Goal: Transaction & Acquisition: Purchase product/service

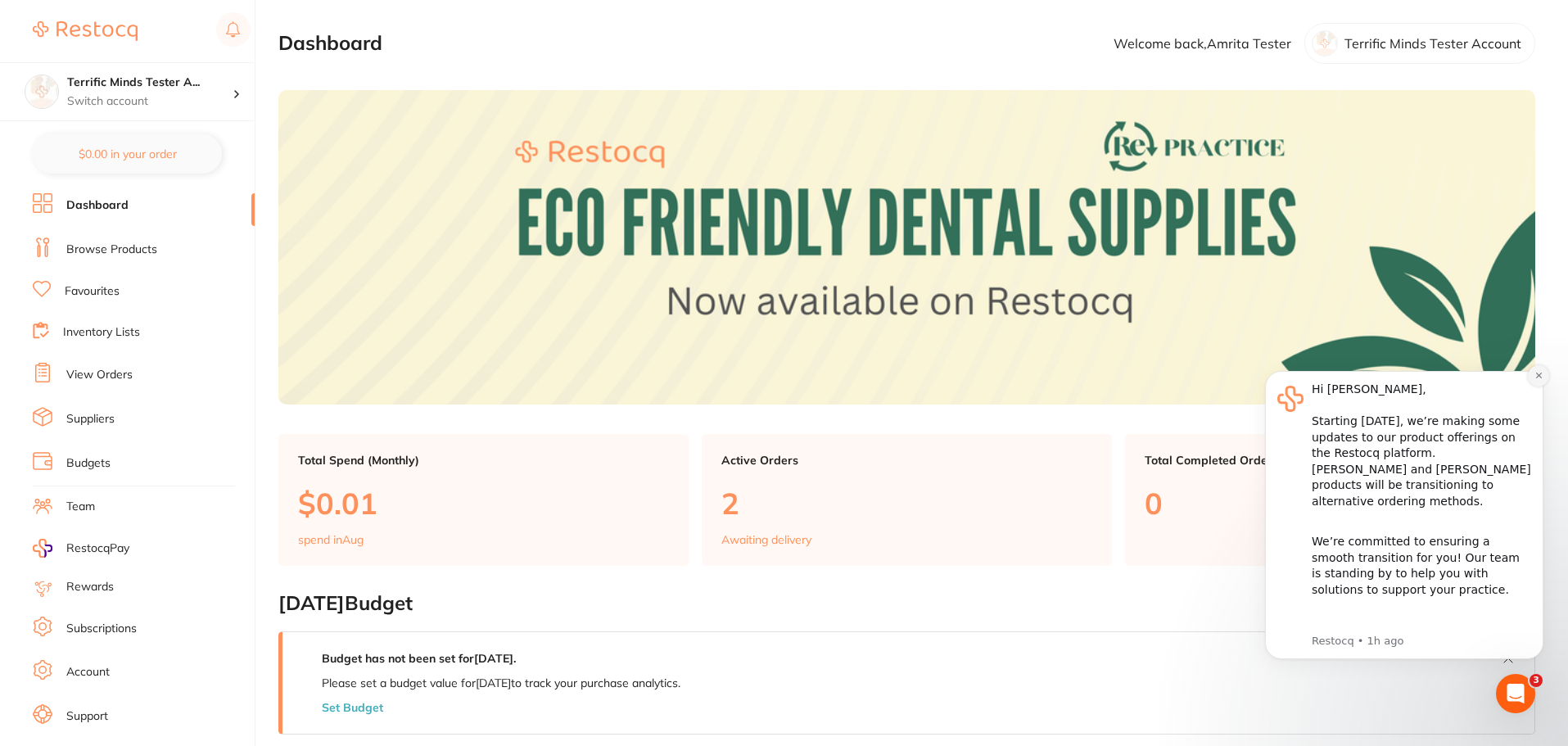
drag, startPoint x: 2720, startPoint y: 719, endPoint x: 1537, endPoint y: 374, distance: 1232.3
click at [1537, 374] on icon "Dismiss notification" at bounding box center [1538, 376] width 6 height 6
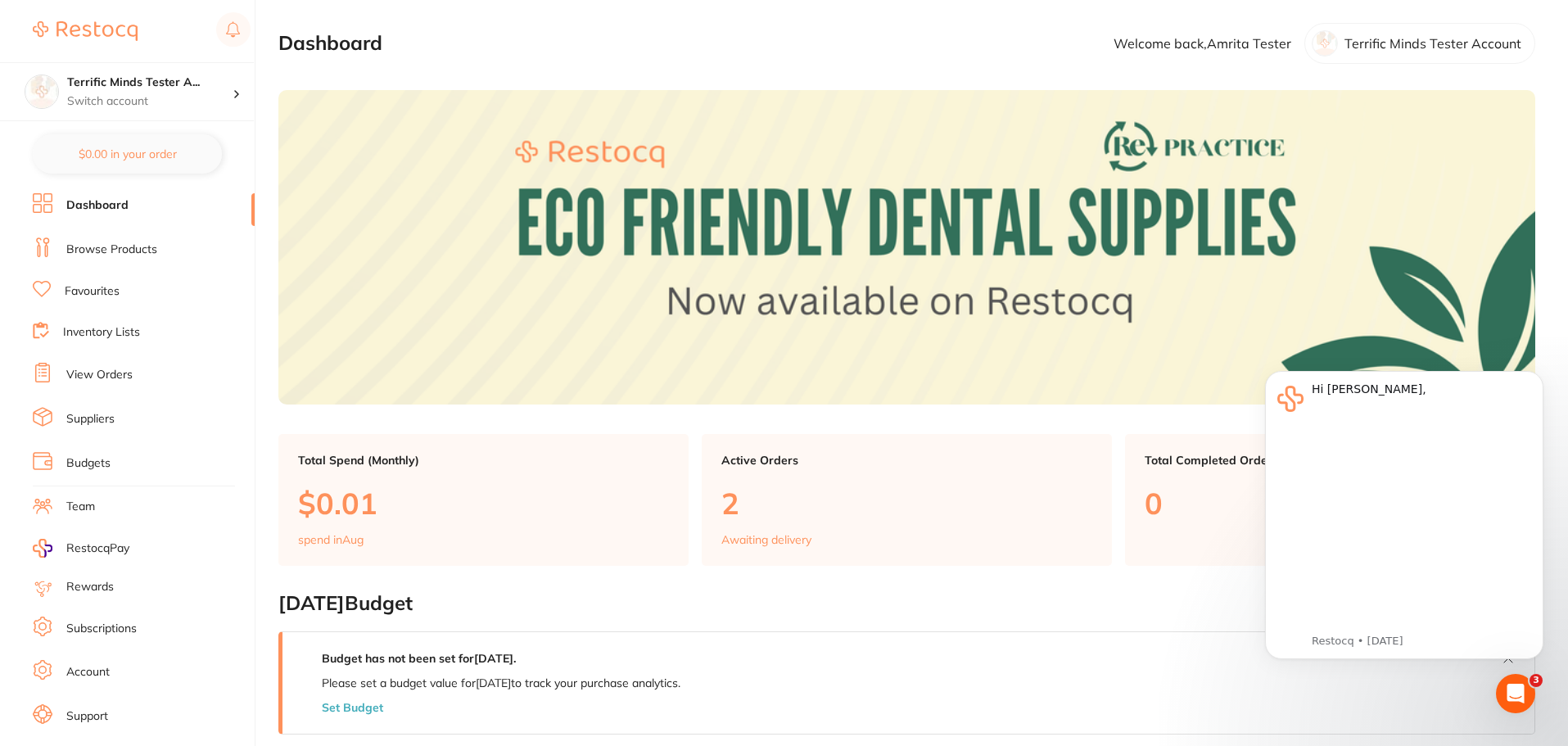
click at [135, 249] on link "Browse Products" at bounding box center [112, 250] width 91 height 17
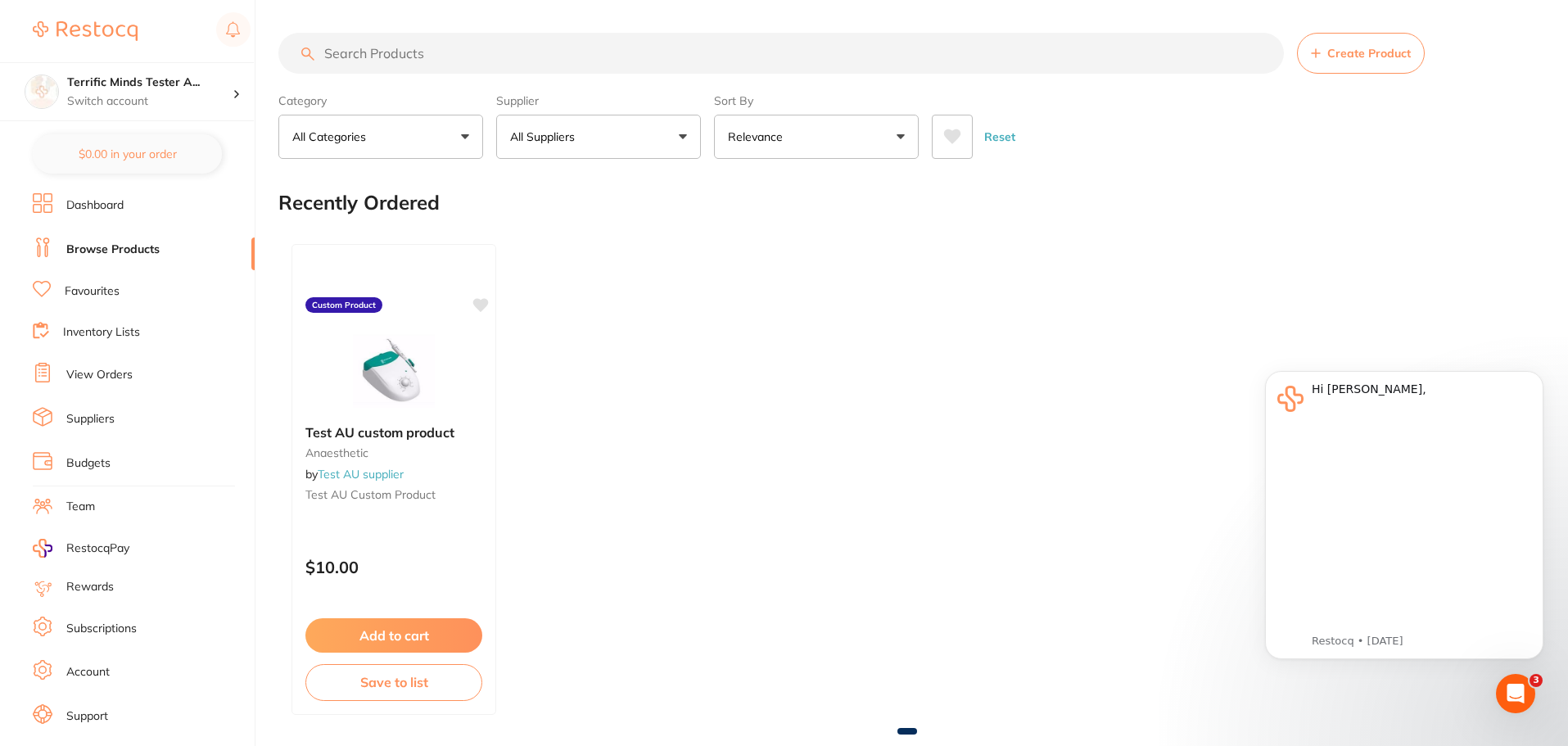
click at [563, 140] on p "All Suppliers" at bounding box center [545, 136] width 71 height 17
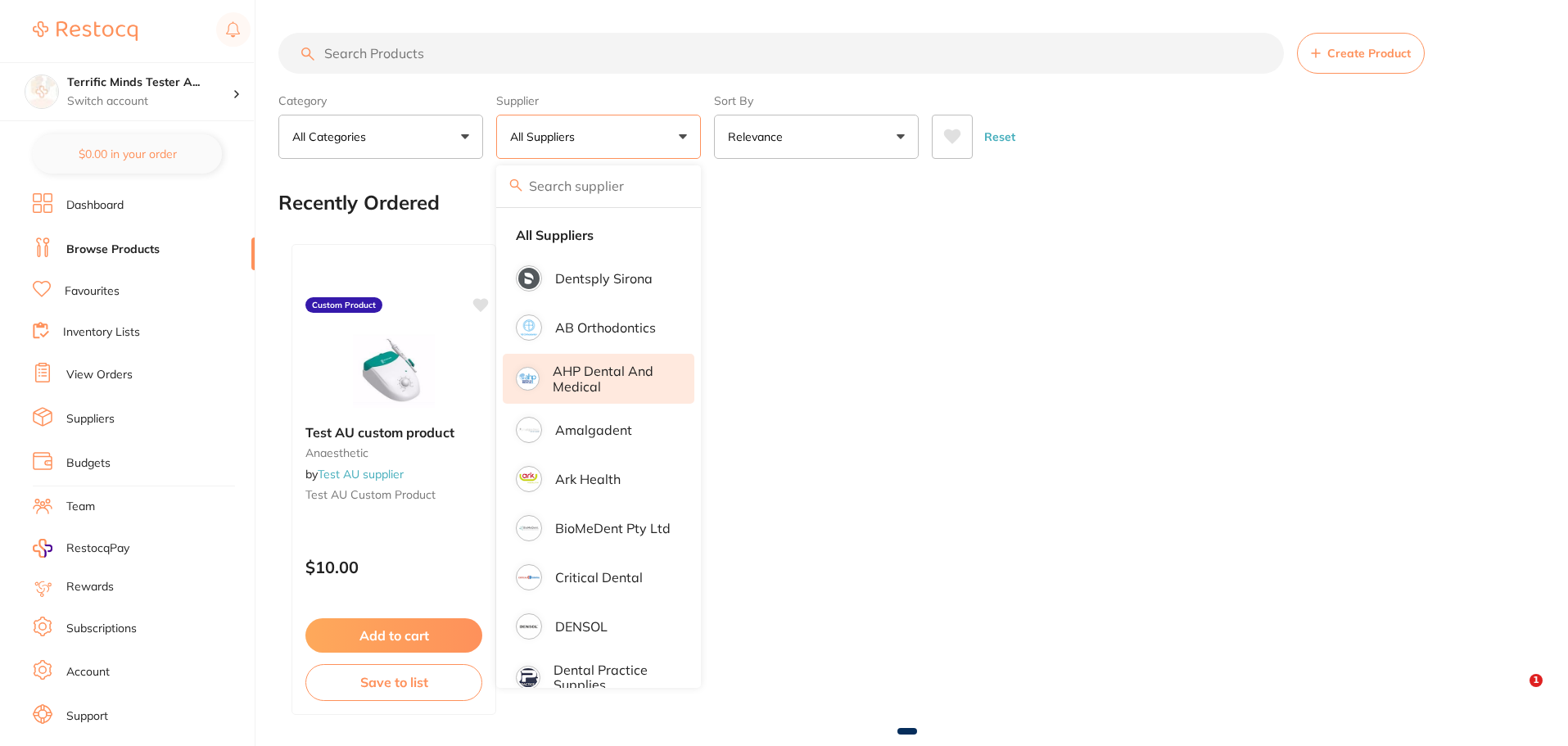
click at [593, 371] on p "AHP Dental and Medical" at bounding box center [612, 378] width 118 height 30
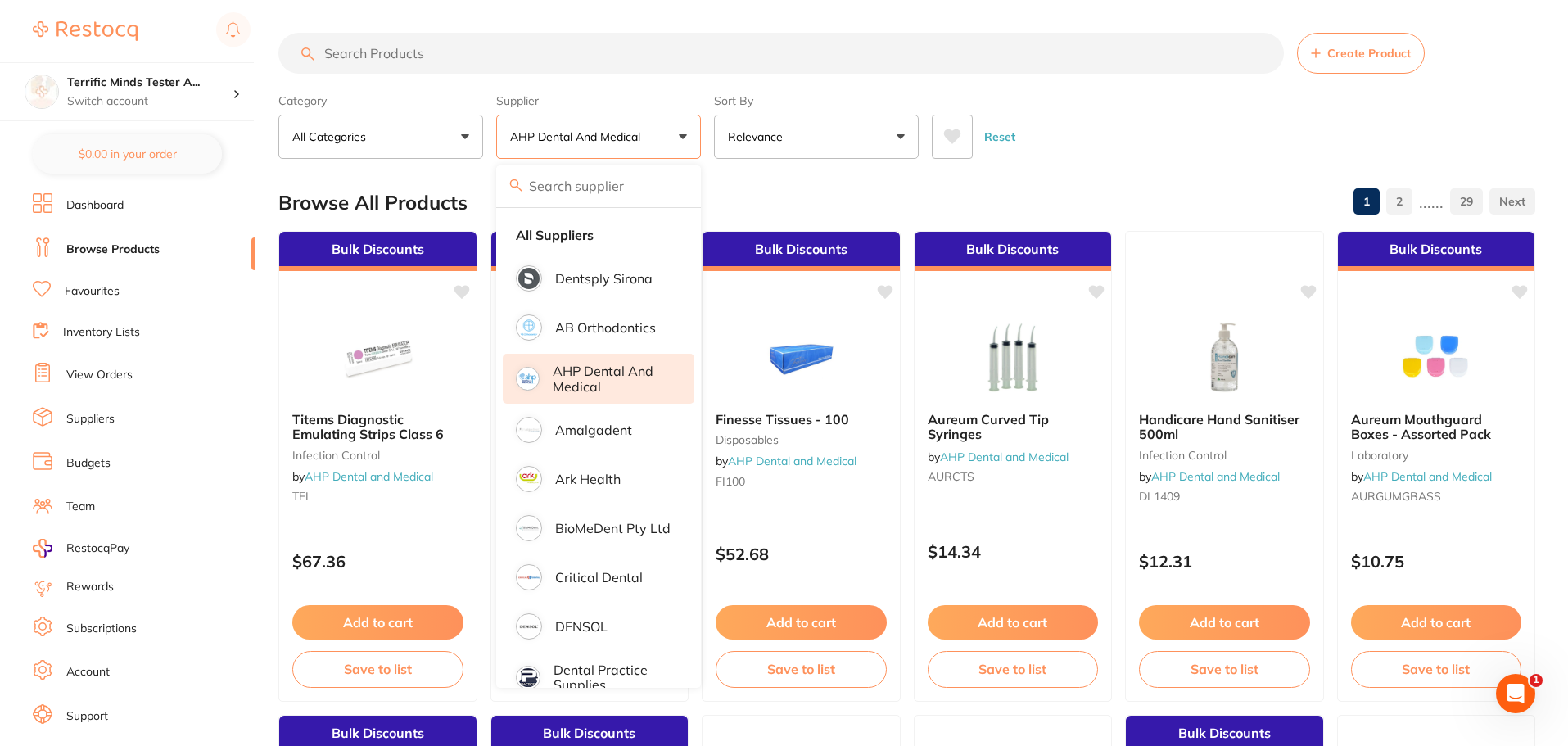
click at [706, 124] on div "Category All Categories All Categories anaesthetic articulating burs crown & br…" at bounding box center [907, 122] width 1257 height 72
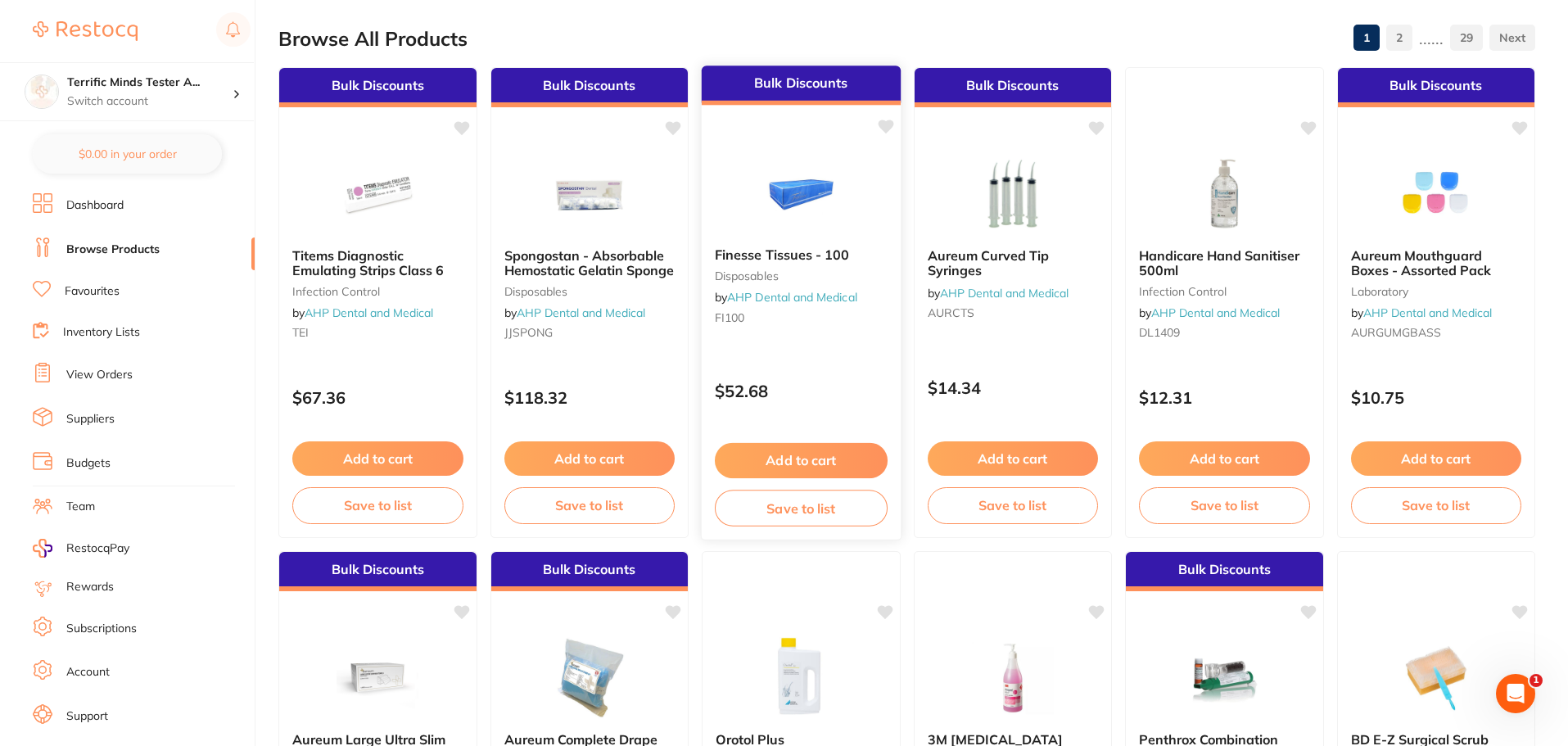
click at [839, 466] on button "Add to cart" at bounding box center [801, 460] width 173 height 35
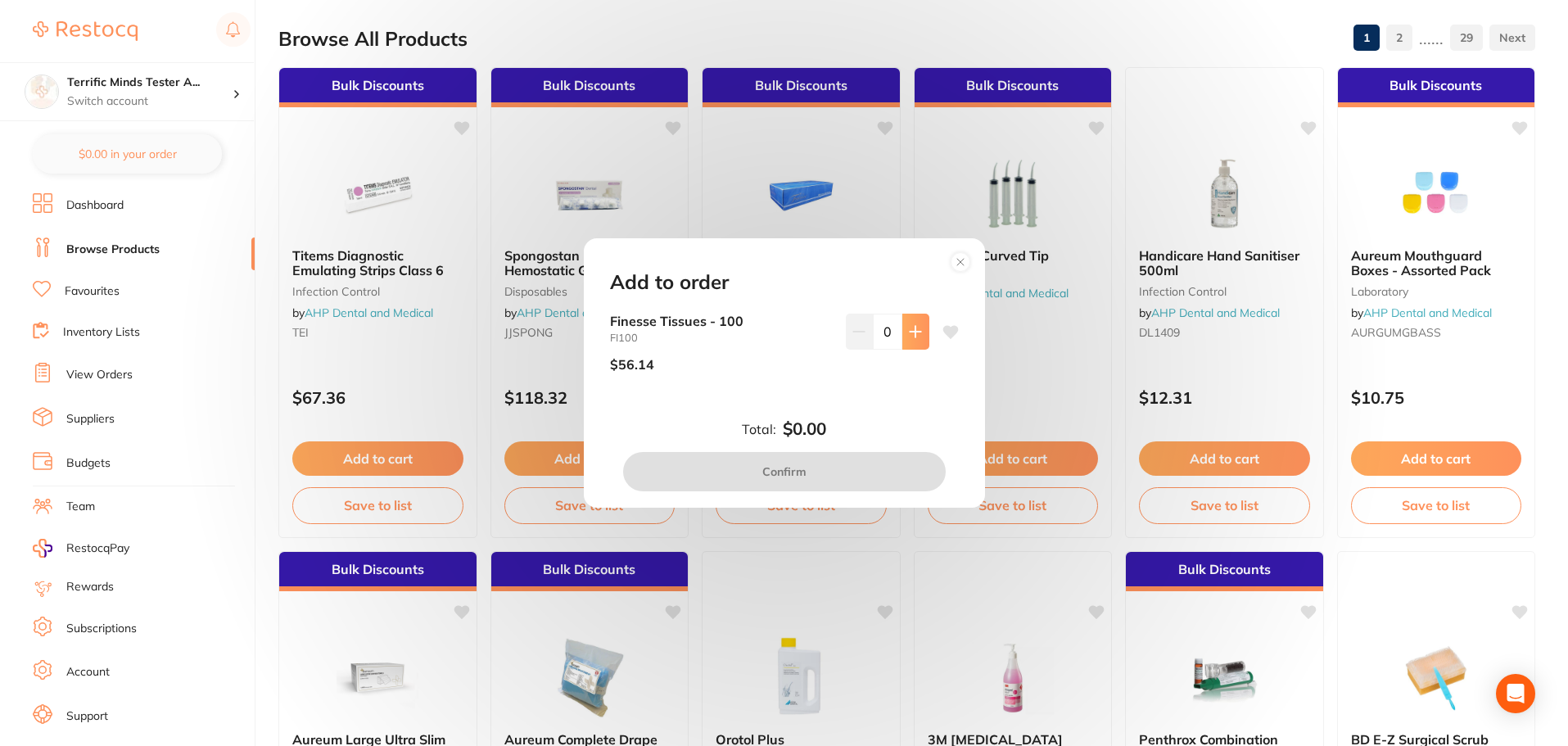
click at [906, 343] on button at bounding box center [916, 331] width 27 height 36
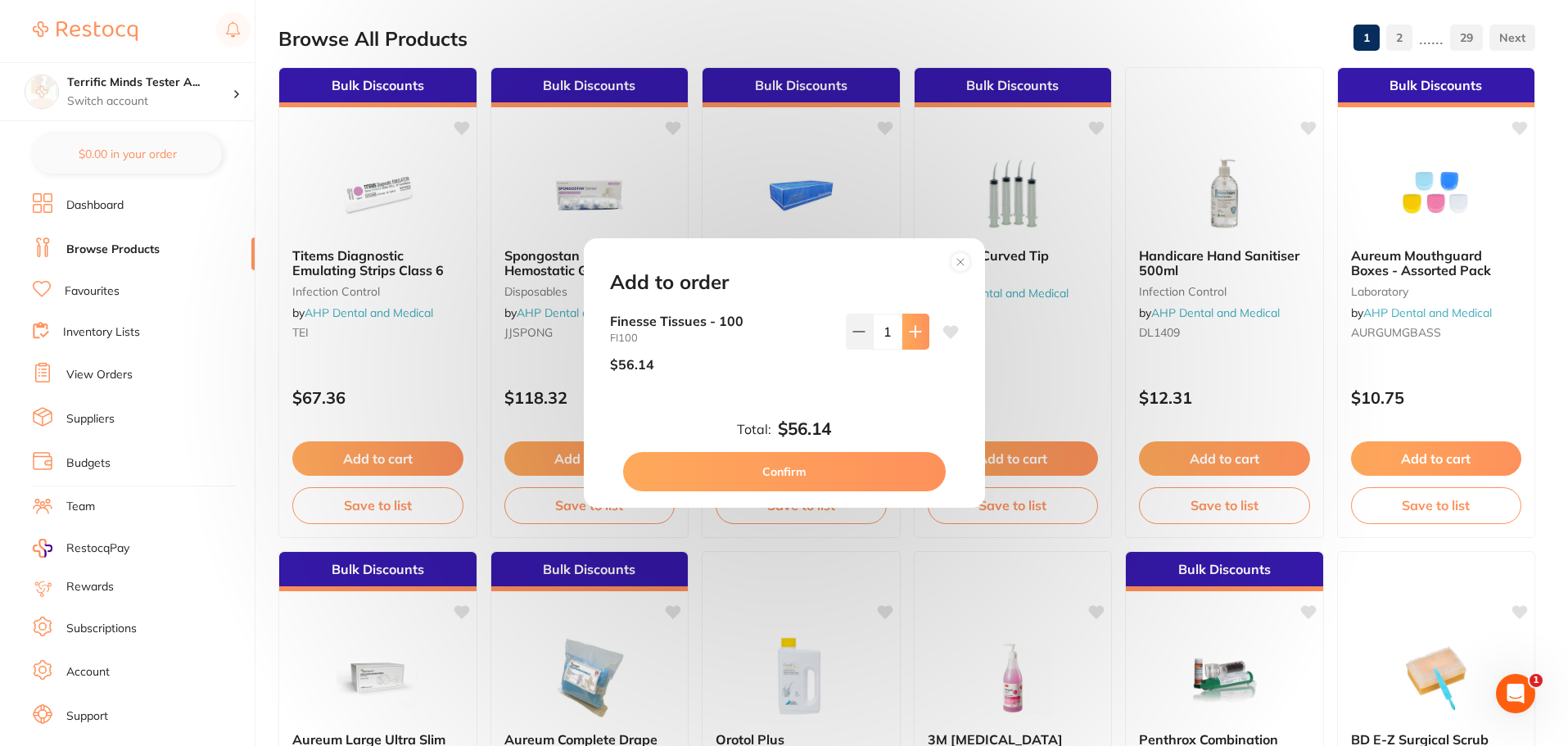
click at [907, 343] on button at bounding box center [916, 331] width 27 height 36
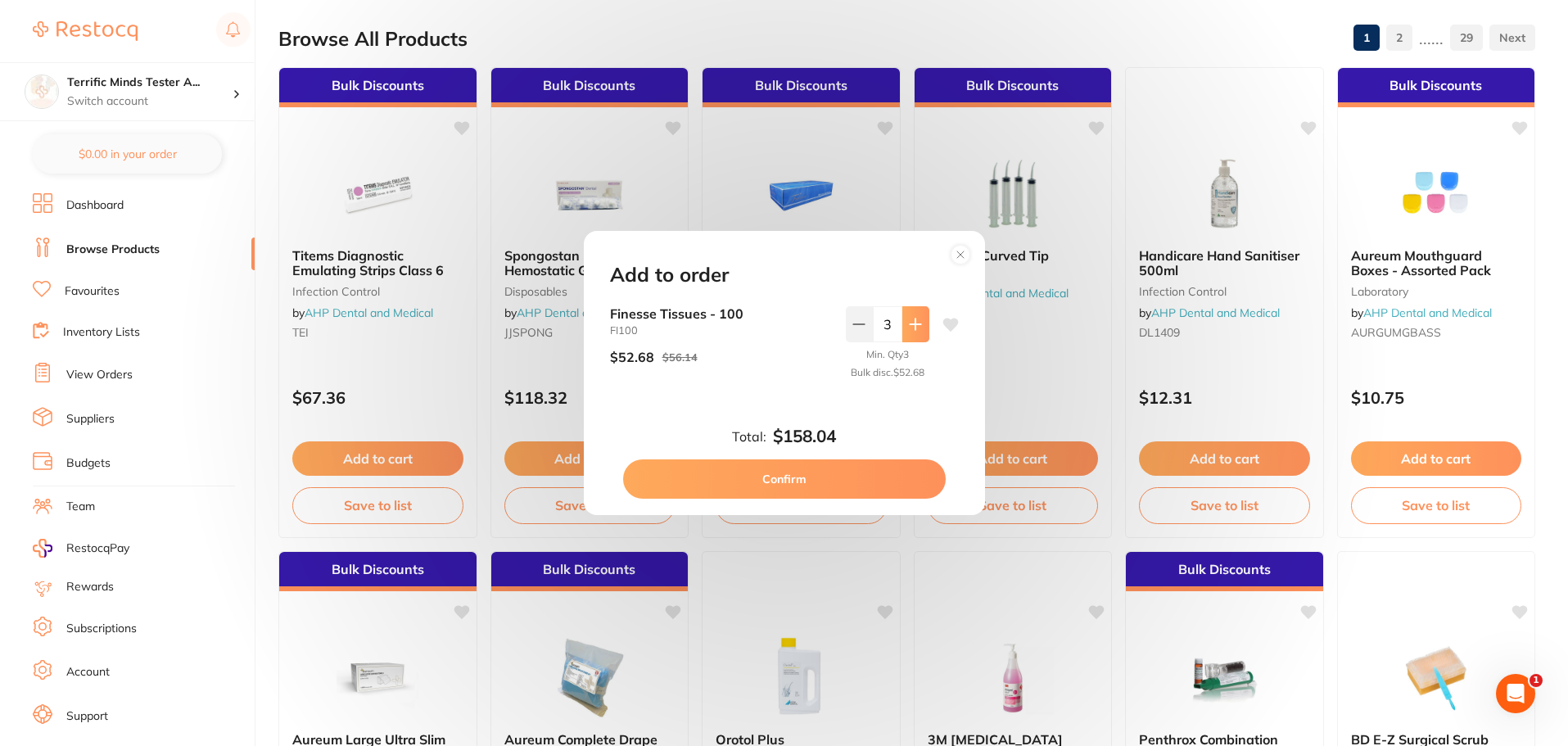
click at [914, 322] on icon at bounding box center [915, 323] width 13 height 13
click at [852, 328] on icon at bounding box center [858, 323] width 13 height 13
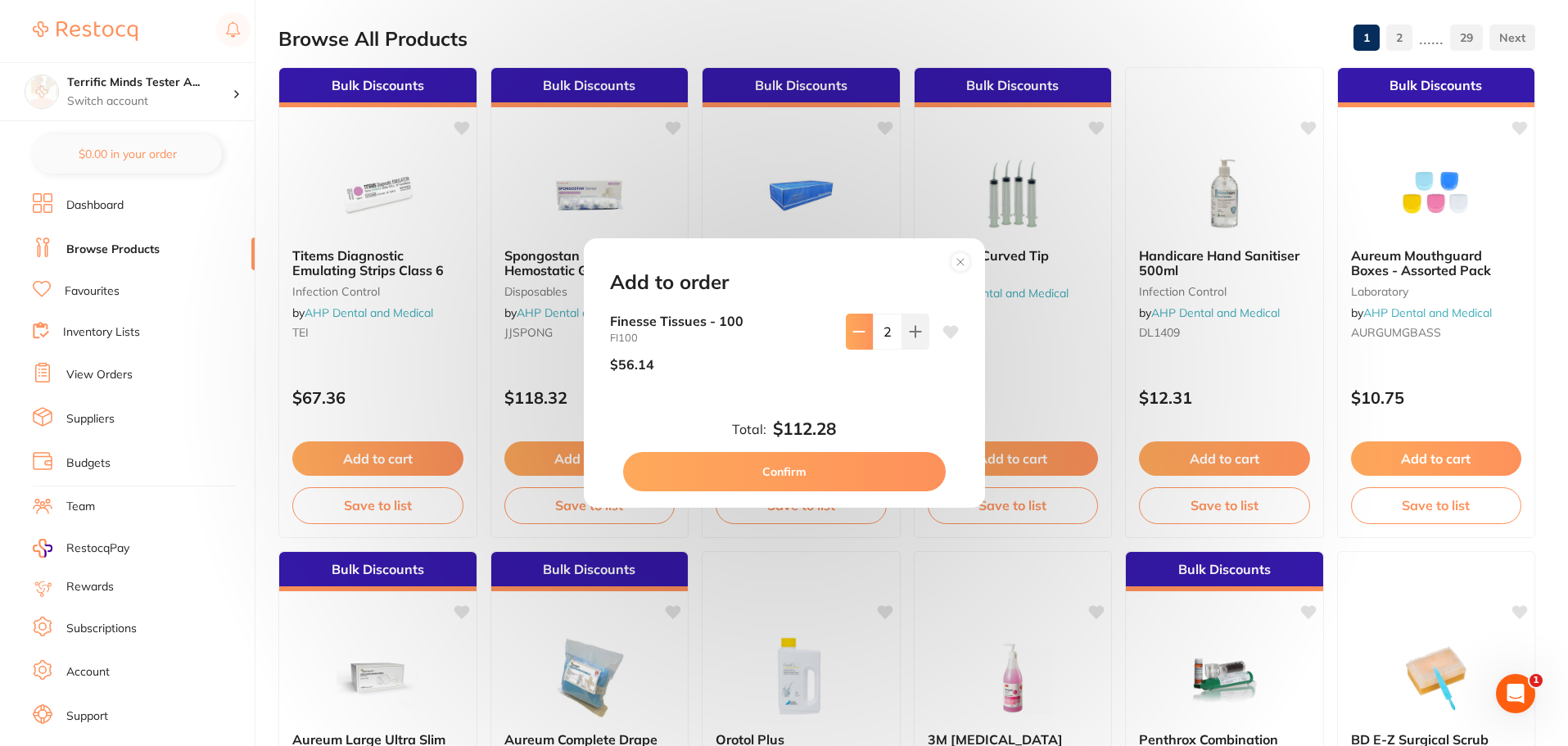
click at [852, 328] on icon at bounding box center [858, 331] width 13 height 13
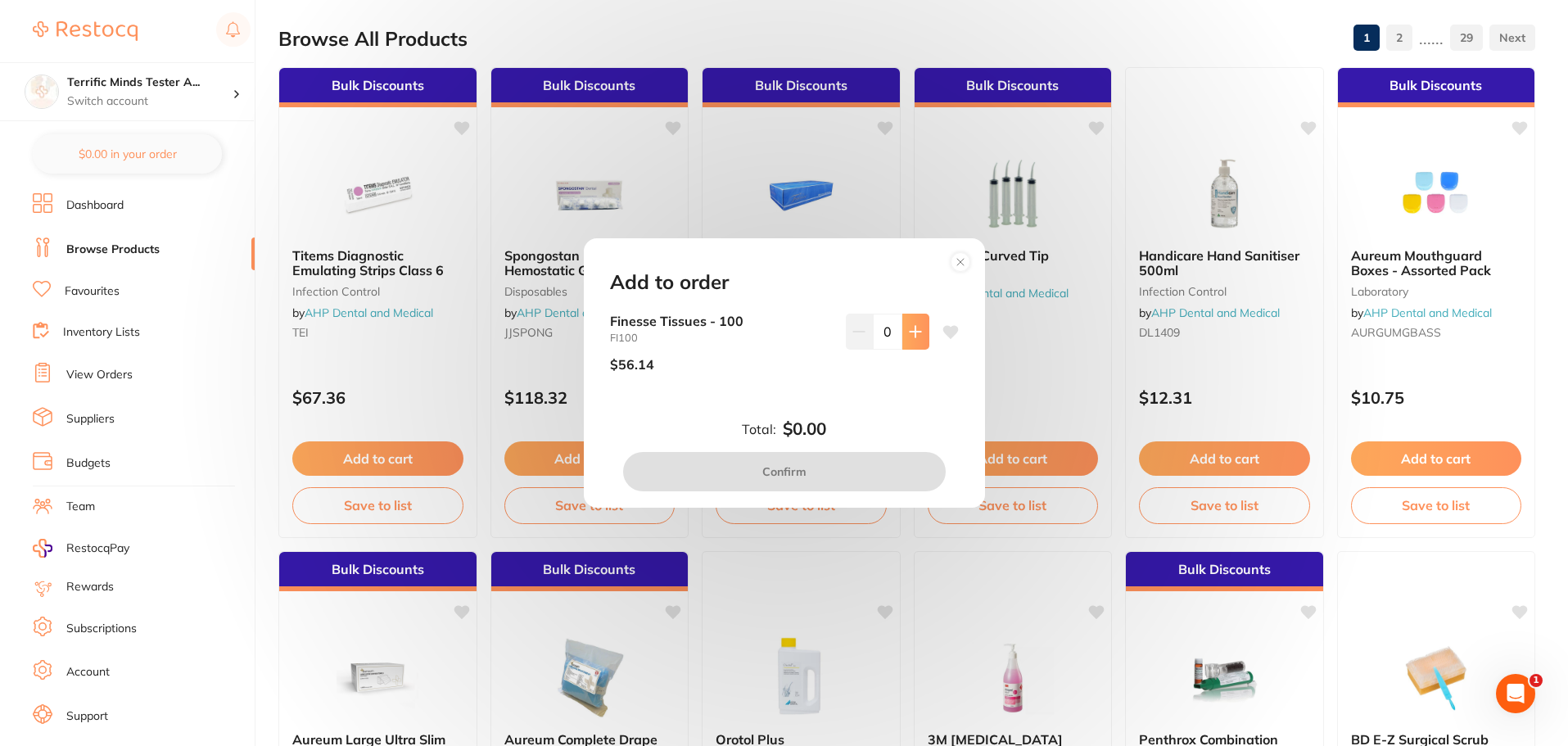
click at [912, 339] on button at bounding box center [916, 331] width 27 height 36
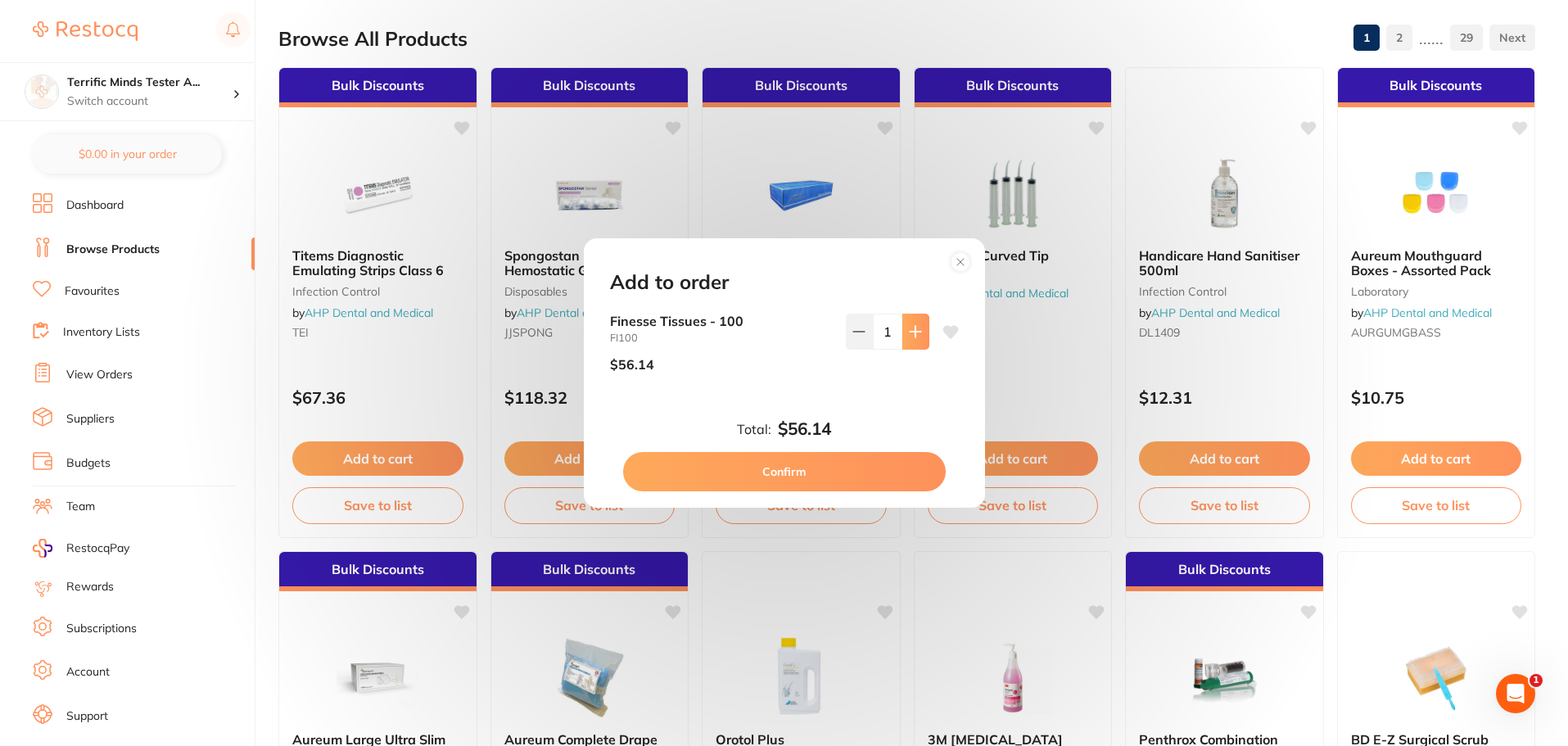
click at [912, 339] on button at bounding box center [916, 331] width 27 height 36
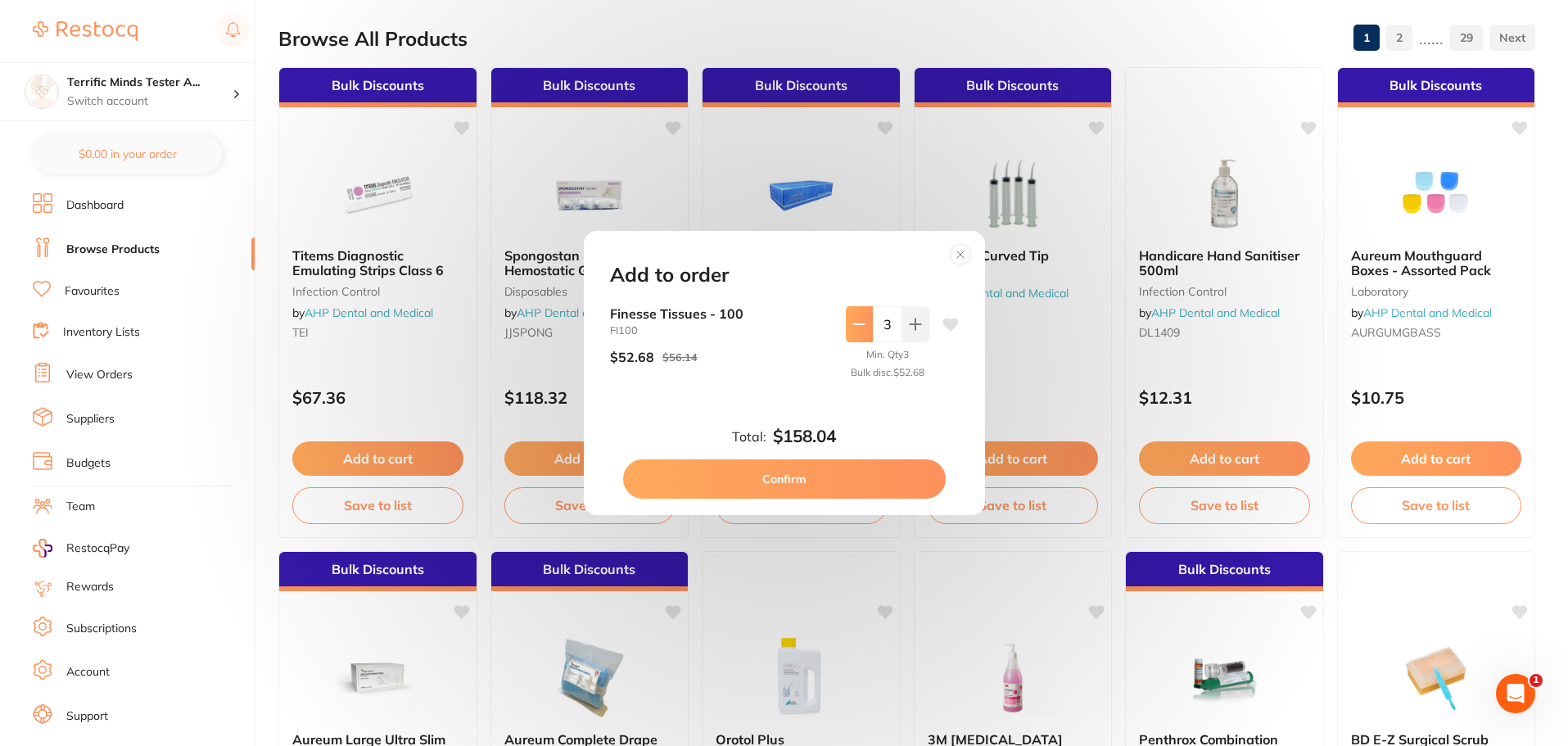
click at [852, 319] on icon at bounding box center [858, 323] width 13 height 13
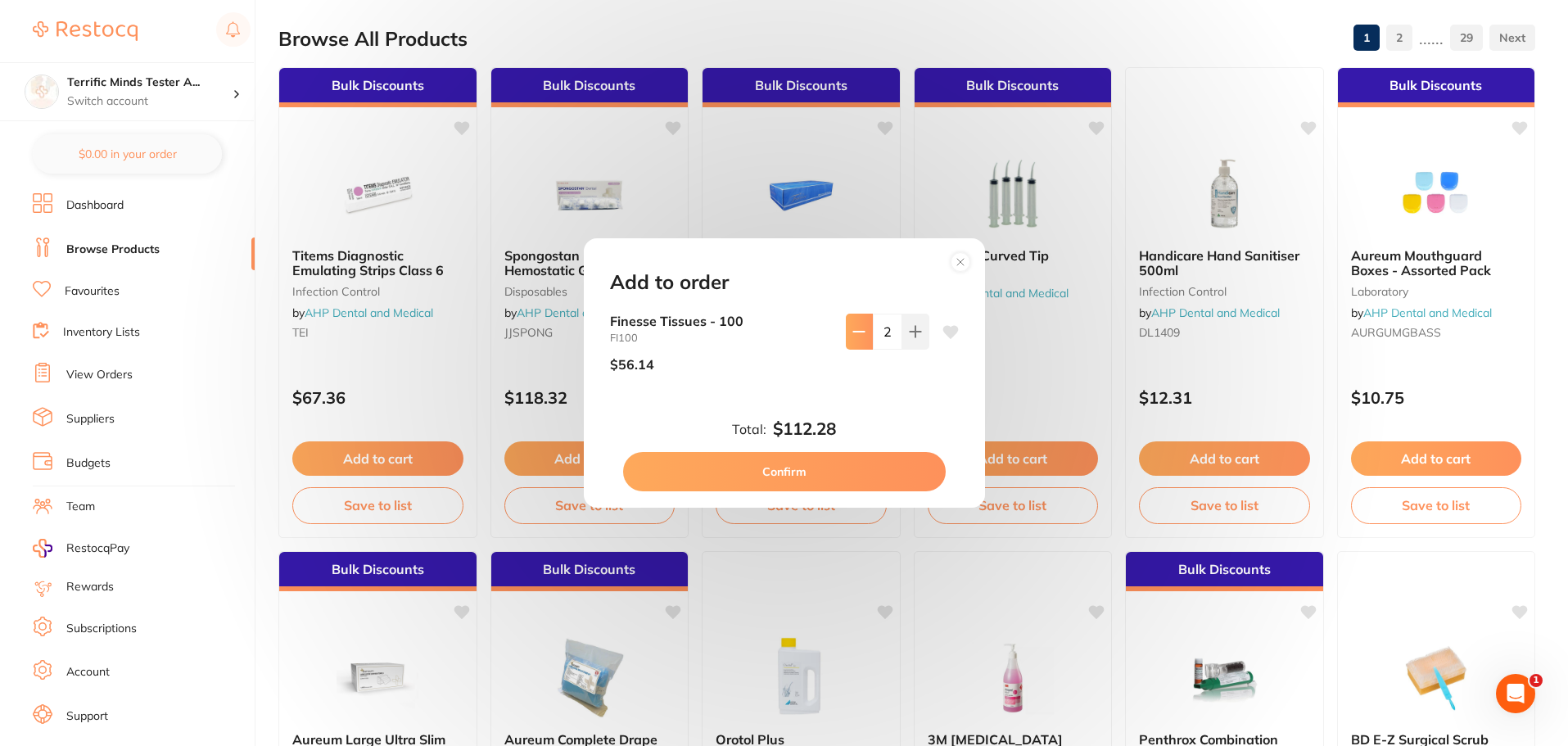
click at [851, 319] on button at bounding box center [859, 331] width 27 height 36
type input "1"
click at [909, 336] on icon at bounding box center [915, 331] width 13 height 13
type input "3"
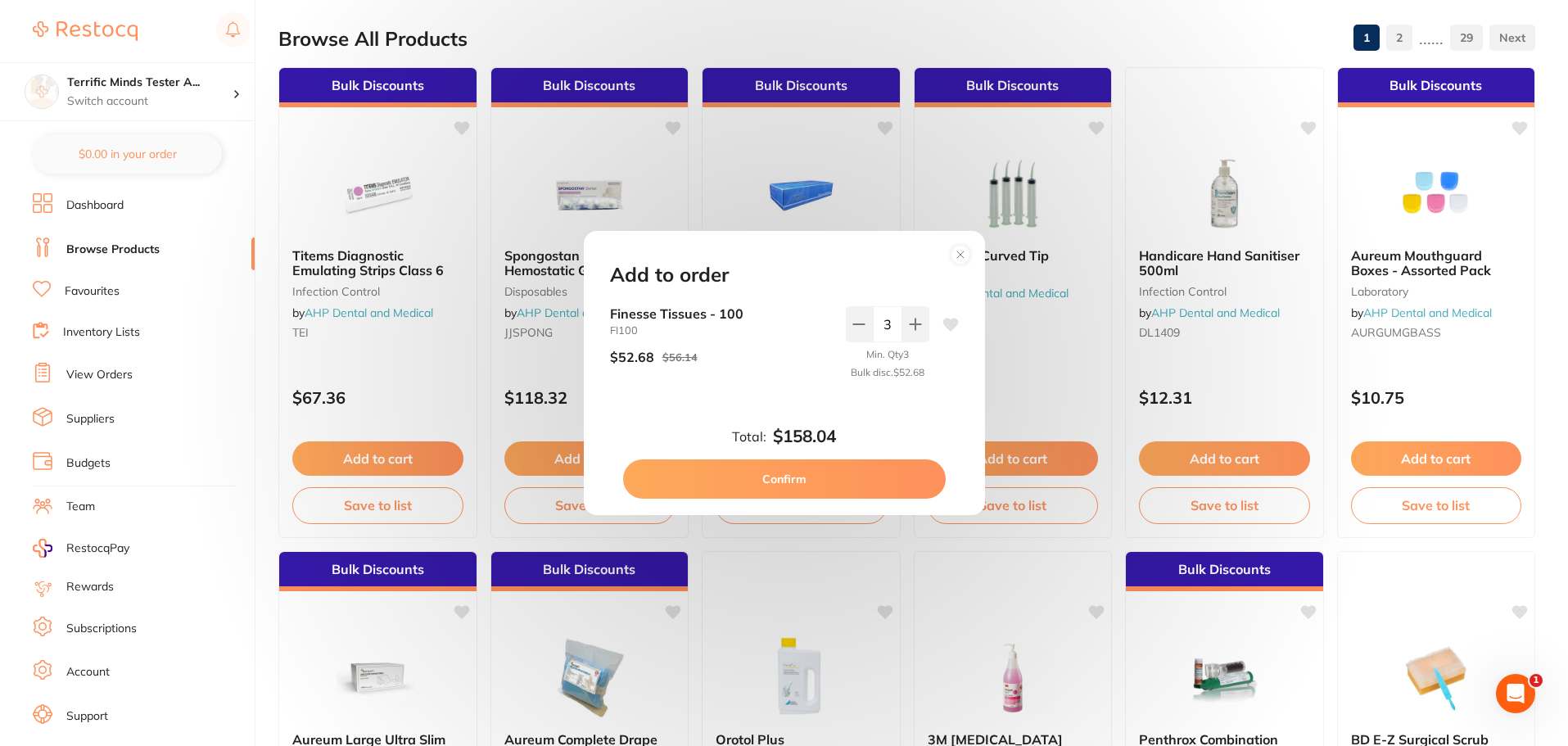
click at [902, 306] on button at bounding box center [916, 323] width 27 height 36
click at [859, 321] on icon at bounding box center [858, 323] width 13 height 13
type input "3"
click at [967, 261] on circle at bounding box center [959, 254] width 18 height 18
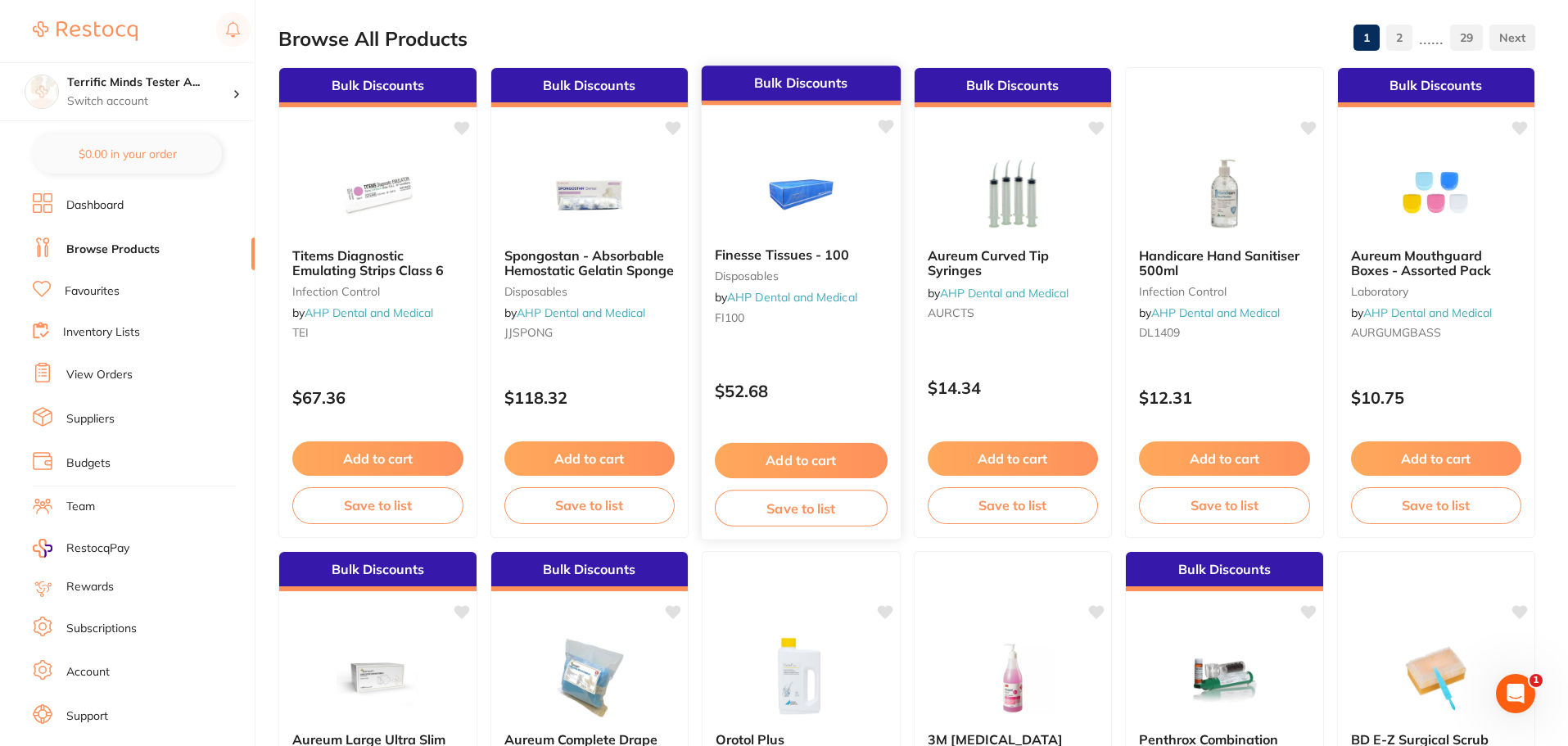
click at [821, 473] on button "Add to cart" at bounding box center [801, 460] width 173 height 35
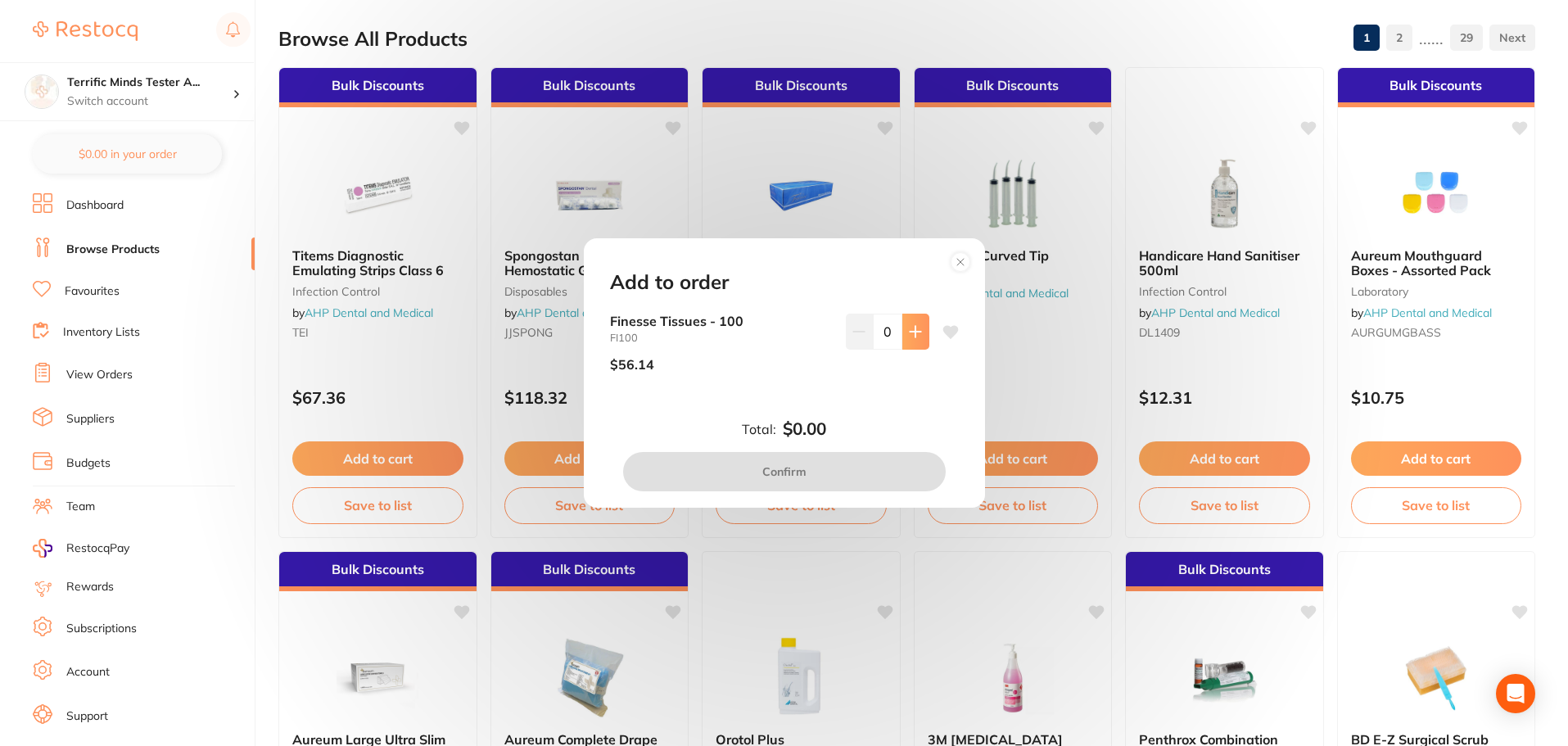
click at [912, 335] on icon at bounding box center [915, 331] width 11 height 11
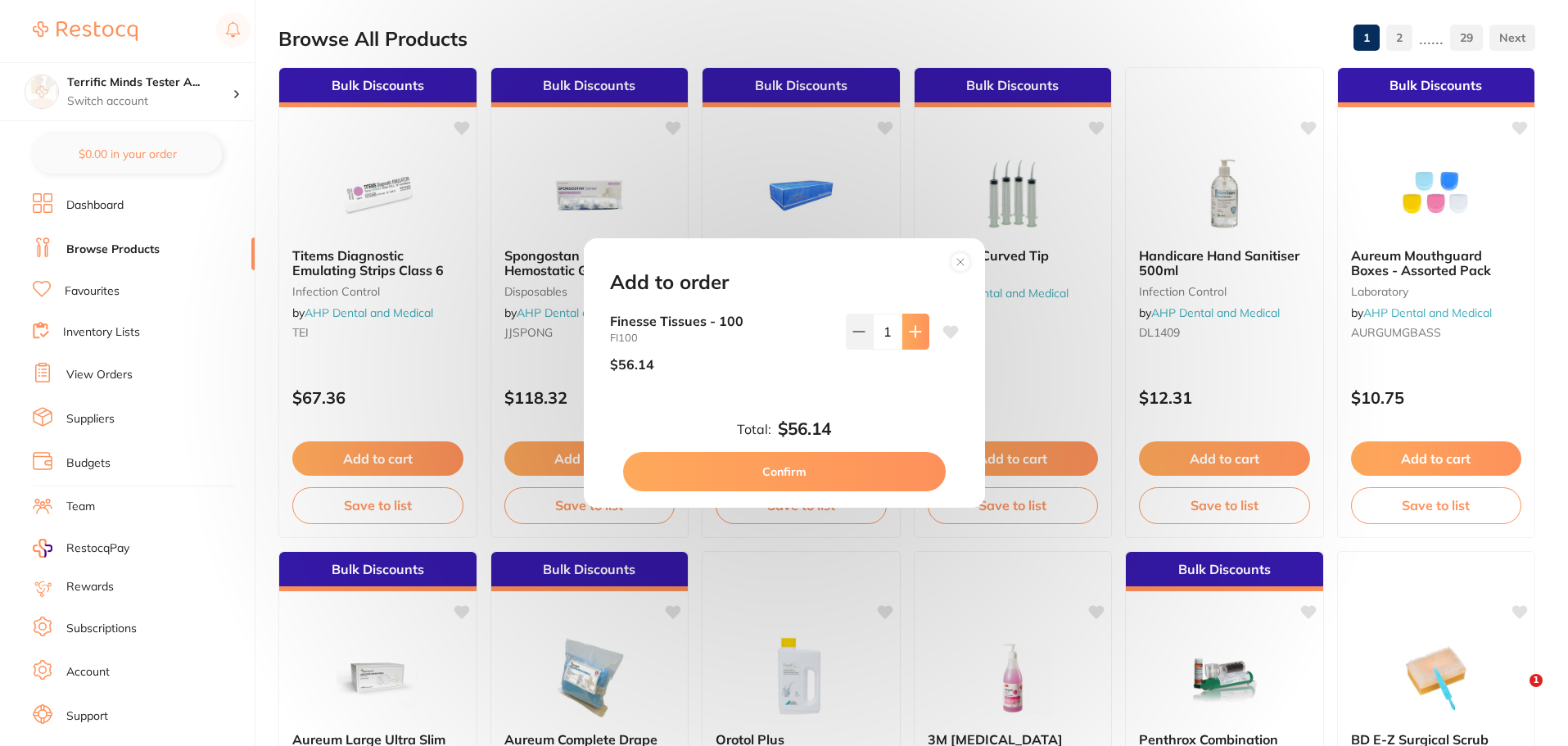
click at [912, 335] on icon at bounding box center [915, 331] width 11 height 11
type input "3"
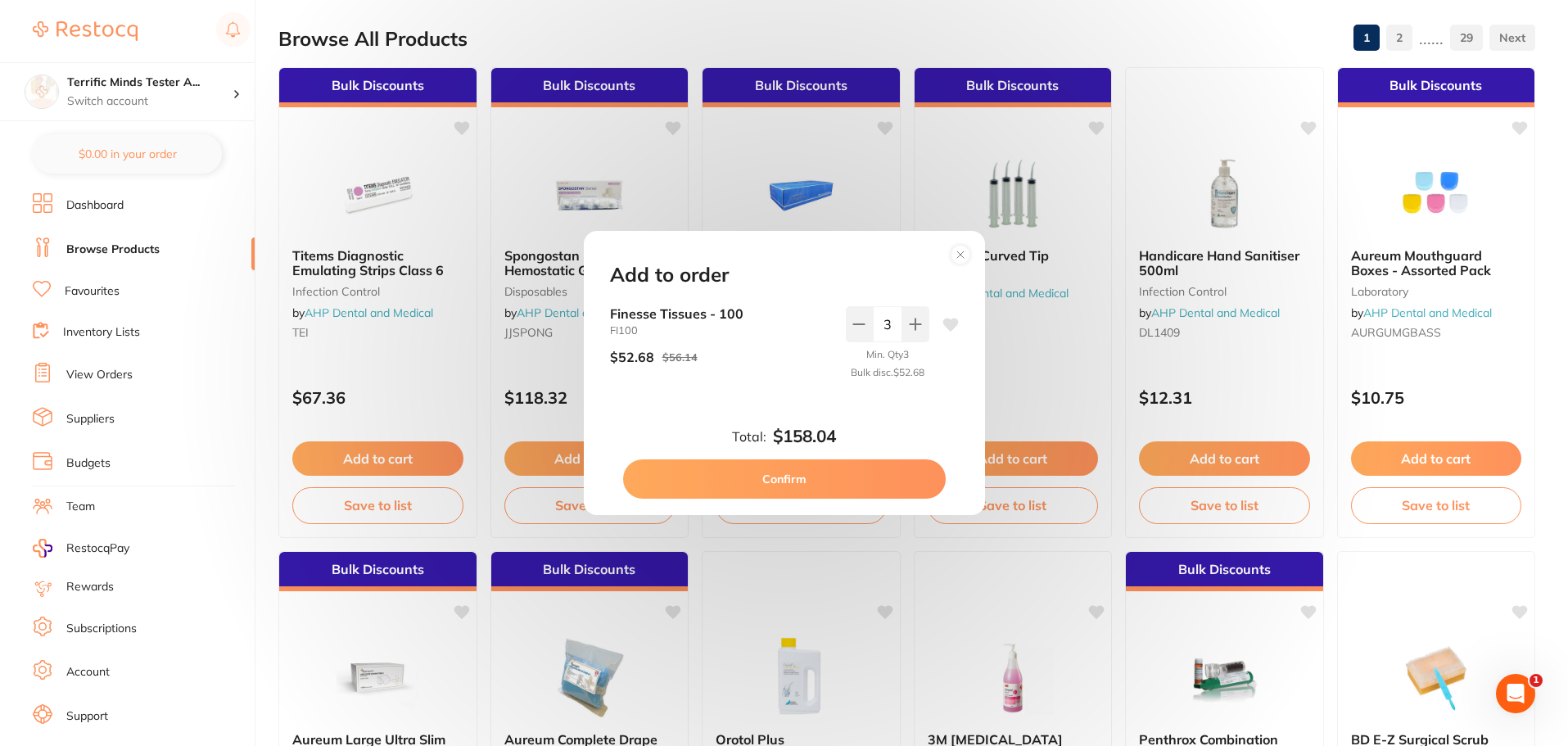
click at [858, 486] on button "Confirm" at bounding box center [784, 479] width 322 height 39
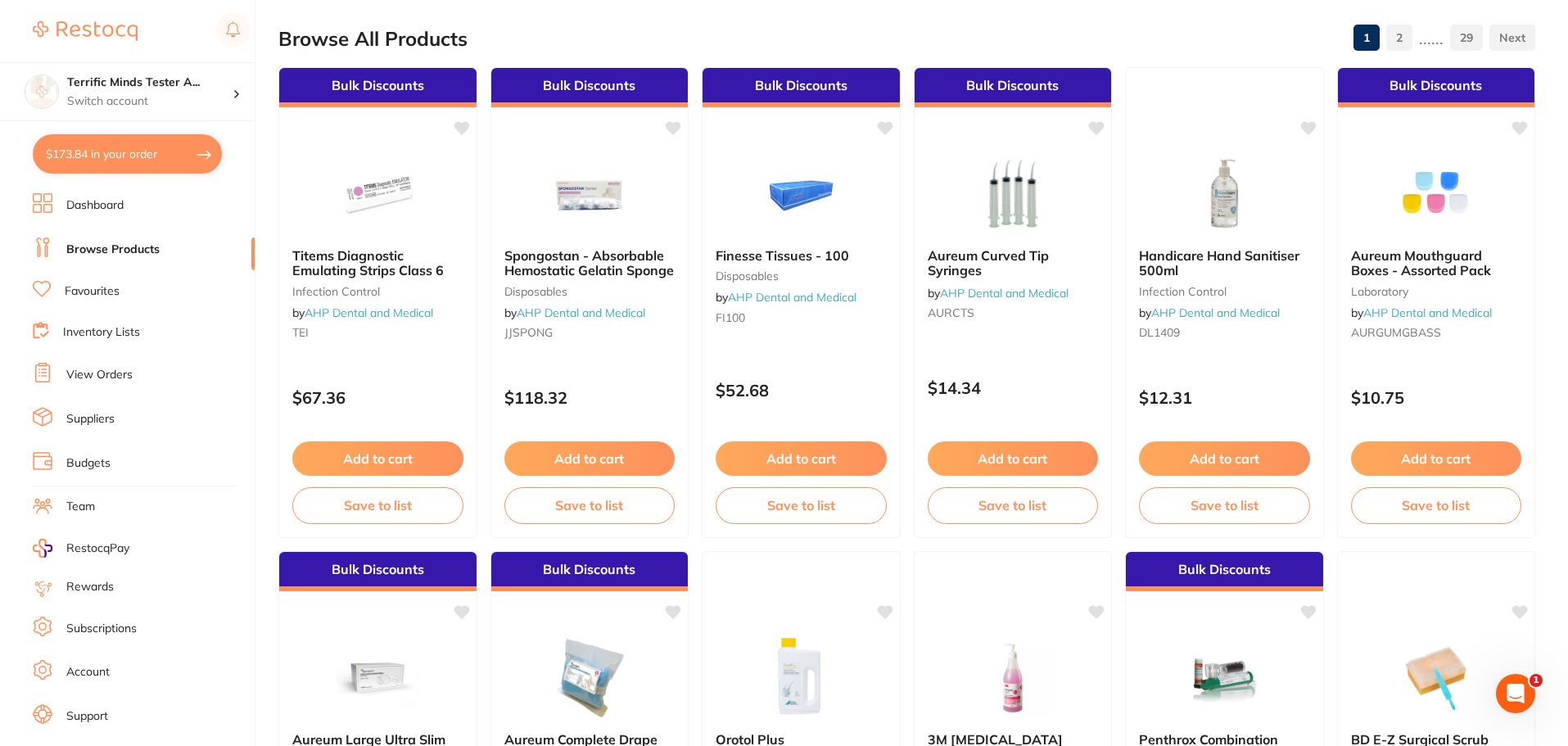
click at [153, 164] on button "$173.84 in your order" at bounding box center [127, 153] width 189 height 39
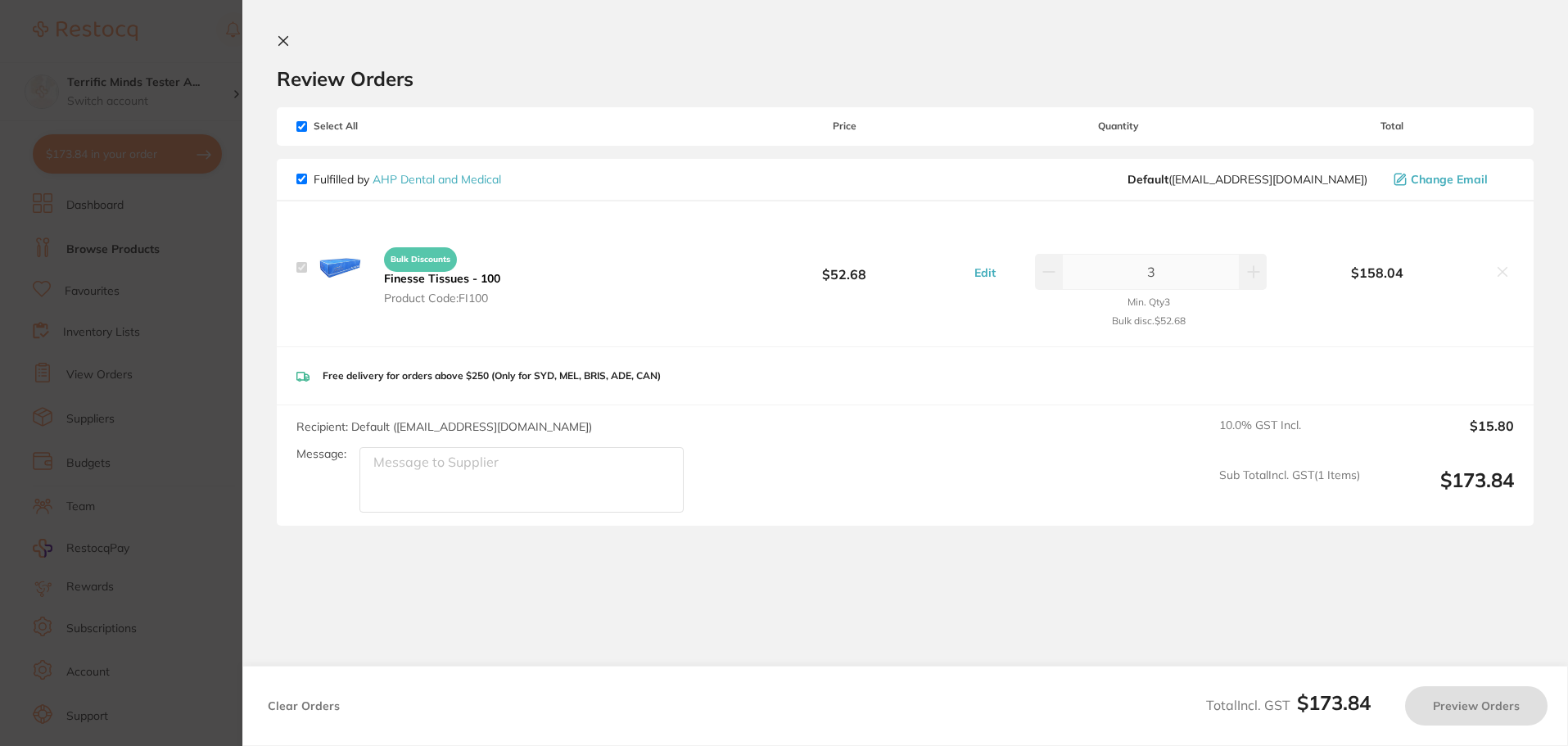
checkbox input "true"
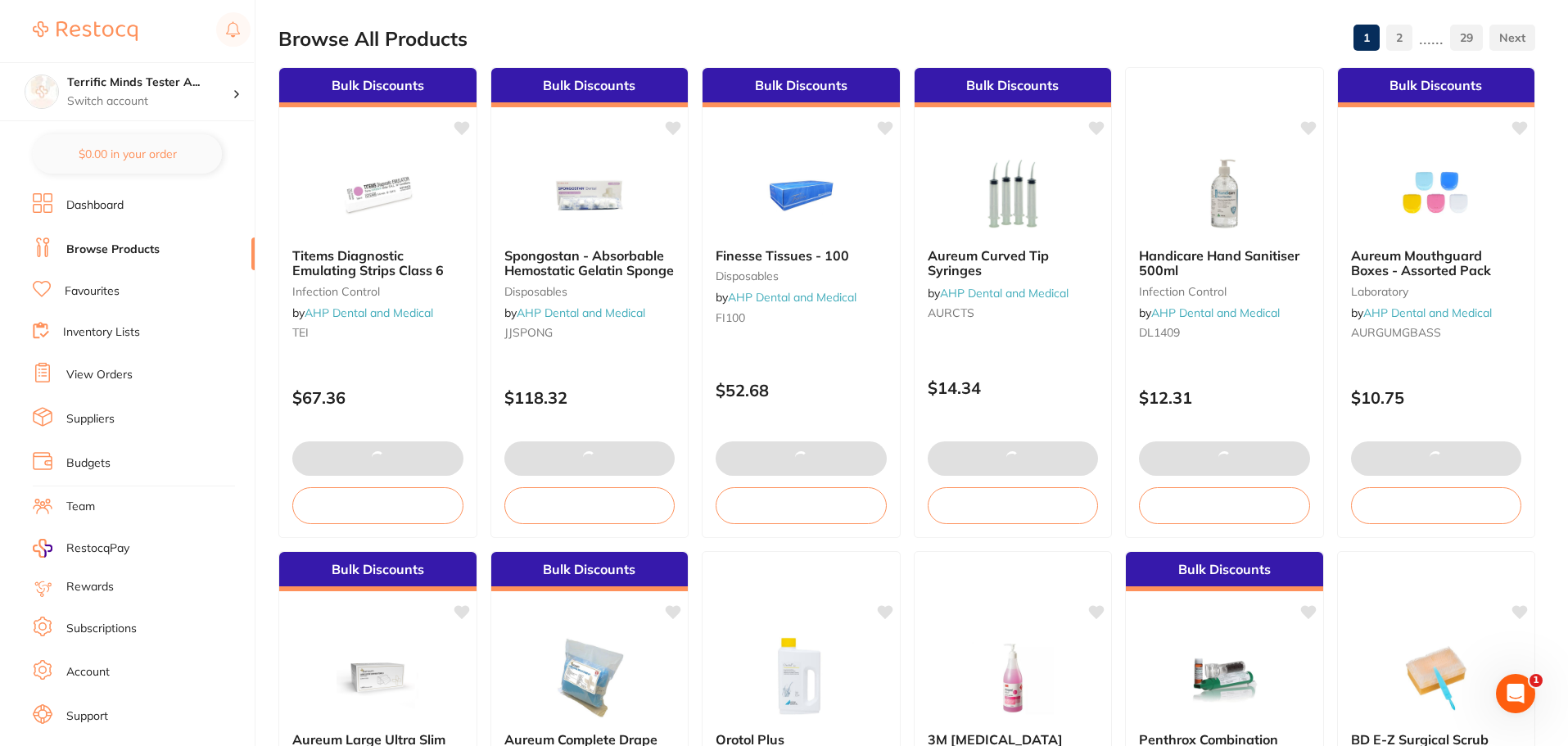
checkbox input "true"
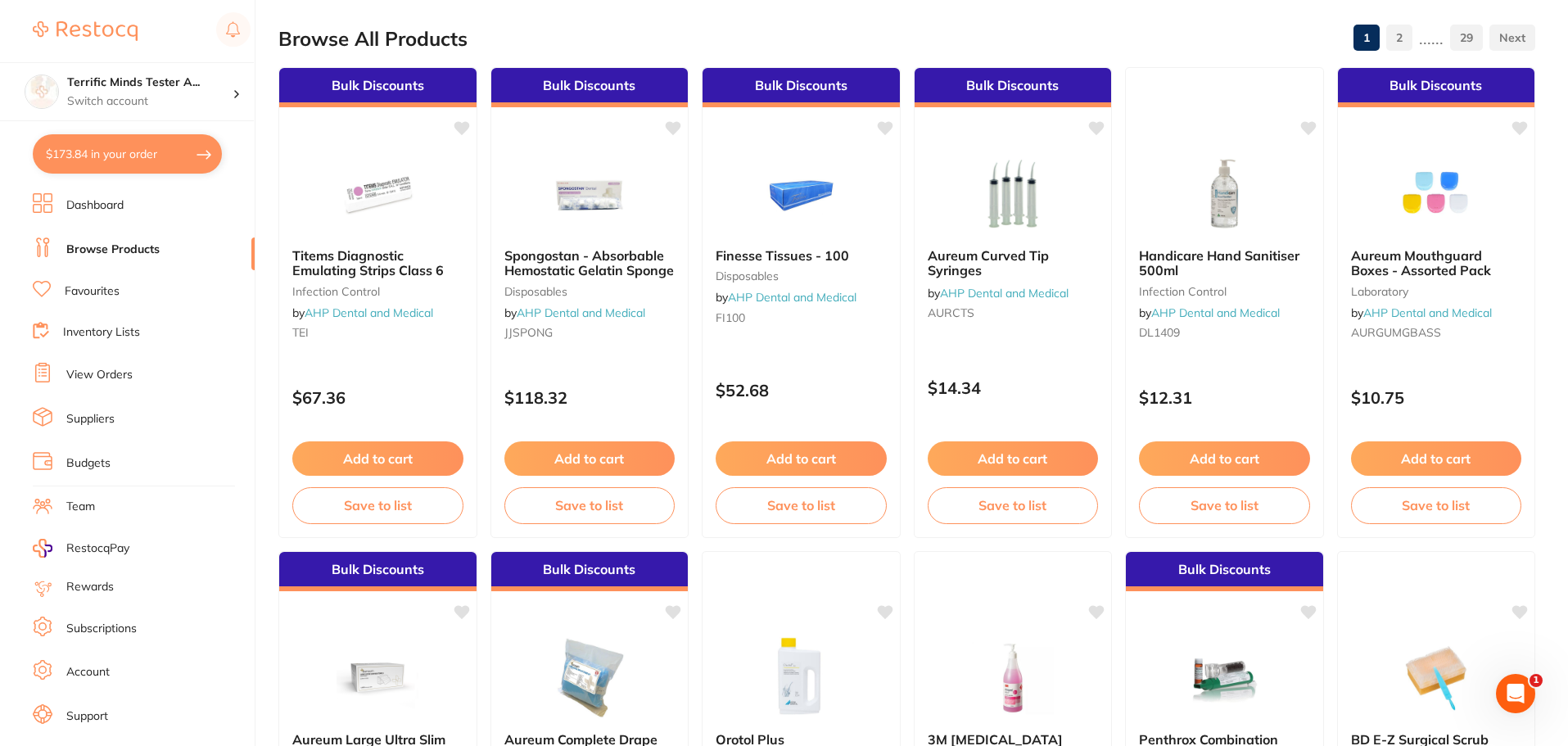
click at [167, 164] on button "$173.84 in your order" at bounding box center [127, 153] width 189 height 39
checkbox input "true"
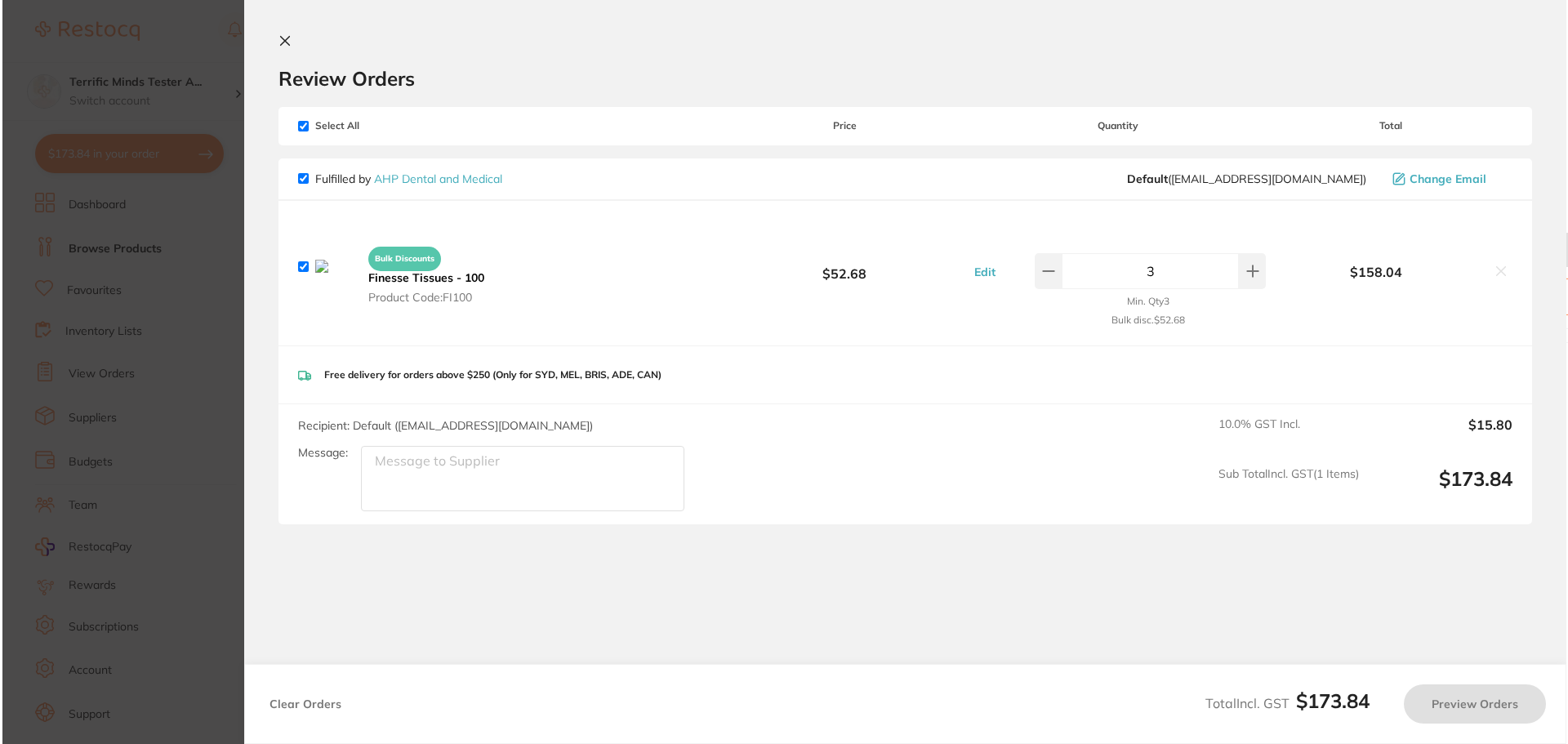
scroll to position [0, 0]
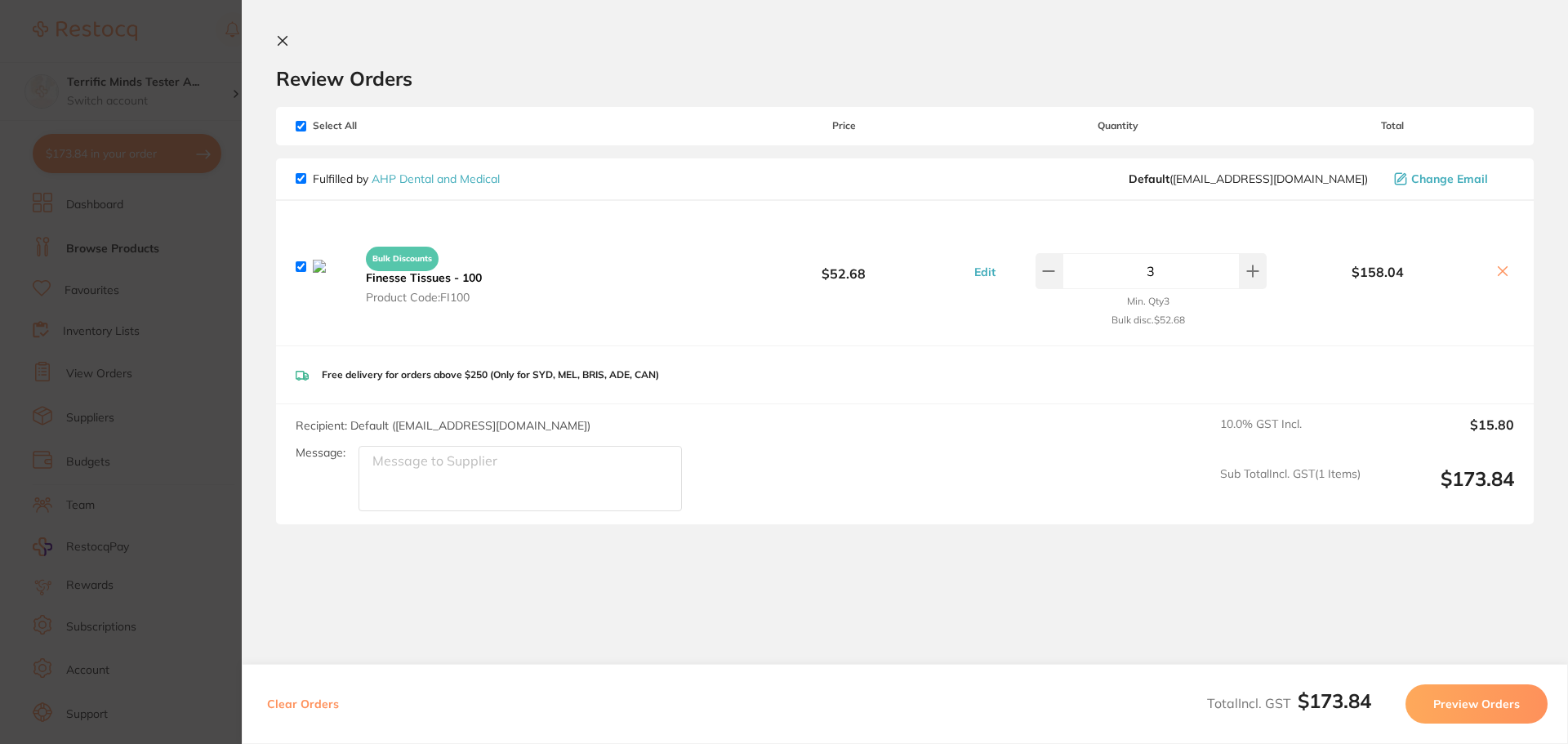
click at [1499, 268] on icon at bounding box center [1503, 270] width 9 height 9
checkbox input "false"
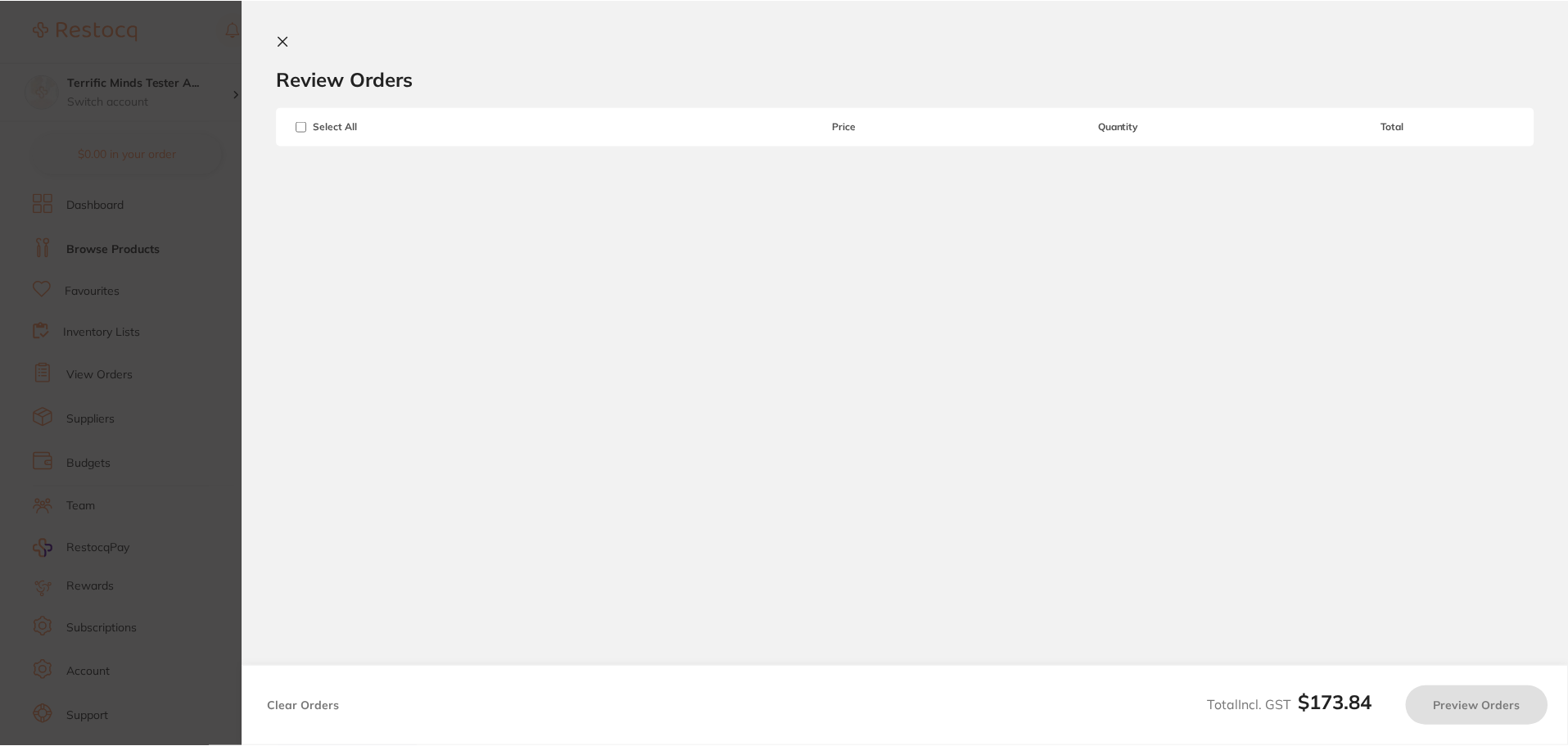
scroll to position [164, 0]
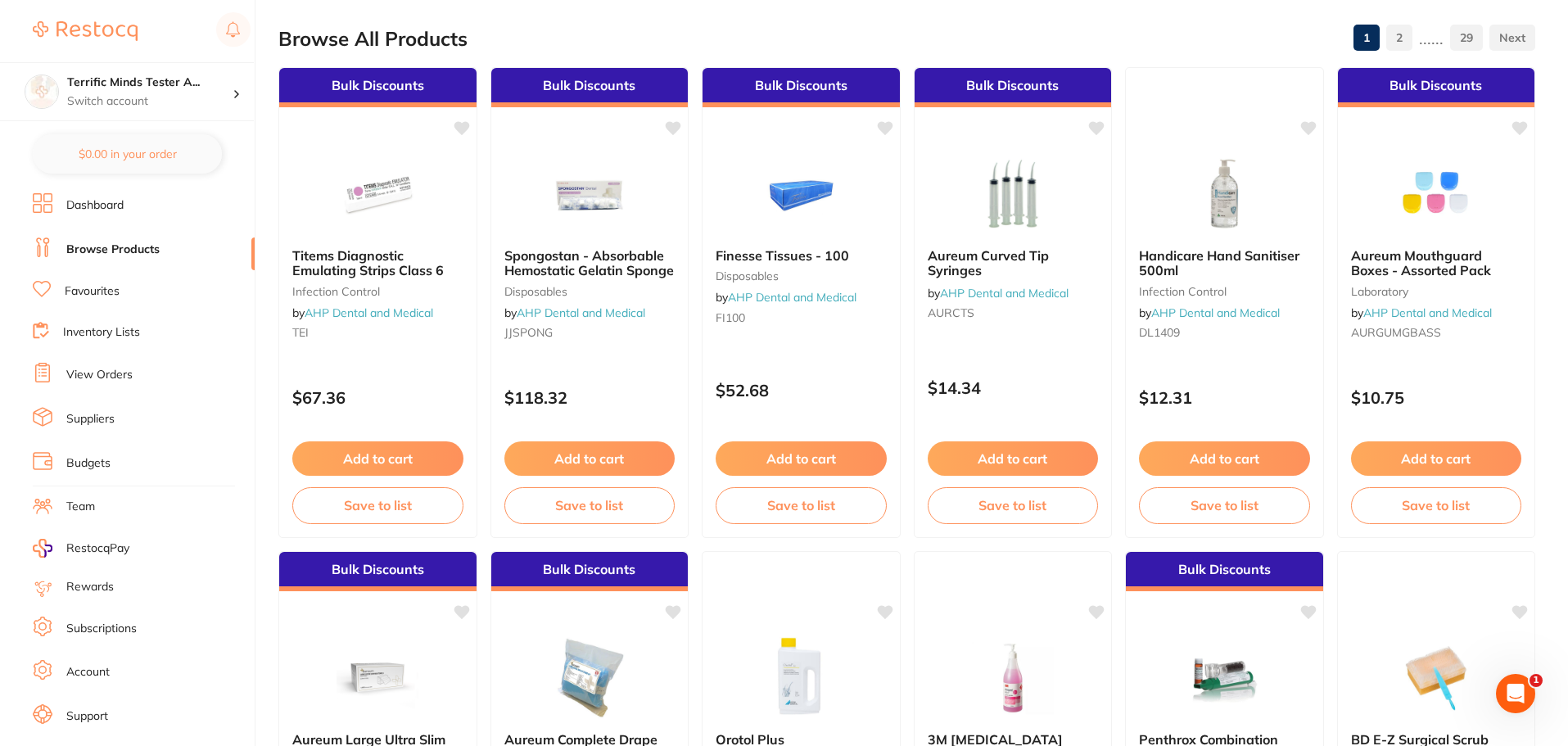
click at [427, 209] on img at bounding box center [378, 194] width 107 height 82
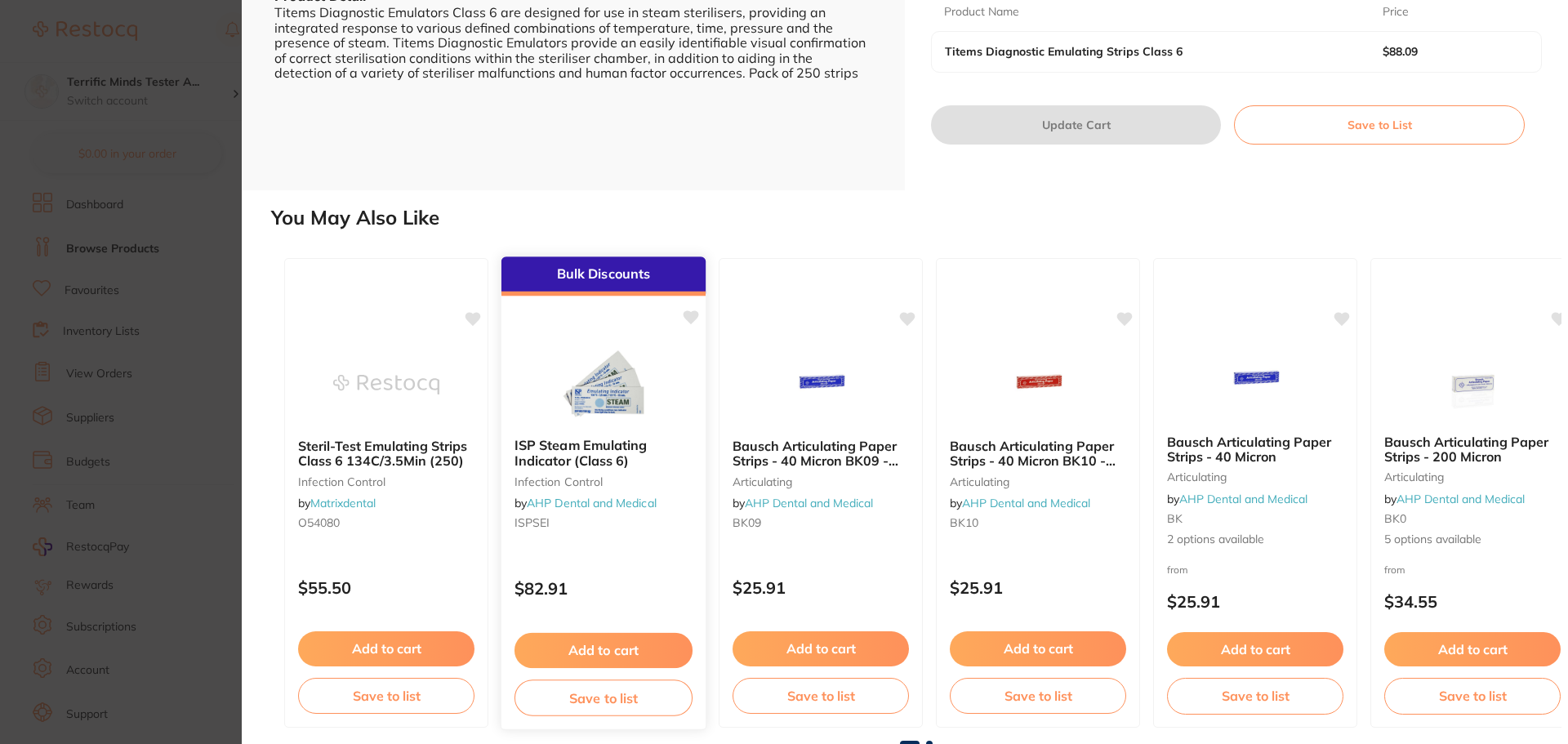
click at [637, 642] on button "Add to cart" at bounding box center [603, 651] width 178 height 35
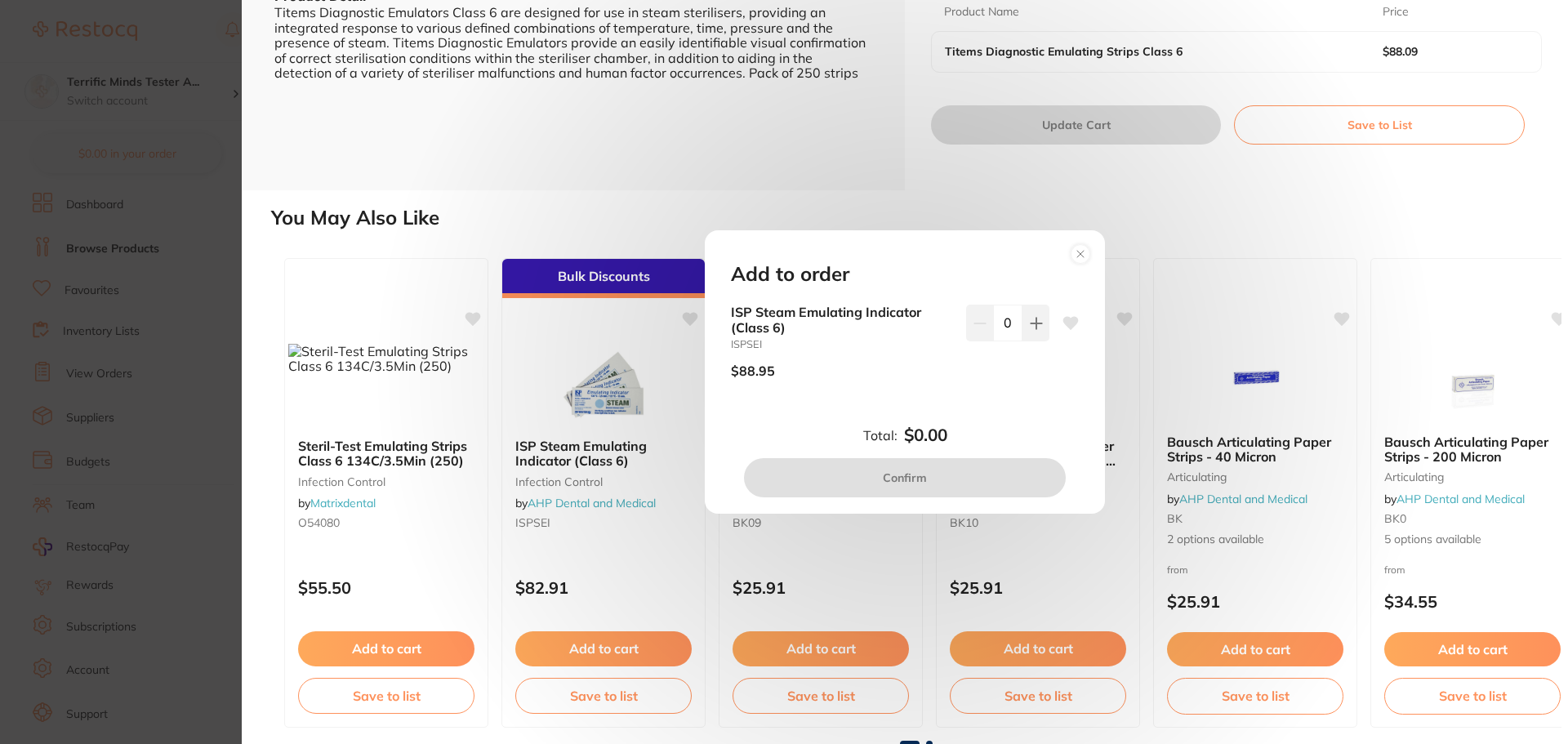
click at [1030, 328] on icon at bounding box center [1035, 323] width 13 height 13
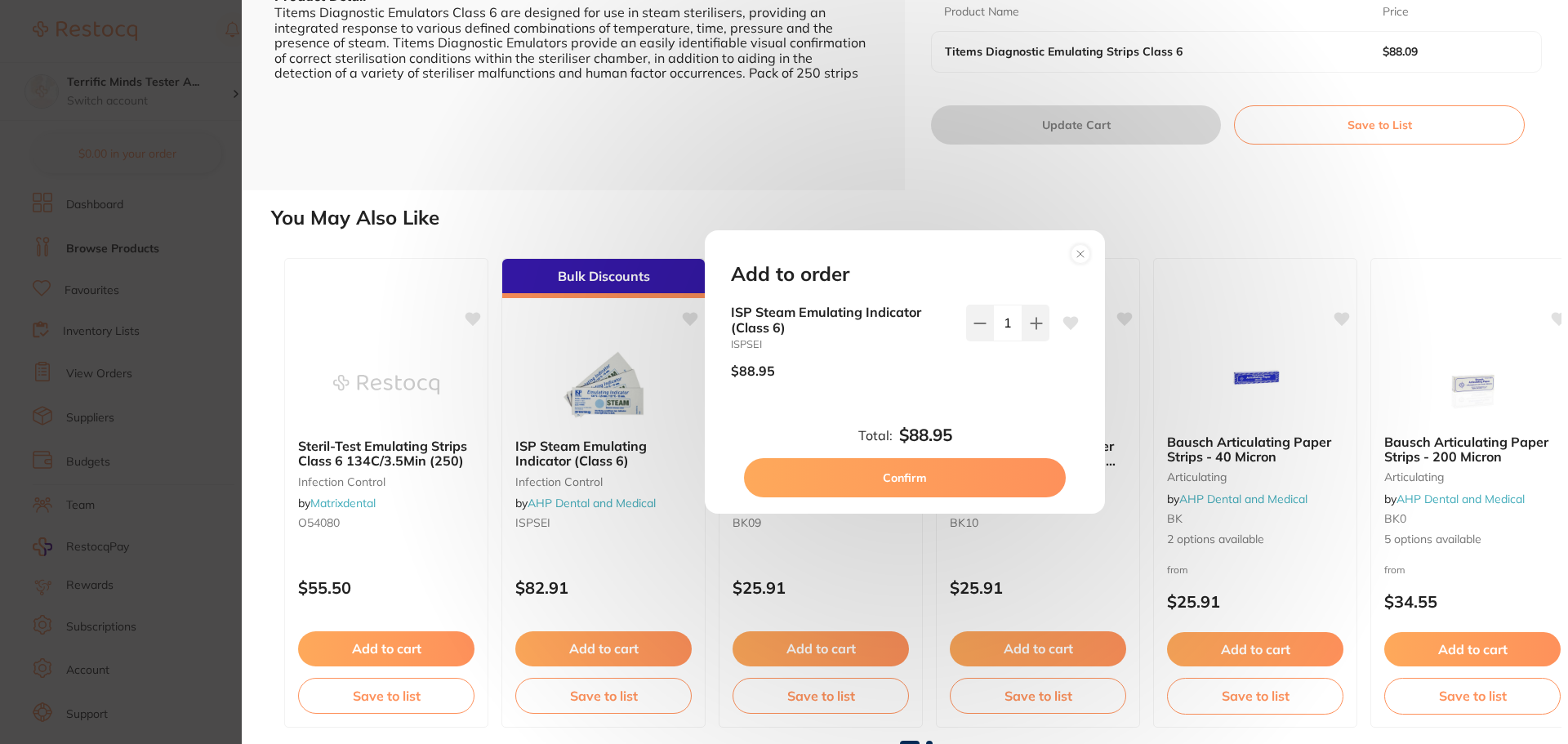
click at [1030, 328] on icon at bounding box center [1035, 323] width 13 height 13
type input "3"
click at [1079, 259] on circle at bounding box center [1080, 253] width 18 height 18
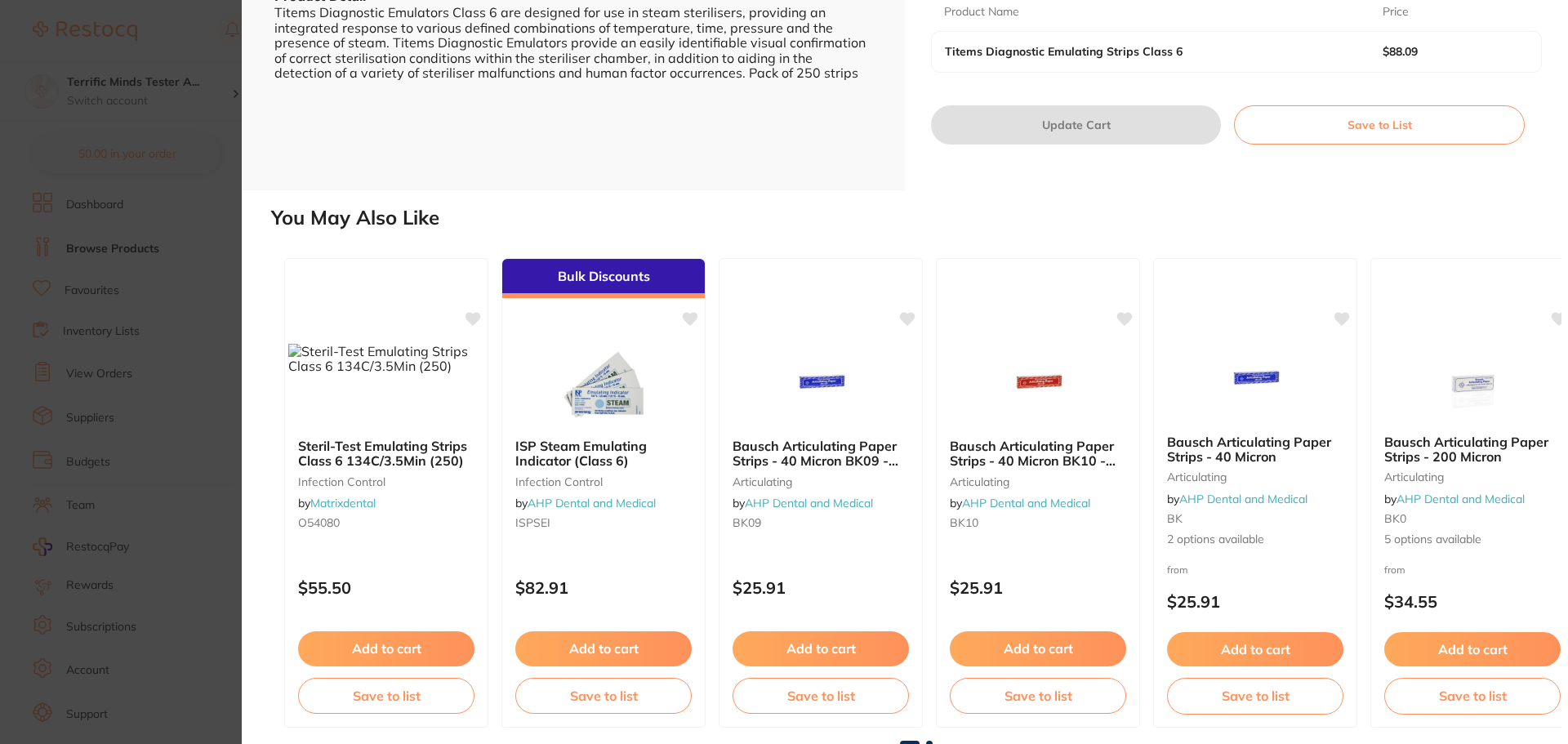
click at [165, 388] on section "Titems Diagnostic Emulating Strips Class 6 infection control by AHP Dental and …" at bounding box center [784, 372] width 1568 height 744
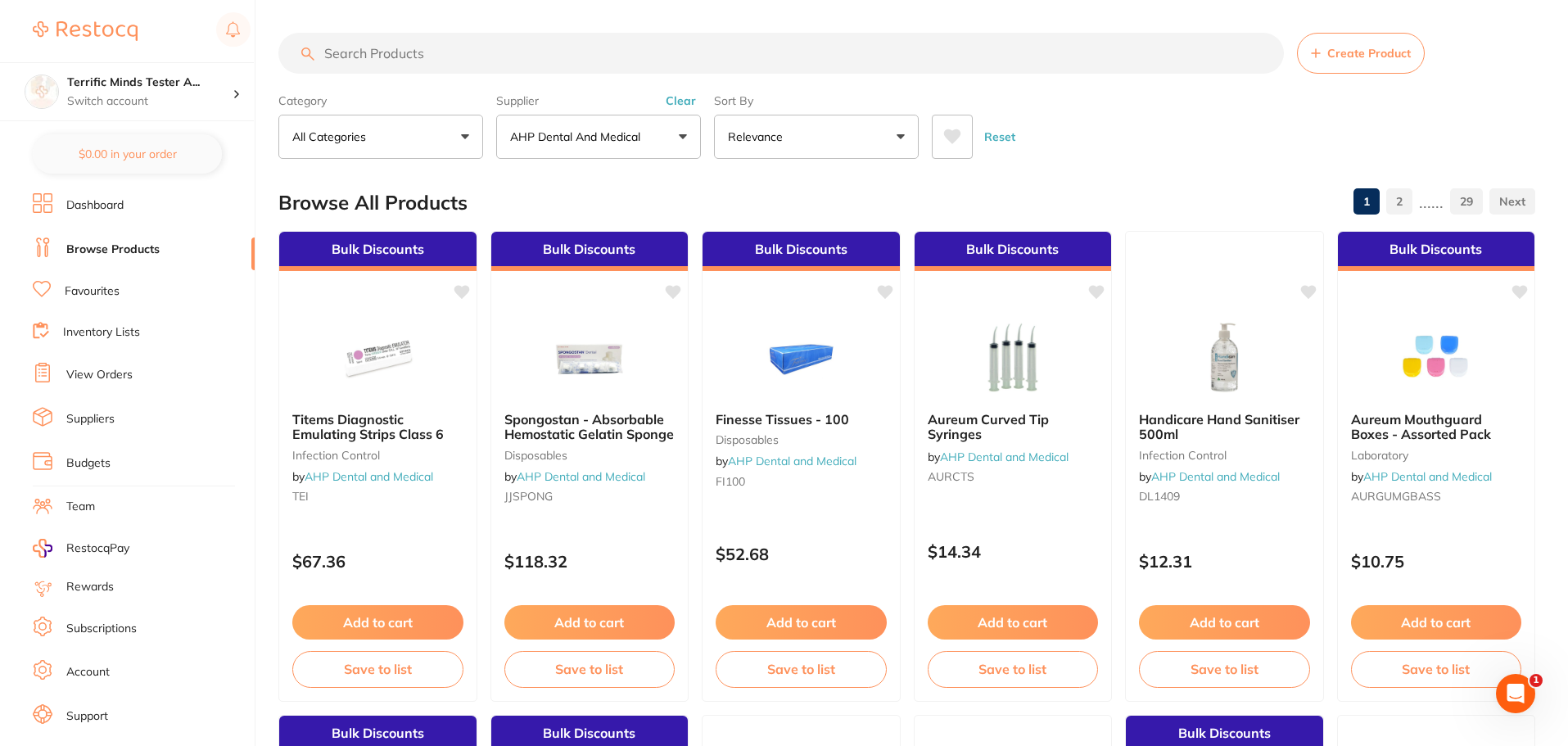
click at [104, 217] on li "Dashboard" at bounding box center [144, 205] width 222 height 24
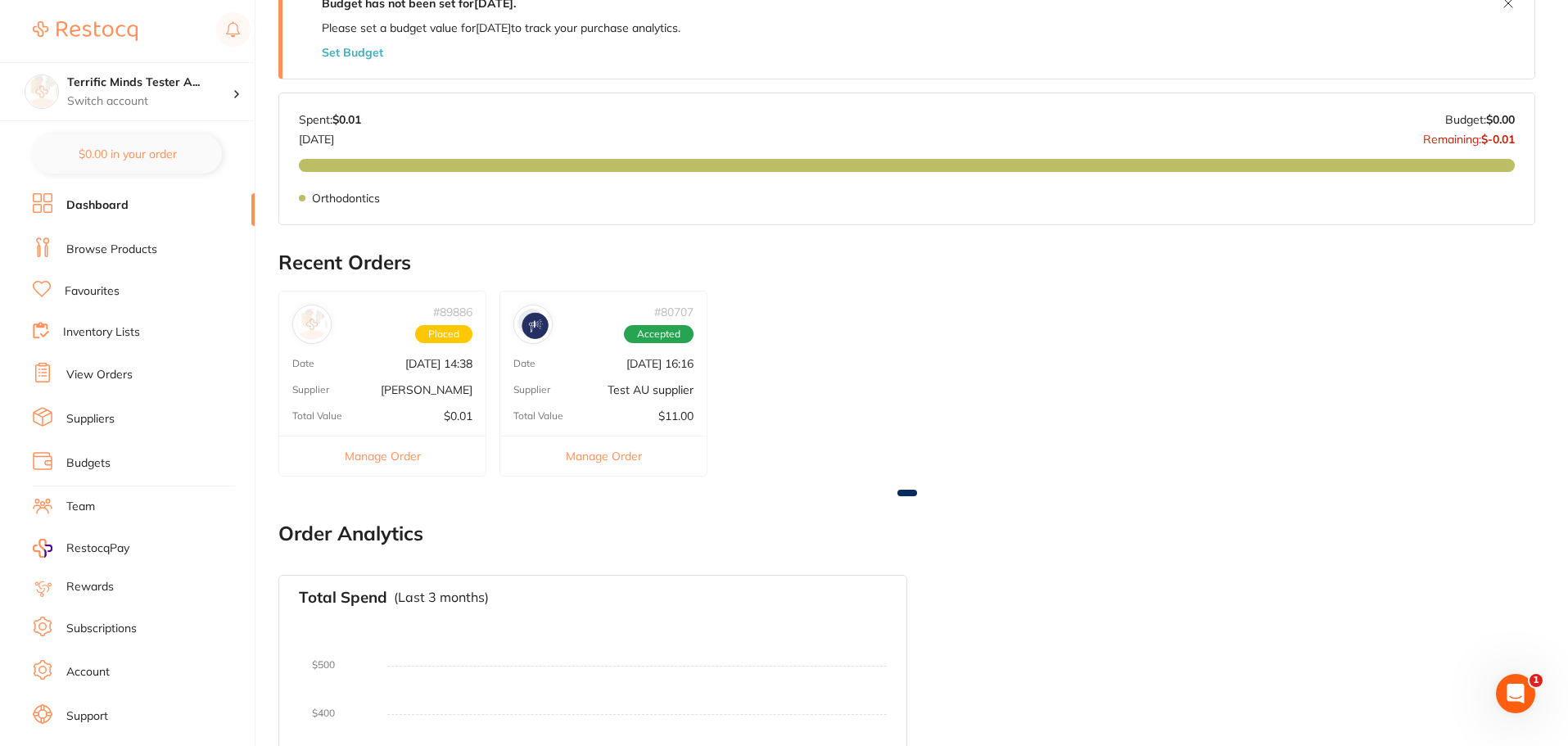
scroll to position [868, 0]
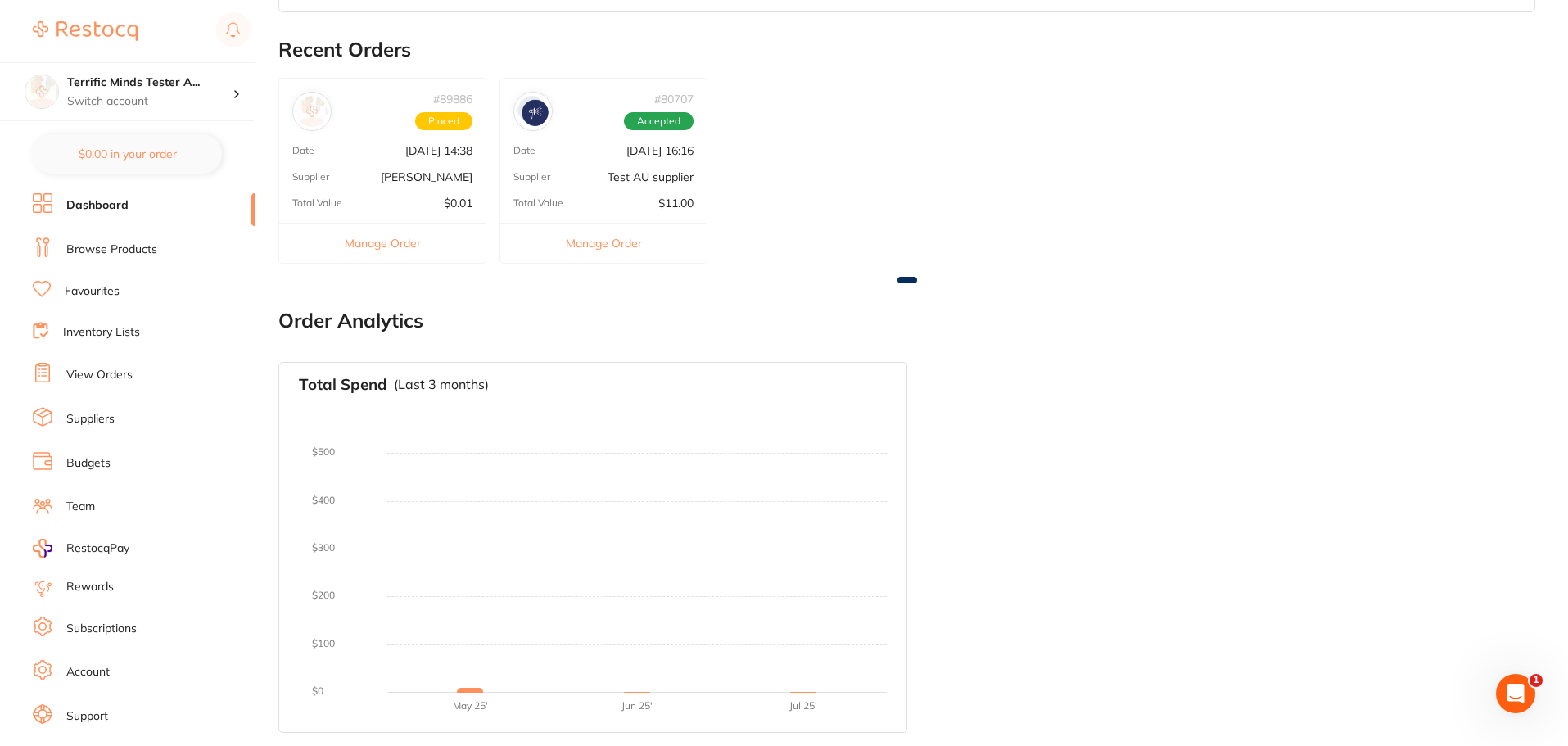
click at [146, 254] on link "Browse Products" at bounding box center [112, 250] width 91 height 17
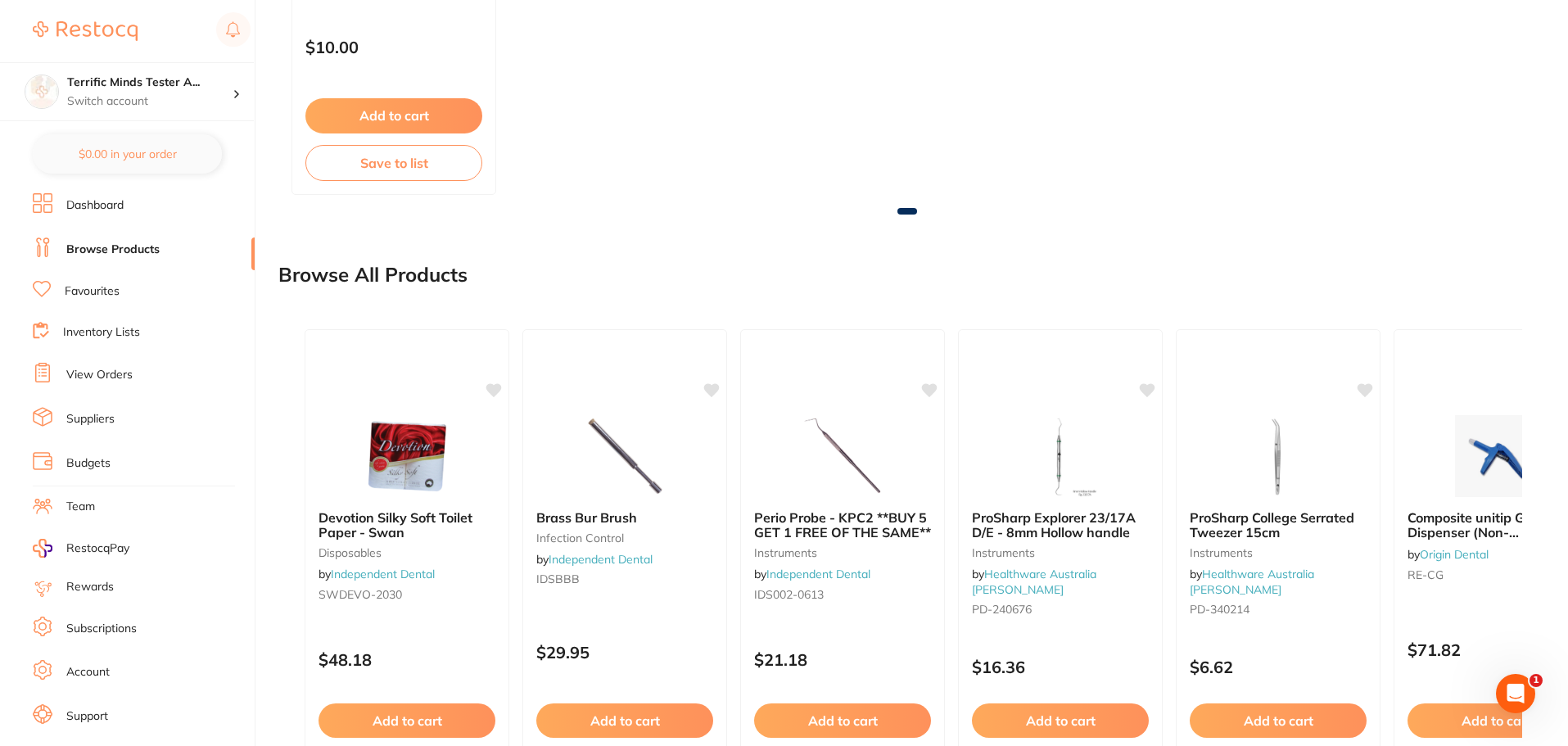
scroll to position [1251, 0]
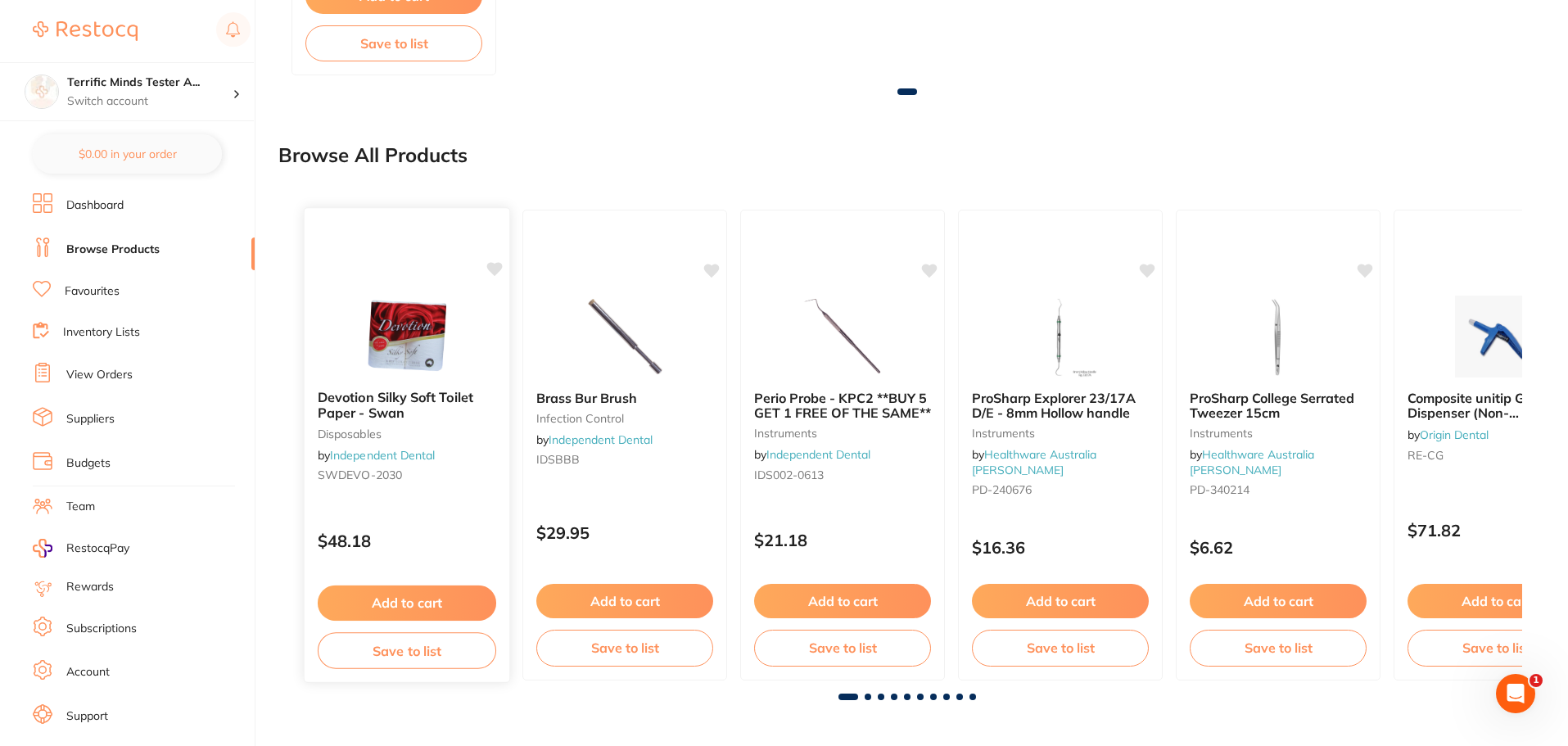
click at [445, 507] on div "Devotion Silky Soft Toilet Paper - Swan disposables by Independent Dental SWDEV…" at bounding box center [407, 445] width 207 height 476
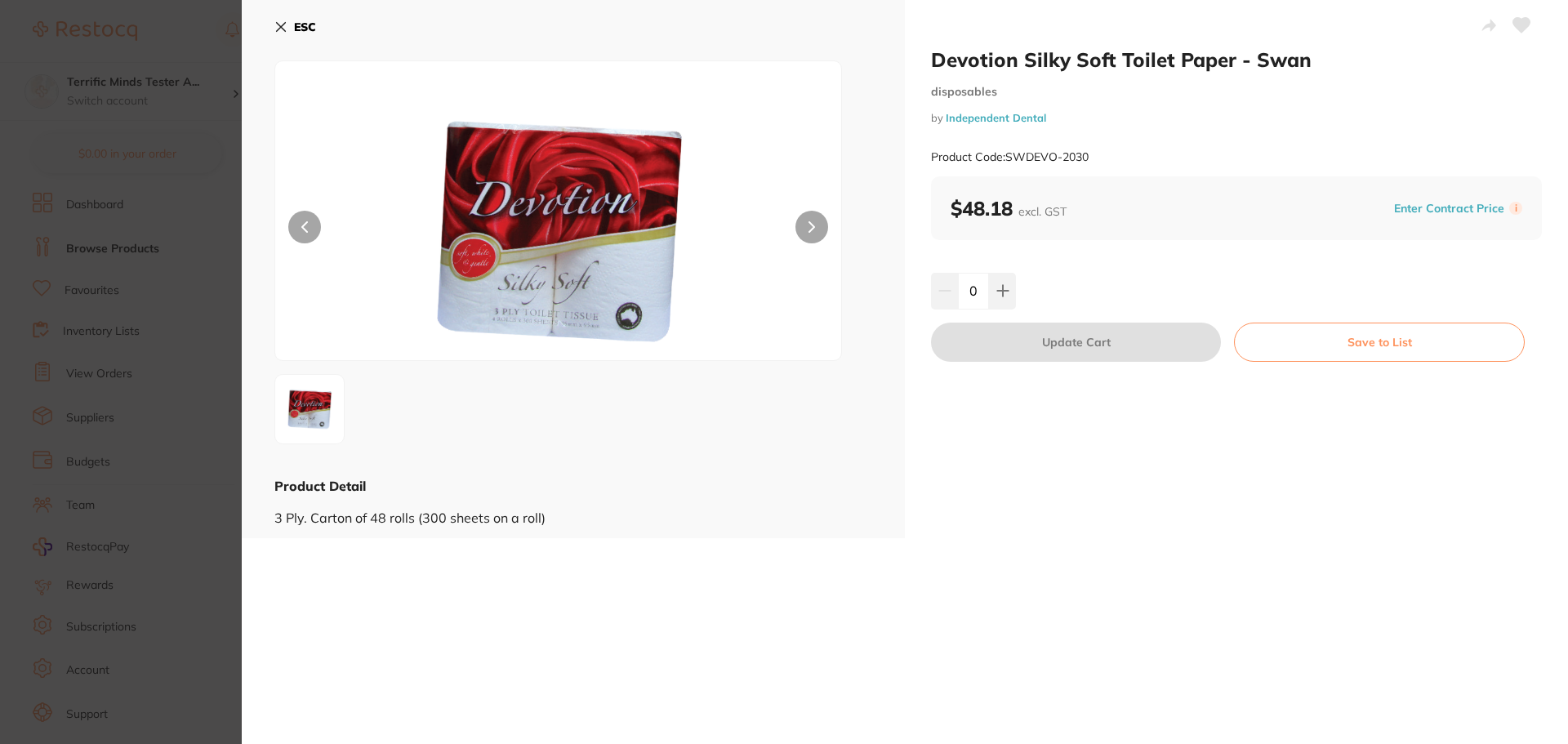
click at [171, 420] on section "Devotion Silky Soft Toilet Paper - Swan disposables by Independent Dental Produ…" at bounding box center [784, 372] width 1568 height 744
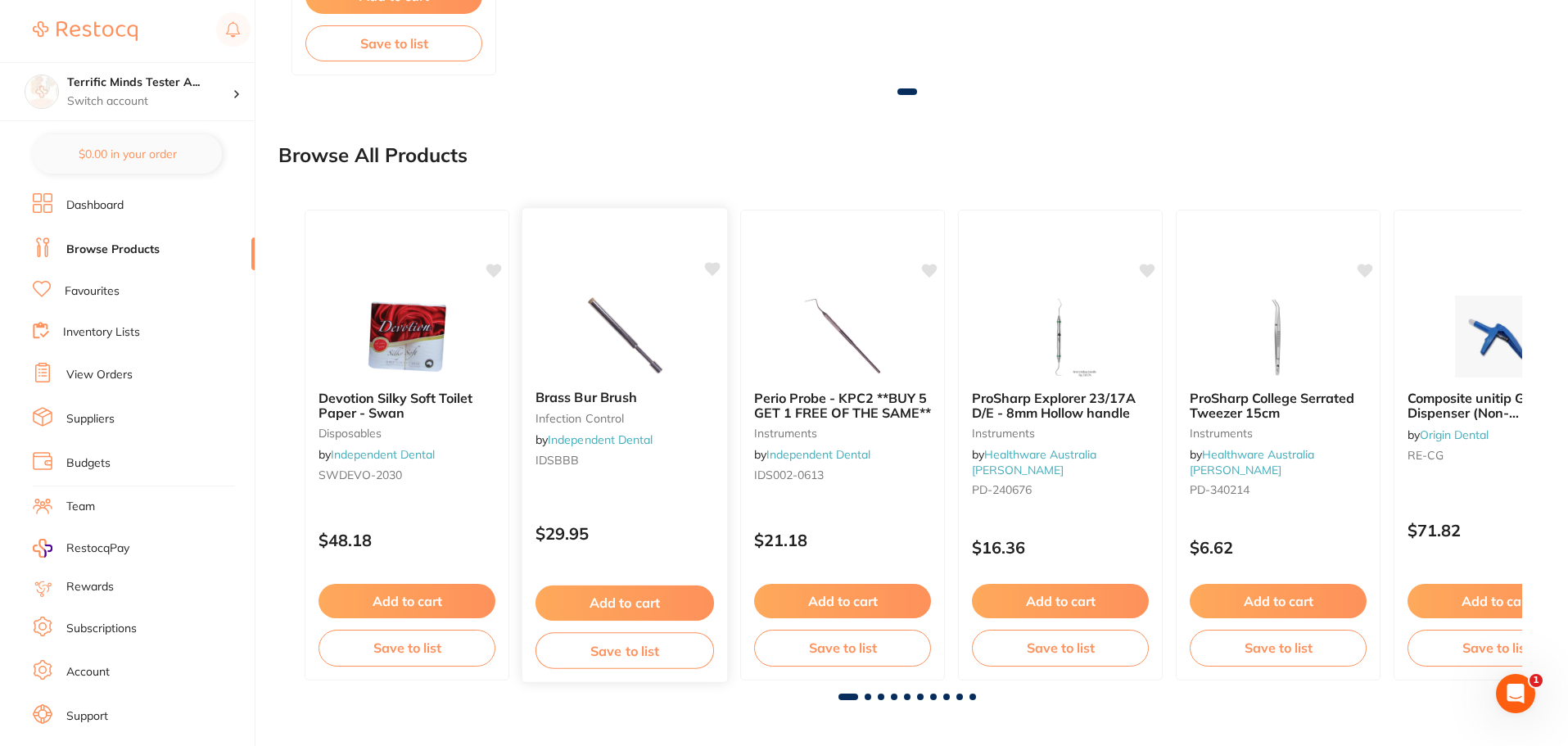
click at [677, 517] on div "$29.95" at bounding box center [624, 529] width 205 height 45
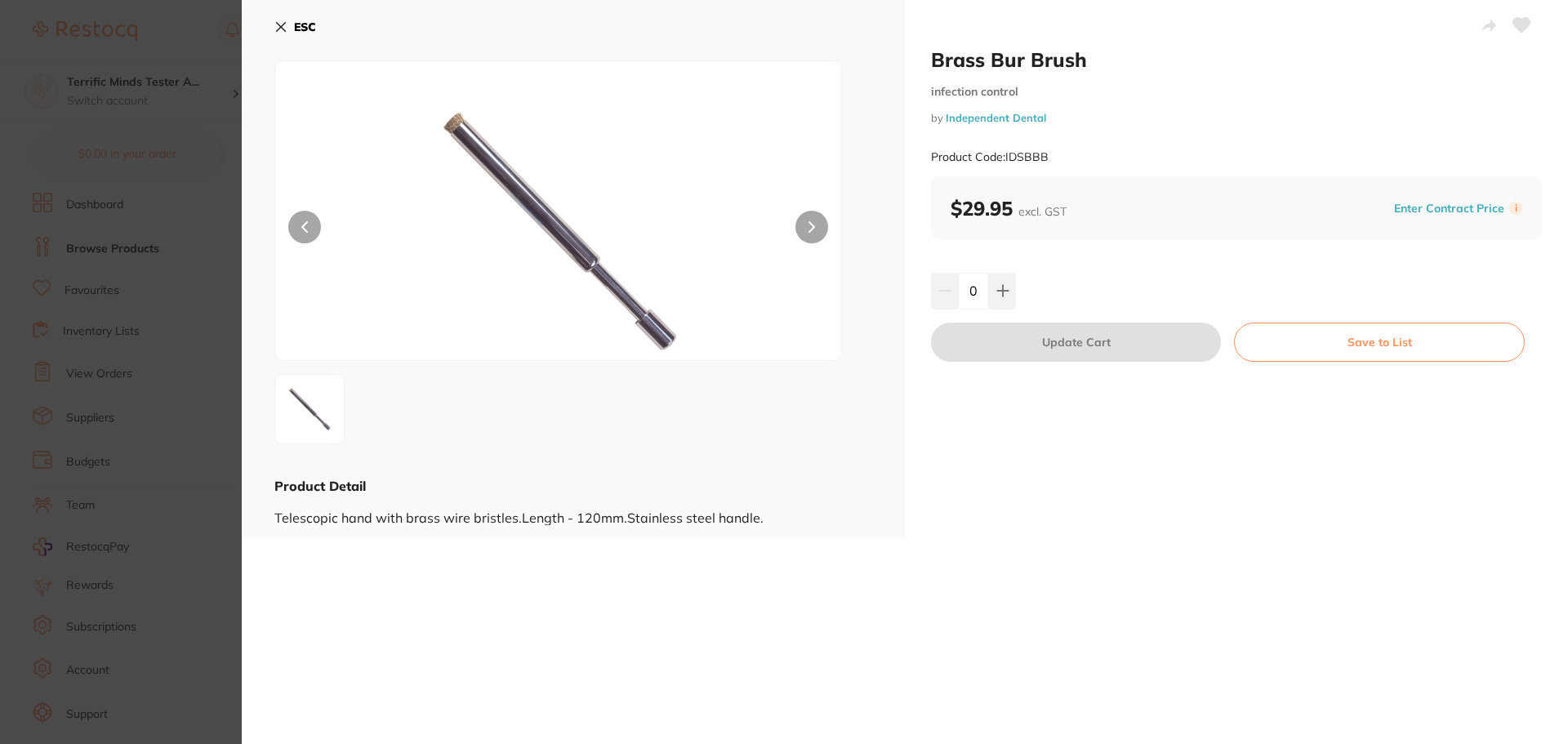
click at [140, 423] on section "Brass Bur Brush infection control by Independent Dental Product Code: IDSBBB ES…" at bounding box center [784, 372] width 1568 height 744
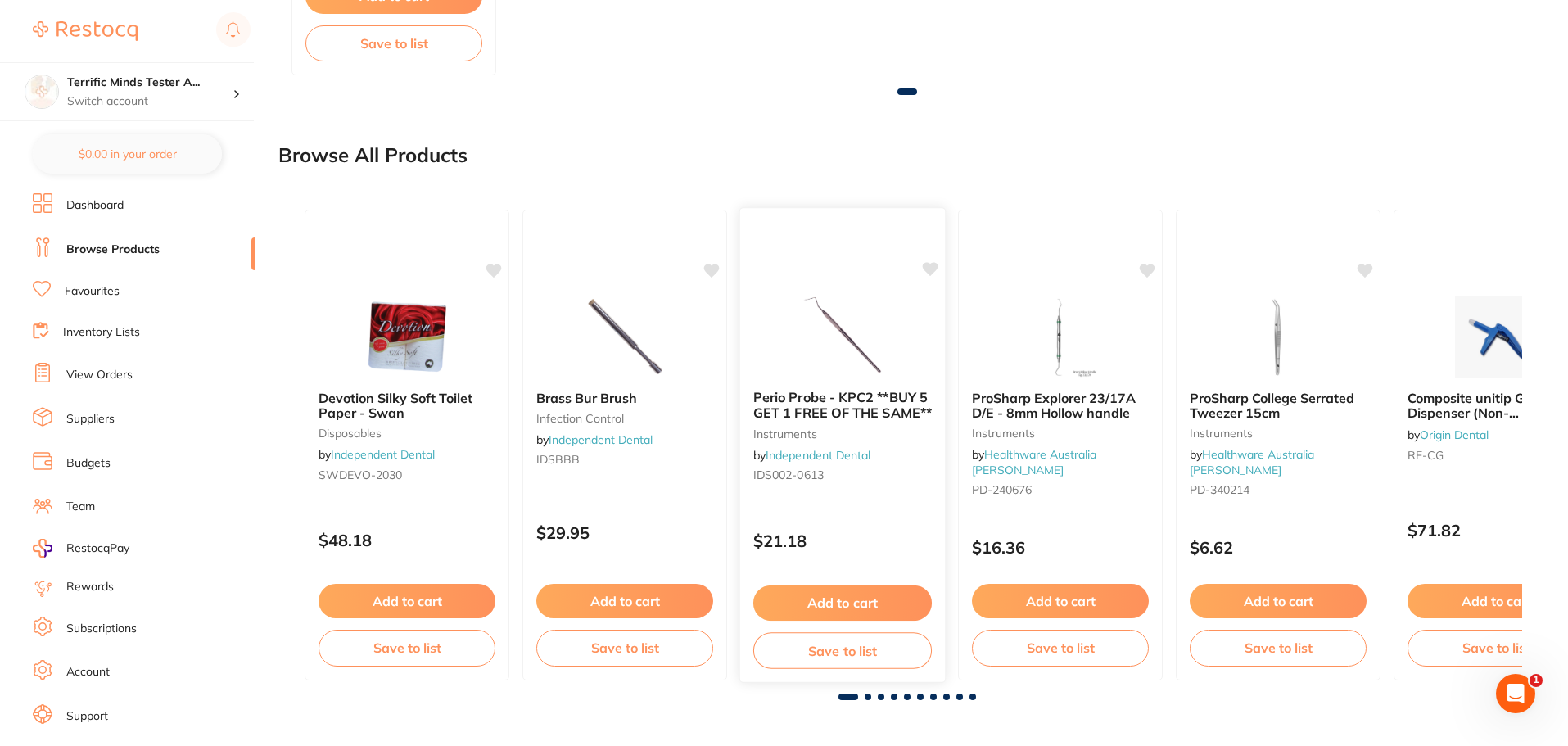
click at [878, 490] on div "Perio Probe - KPC2 **BUY 5 GET 1 FREE OF THE SAME** instruments by Independent …" at bounding box center [842, 439] width 205 height 125
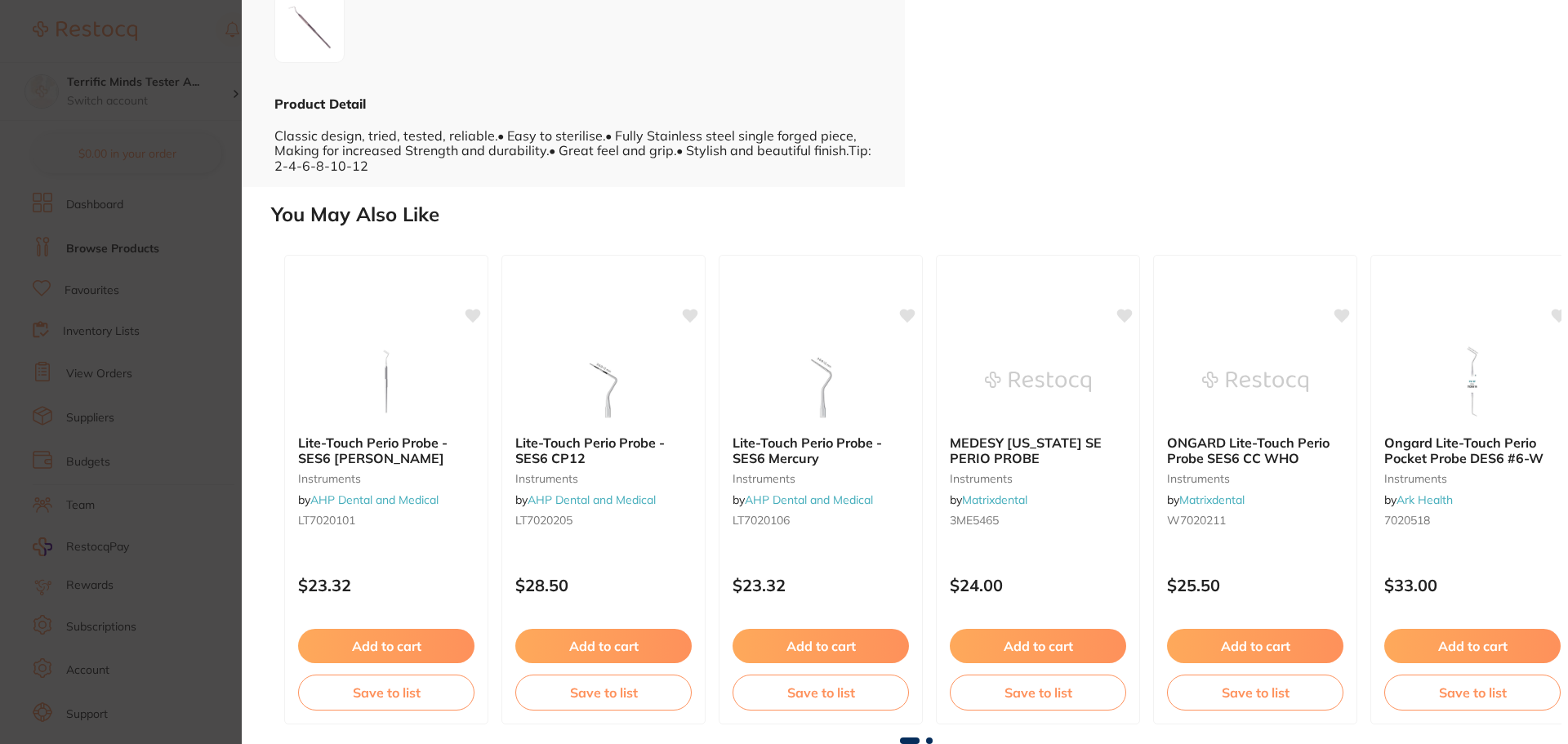
click at [927, 738] on span at bounding box center [929, 741] width 7 height 7
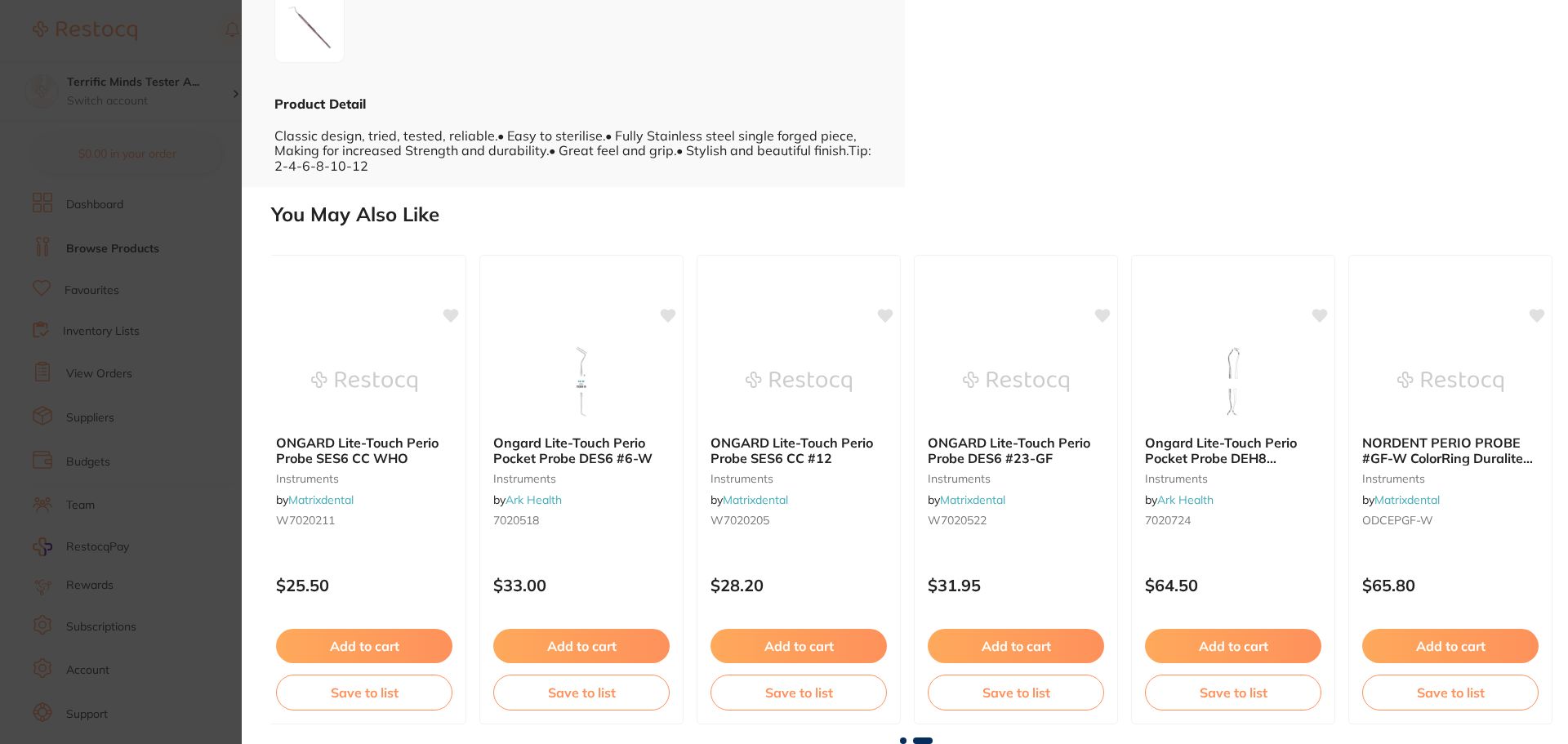
scroll to position [0, 900]
click at [134, 377] on section "Perio Probe - KPC2 **BUY 5 GET 1 FREE OF THE SAME** instruments by Independent …" at bounding box center [784, 372] width 1568 height 744
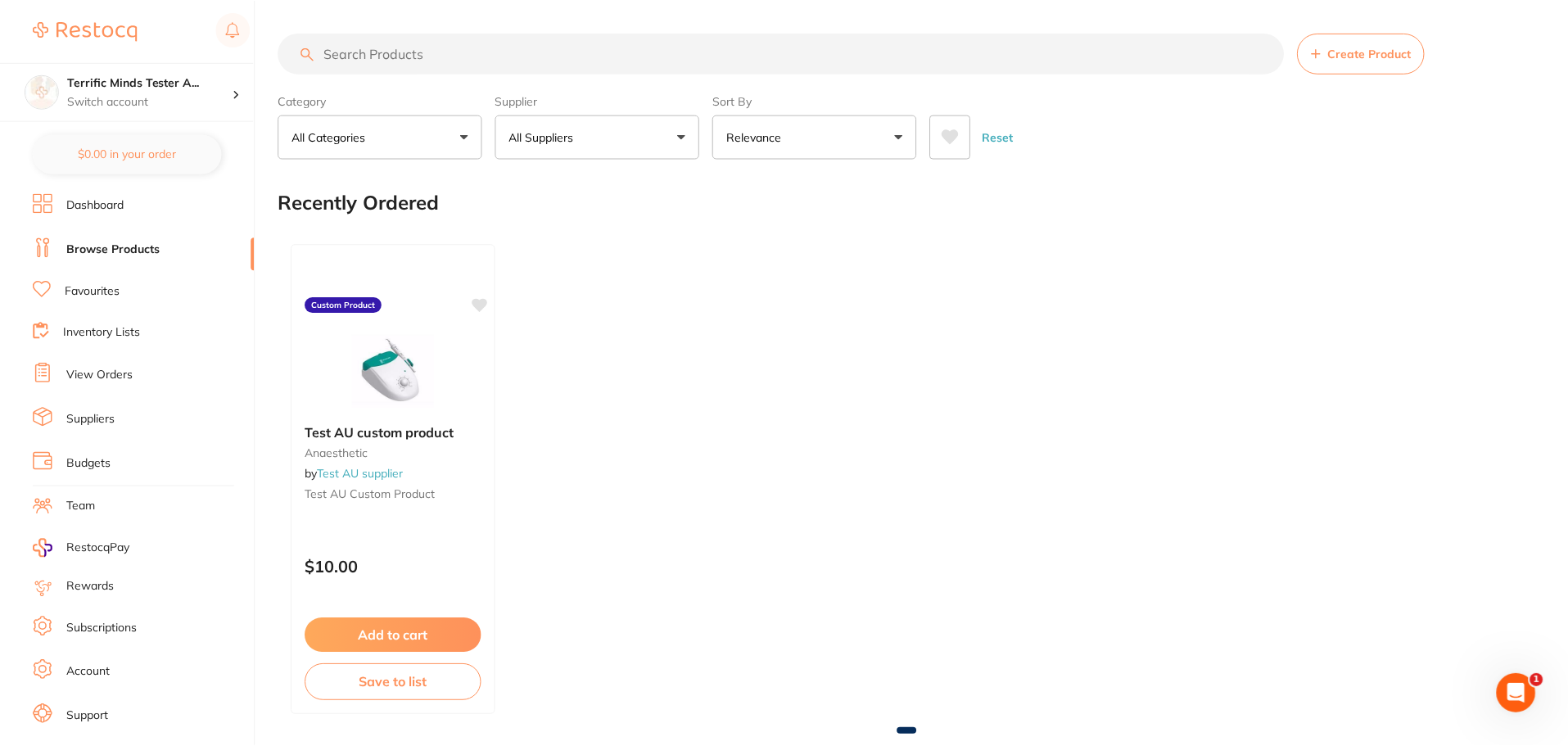
scroll to position [1251, 0]
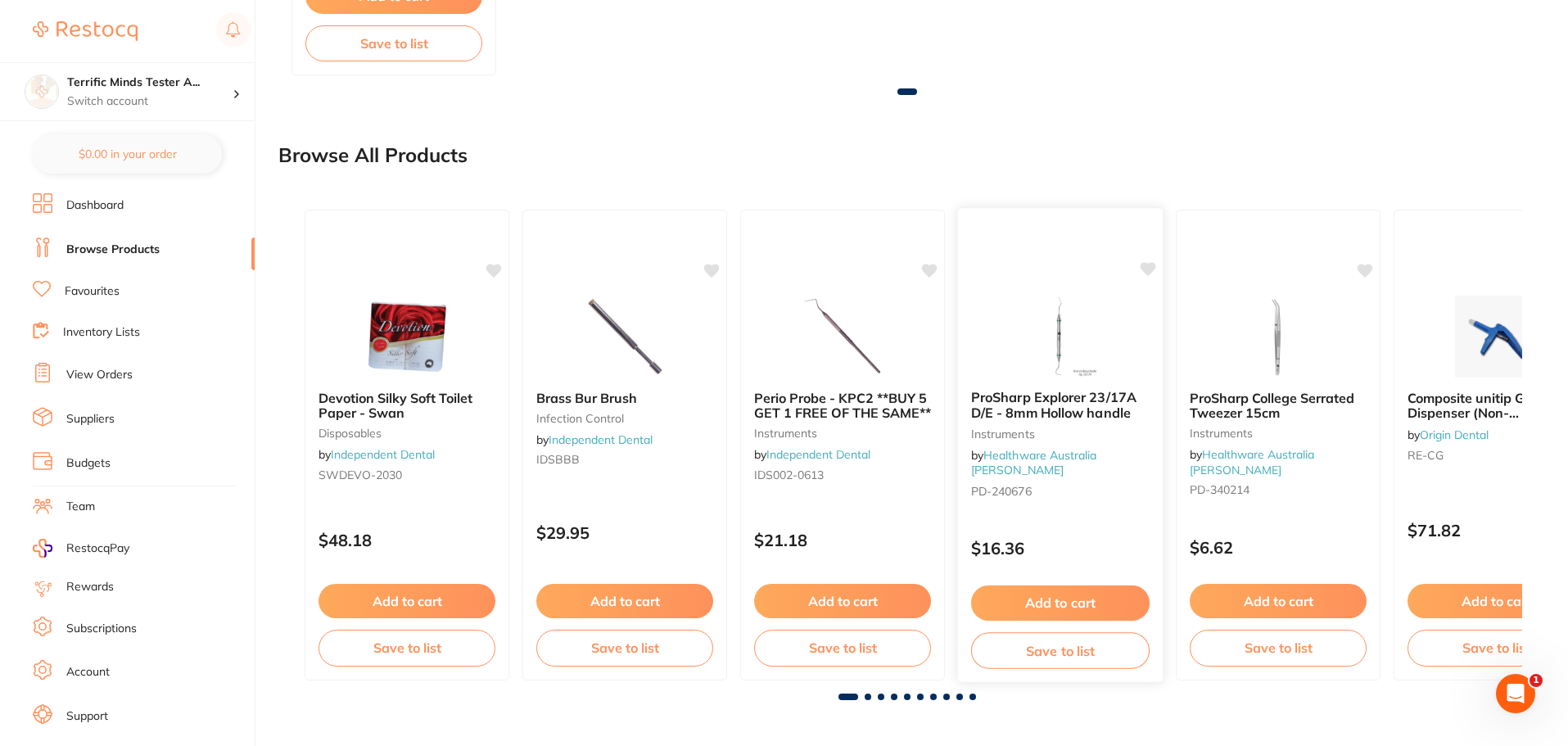
click at [1080, 501] on div "ProSharp Explorer 23/17A D/E - 8mm Hollow handle Instruments by Healthware Aust…" at bounding box center [1060, 447] width 205 height 140
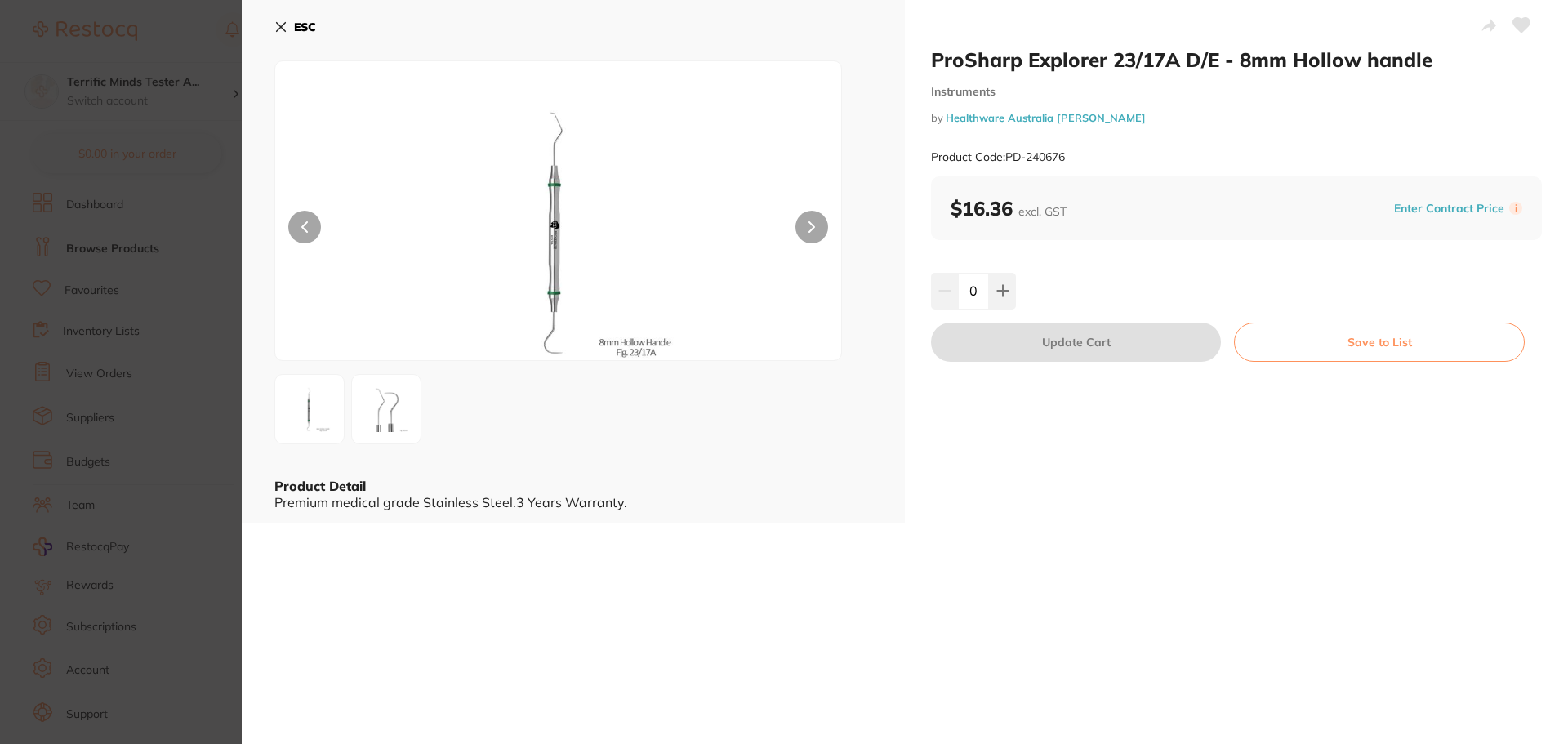
click at [149, 485] on section "ProSharp Explorer 23/17A D/E - 8mm Hollow handle Instruments by Healthware Aust…" at bounding box center [784, 372] width 1568 height 744
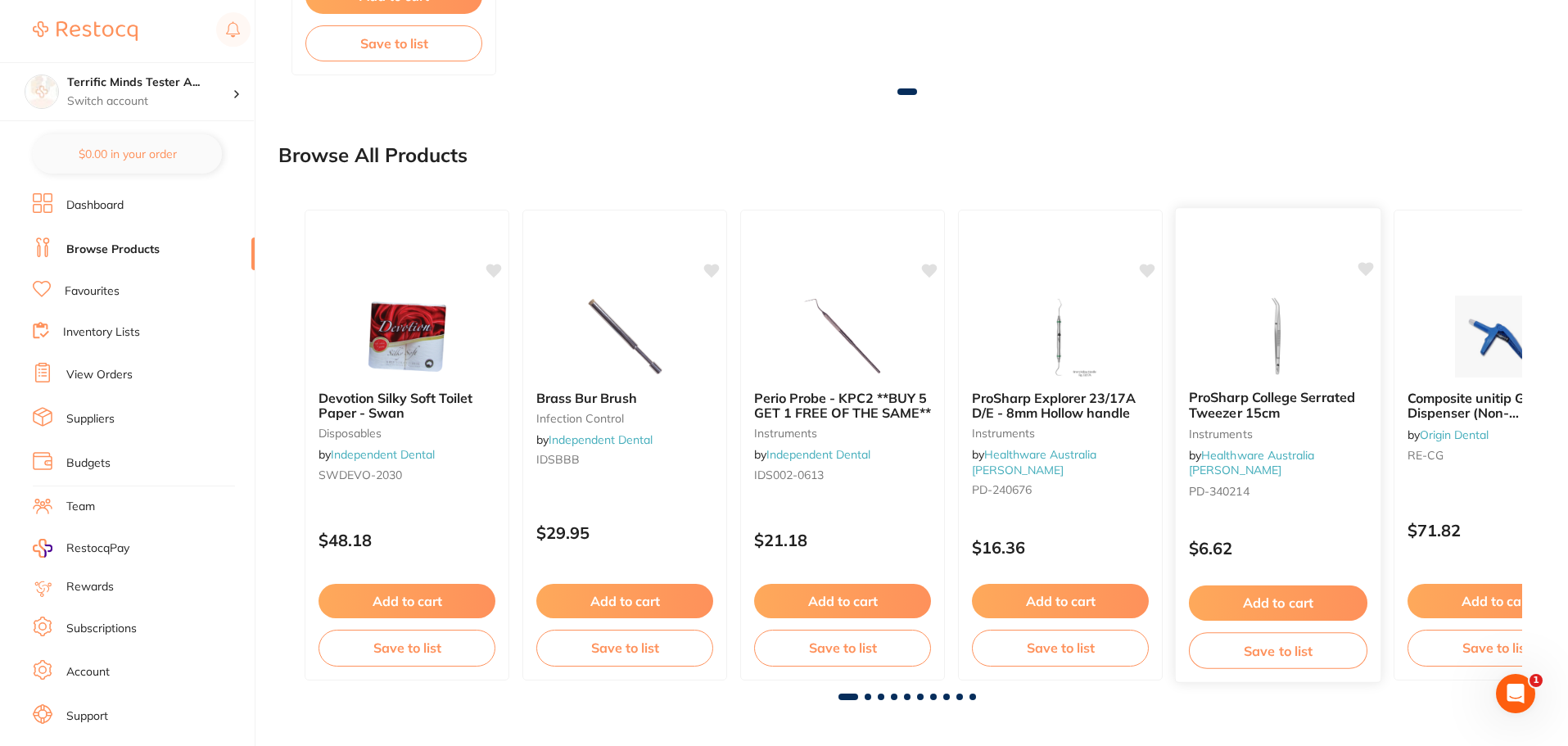
click at [1261, 539] on p "$6.62" at bounding box center [1279, 548] width 179 height 18
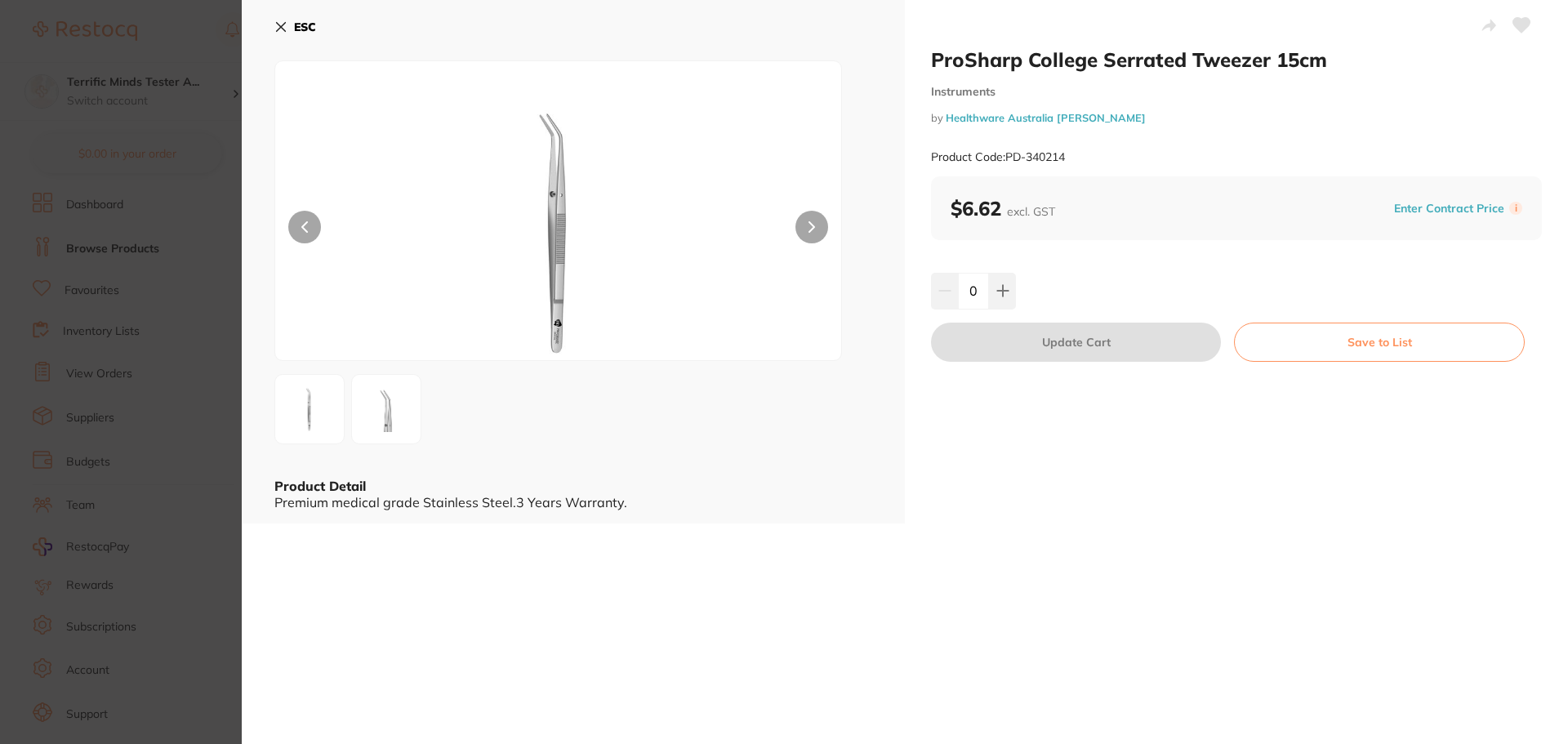
click at [151, 425] on section "ProSharp College Serrated Tweezer 15cm Instruments by Healthware [GEOGRAPHIC_DA…" at bounding box center [784, 372] width 1568 height 744
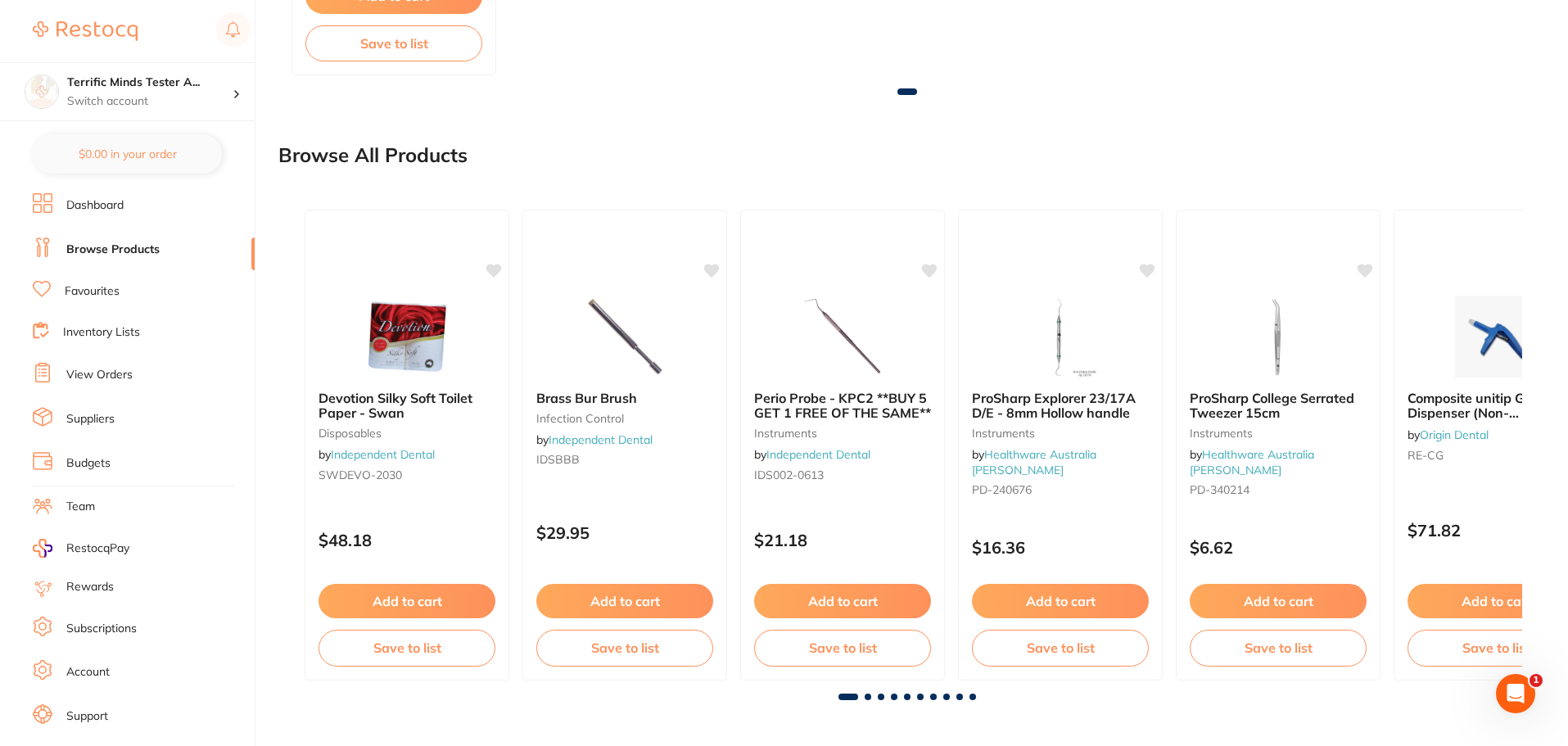
click at [881, 700] on div "Devotion Silky Soft Toilet Paper - Swan disposables by Independent Dental SWDEV…" at bounding box center [907, 449] width 1257 height 530
click at [881, 696] on span at bounding box center [881, 696] width 7 height 7
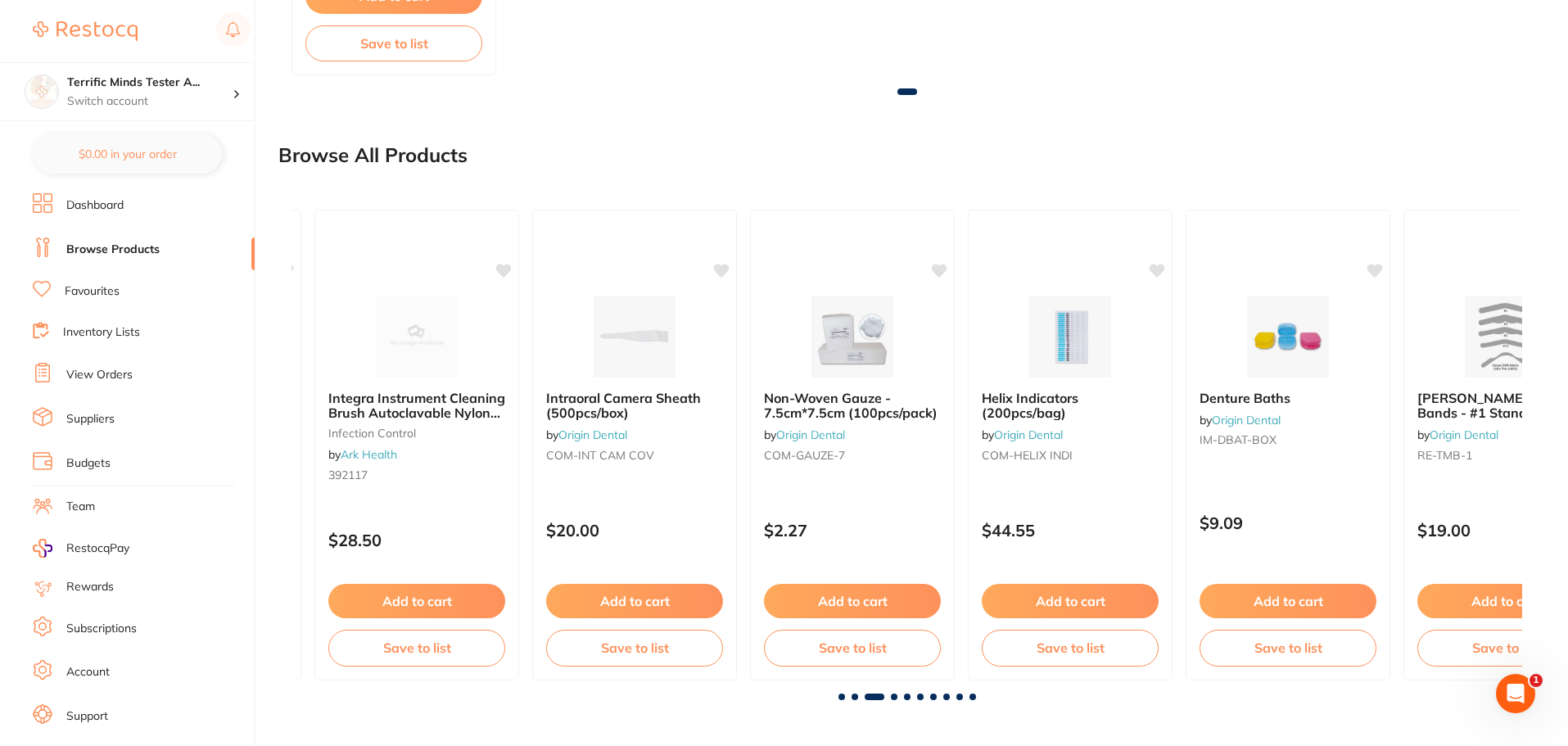
scroll to position [0, 2461]
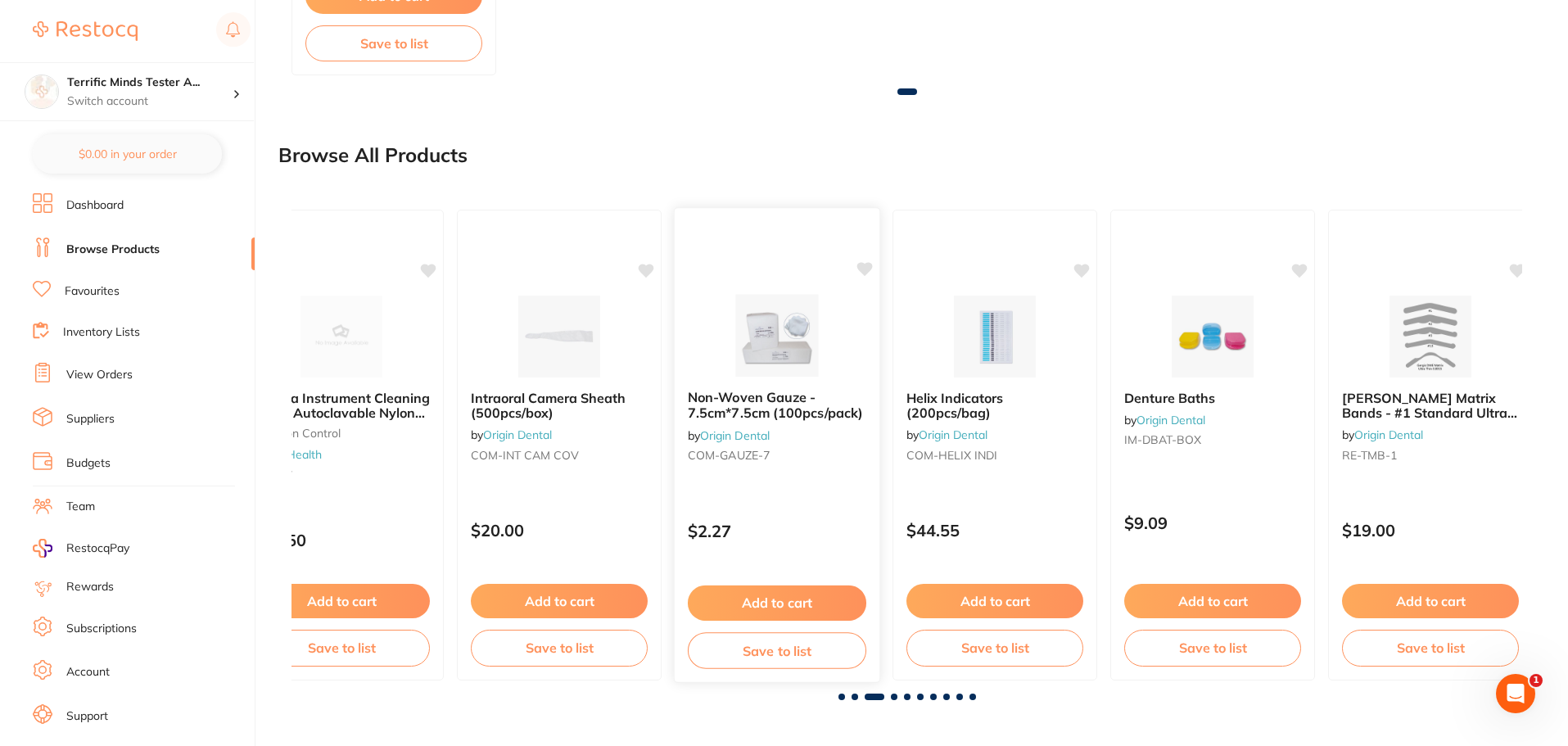
click at [745, 500] on div "Non-Woven Gauze - 7.5cm*7.5cm (100pcs/pack) by Origin Dental COM-GAUZE-7 $2.27 …" at bounding box center [777, 445] width 207 height 476
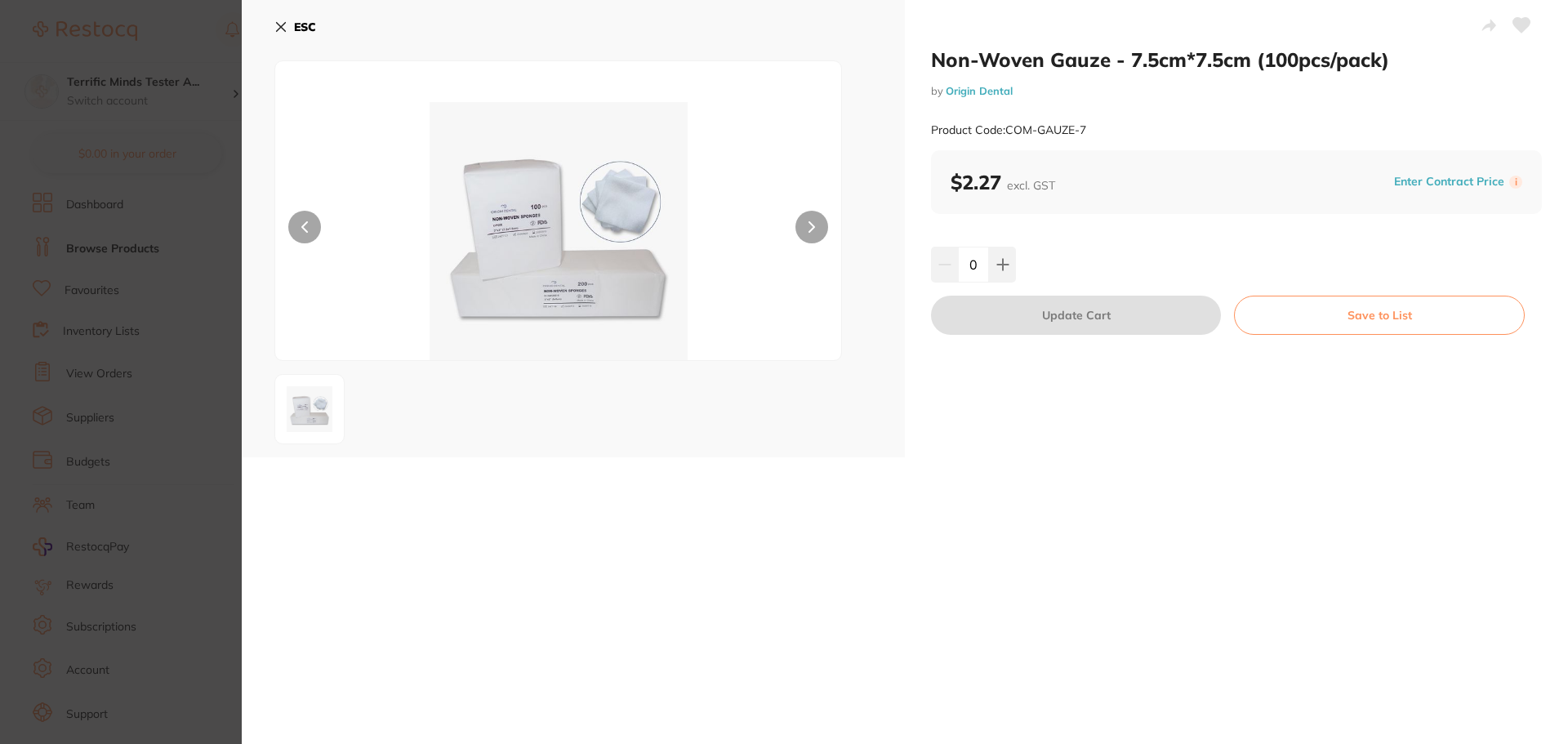
click at [177, 427] on section "Non-Woven Gauze - 7.5cm*7.5cm (100pcs/pack) by Origin Dental Product Code: COM-…" at bounding box center [784, 372] width 1568 height 744
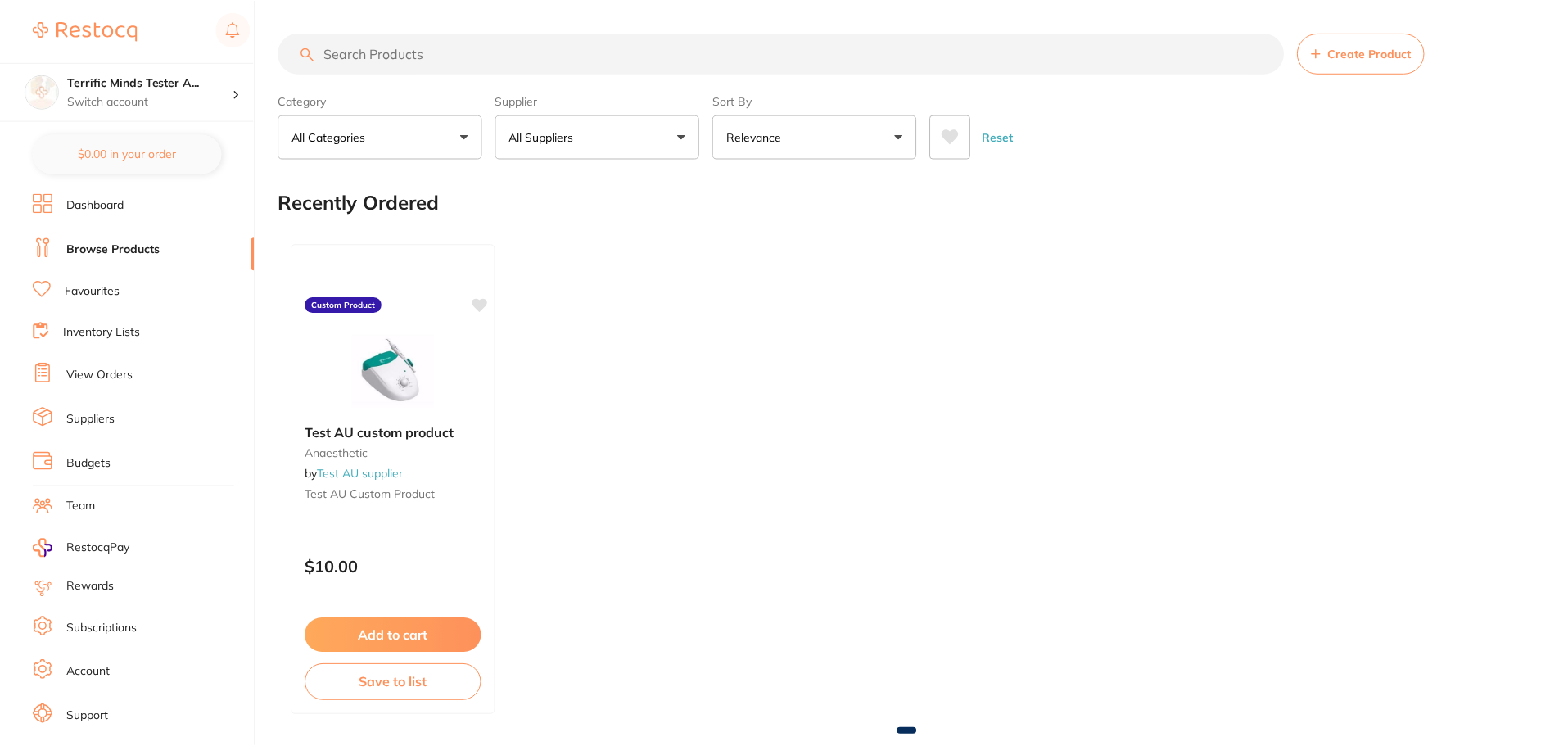
scroll to position [1251, 0]
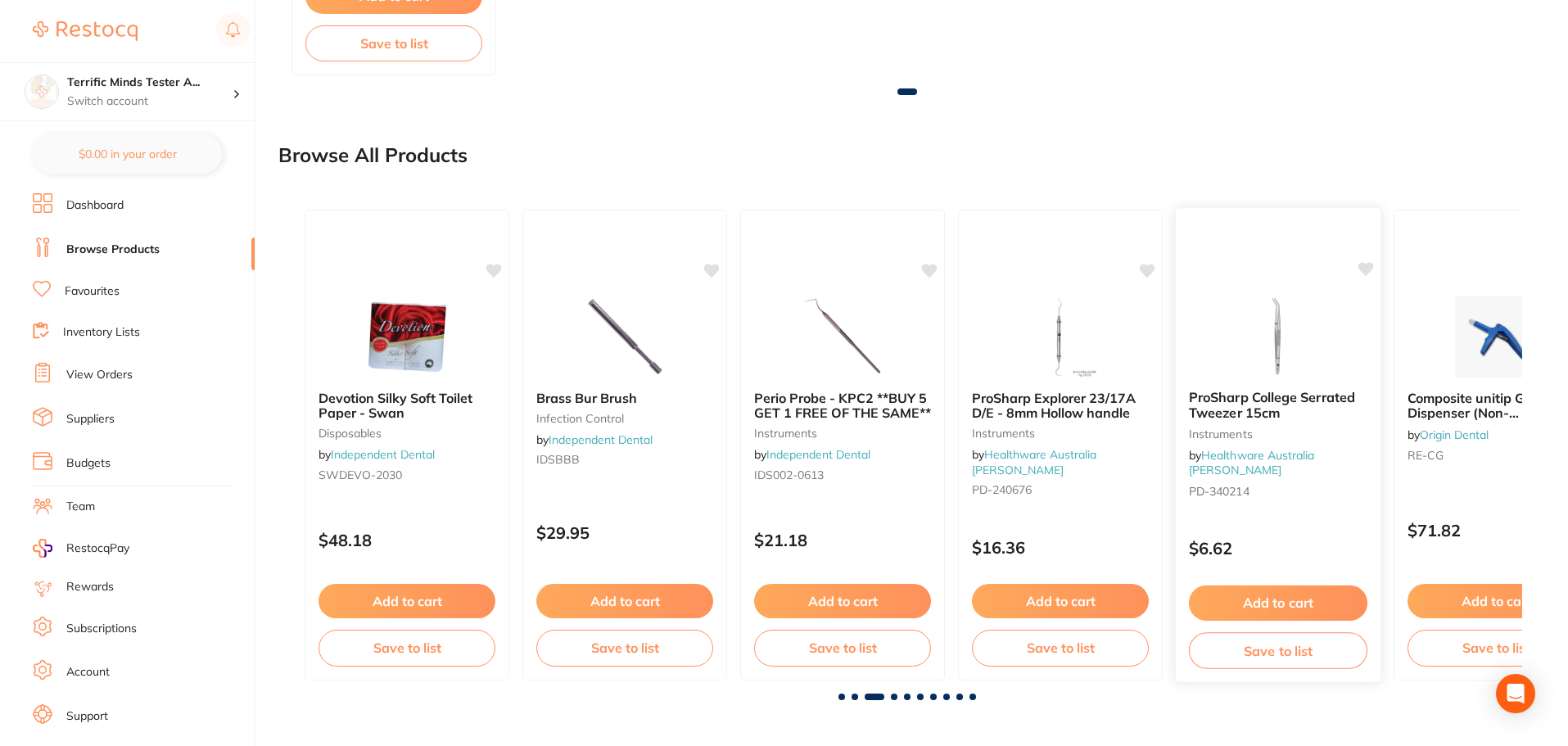
click at [1293, 499] on div "ProSharp College Serrated Tweezer 15cm Instruments by Healthware [GEOGRAPHIC_DA…" at bounding box center [1278, 447] width 205 height 140
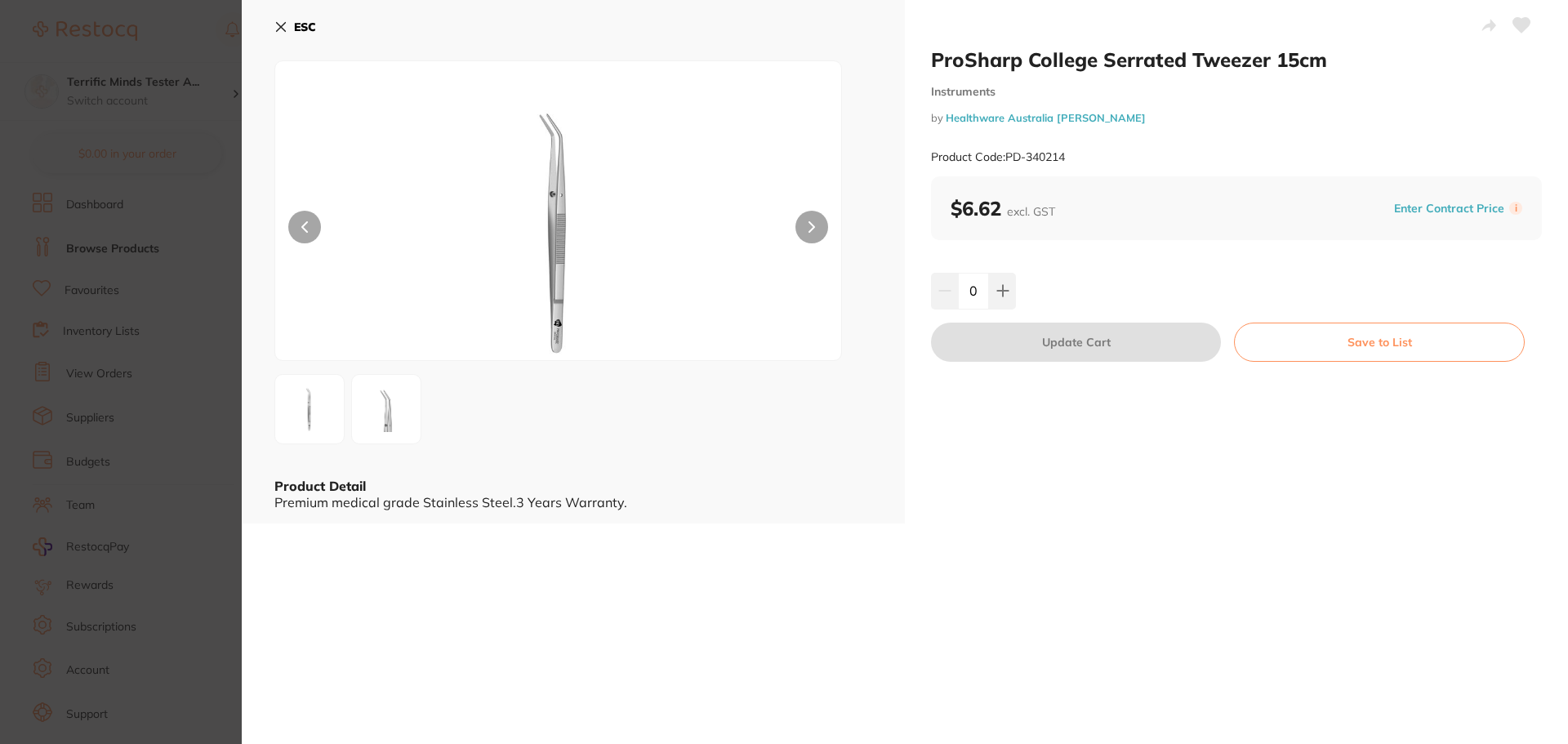
click at [143, 450] on section "ProSharp College Serrated Tweezer 15cm Instruments by Healthware [GEOGRAPHIC_DA…" at bounding box center [784, 372] width 1568 height 744
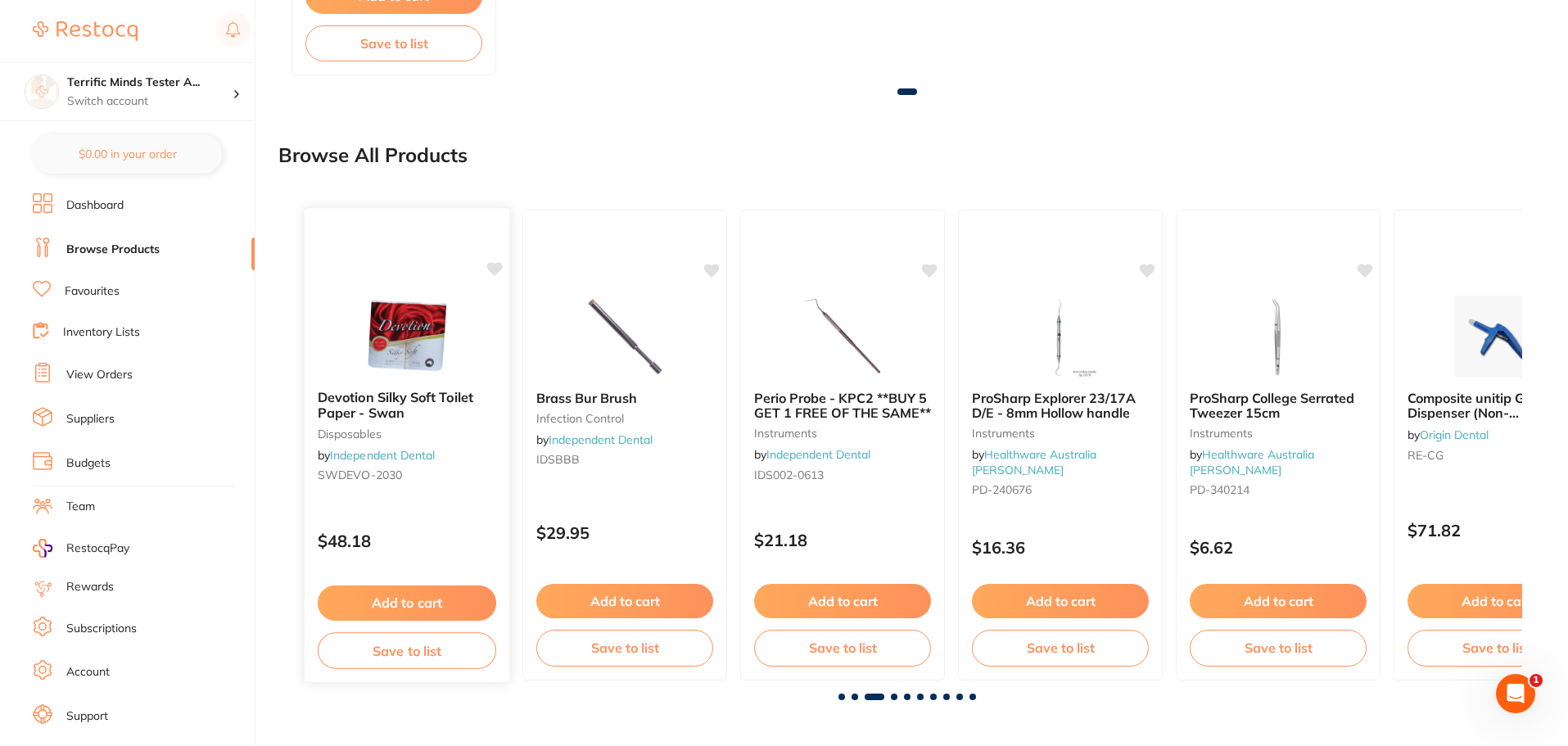
click at [446, 512] on div "Devotion Silky Soft Toilet Paper - Swan disposables by Independent Dental SWDEV…" at bounding box center [407, 445] width 207 height 476
click at [1123, 539] on p "$16.36" at bounding box center [1060, 548] width 179 height 18
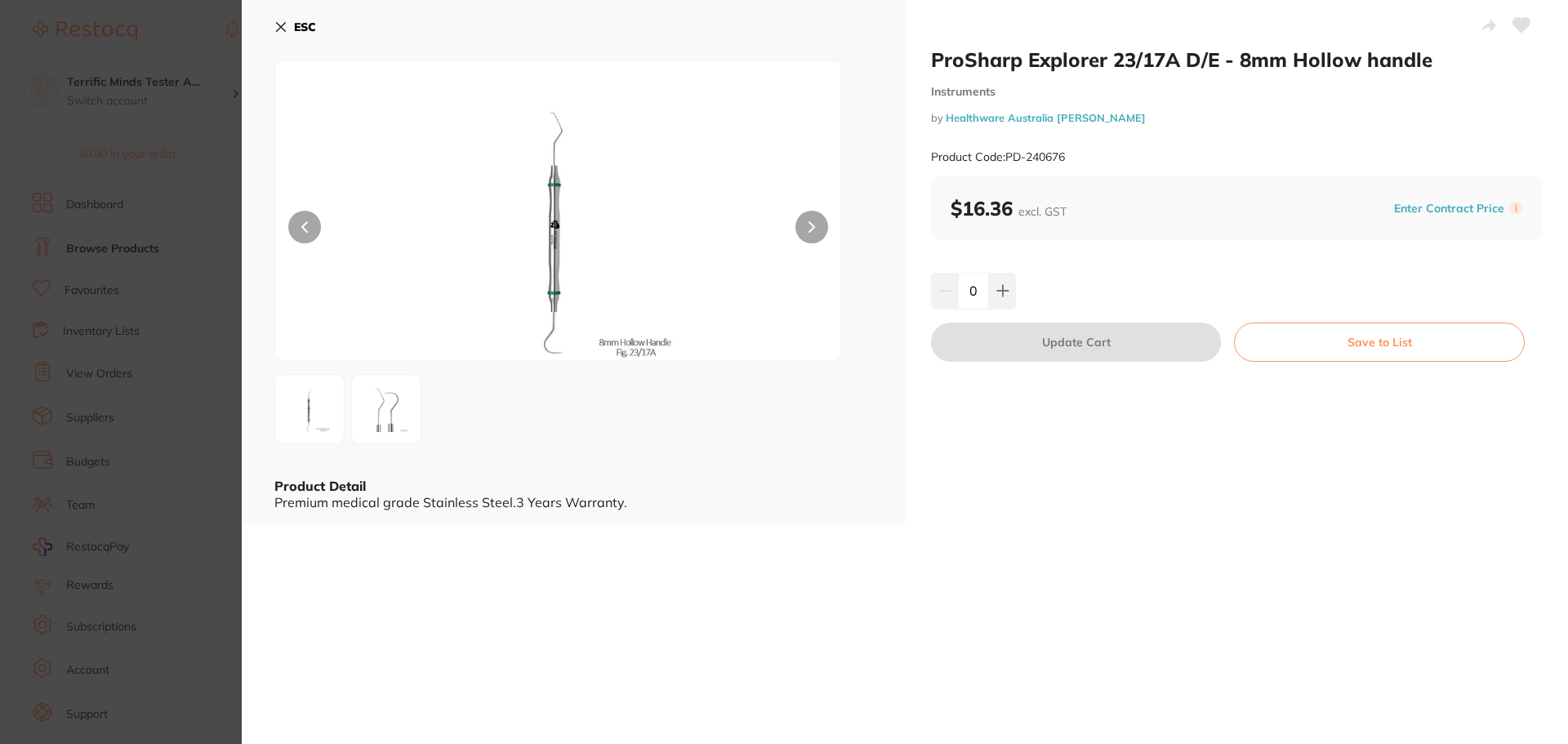
click at [284, 23] on icon at bounding box center [280, 26] width 13 height 13
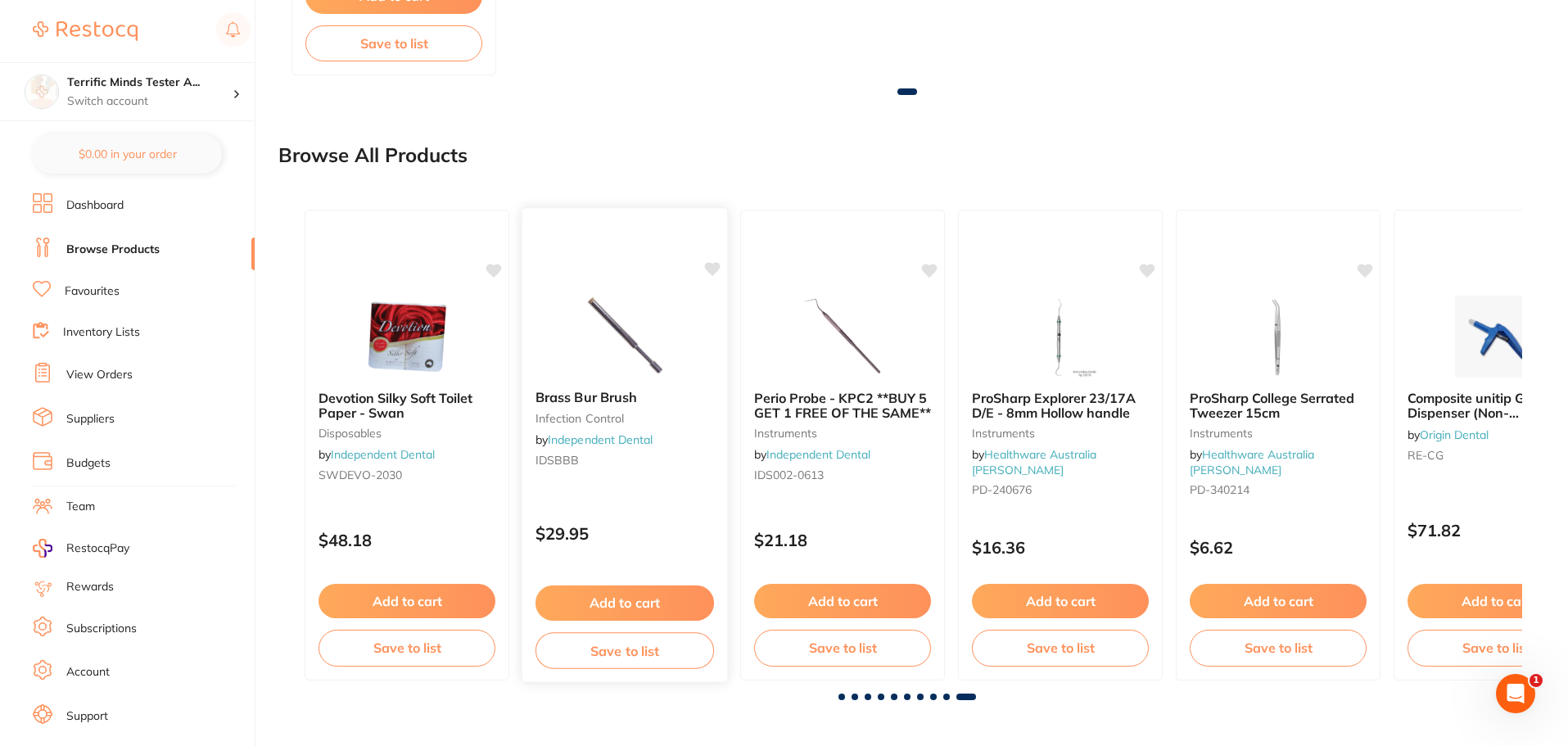
click at [679, 526] on p "$29.95" at bounding box center [625, 533] width 179 height 18
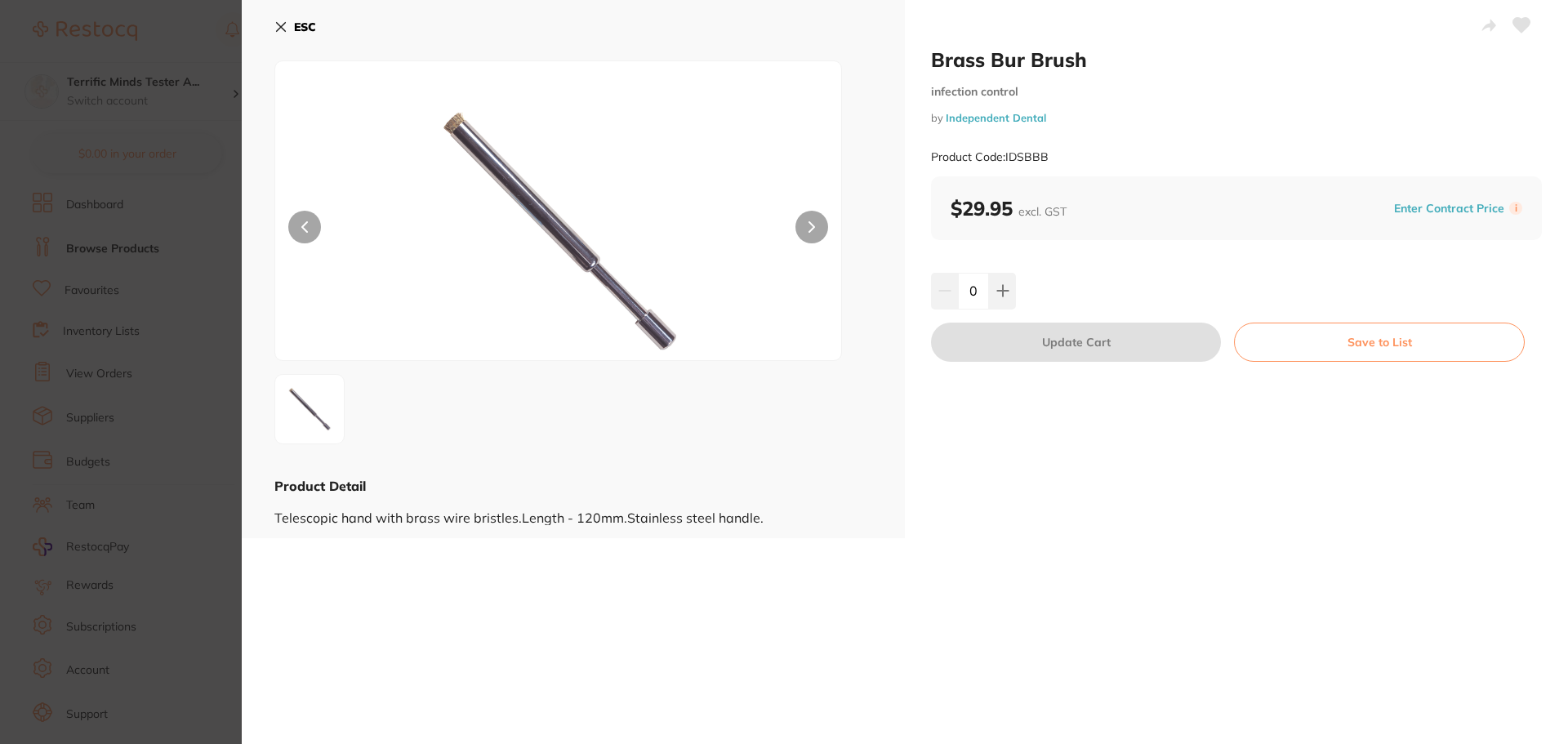
click at [274, 29] on icon at bounding box center [280, 26] width 13 height 13
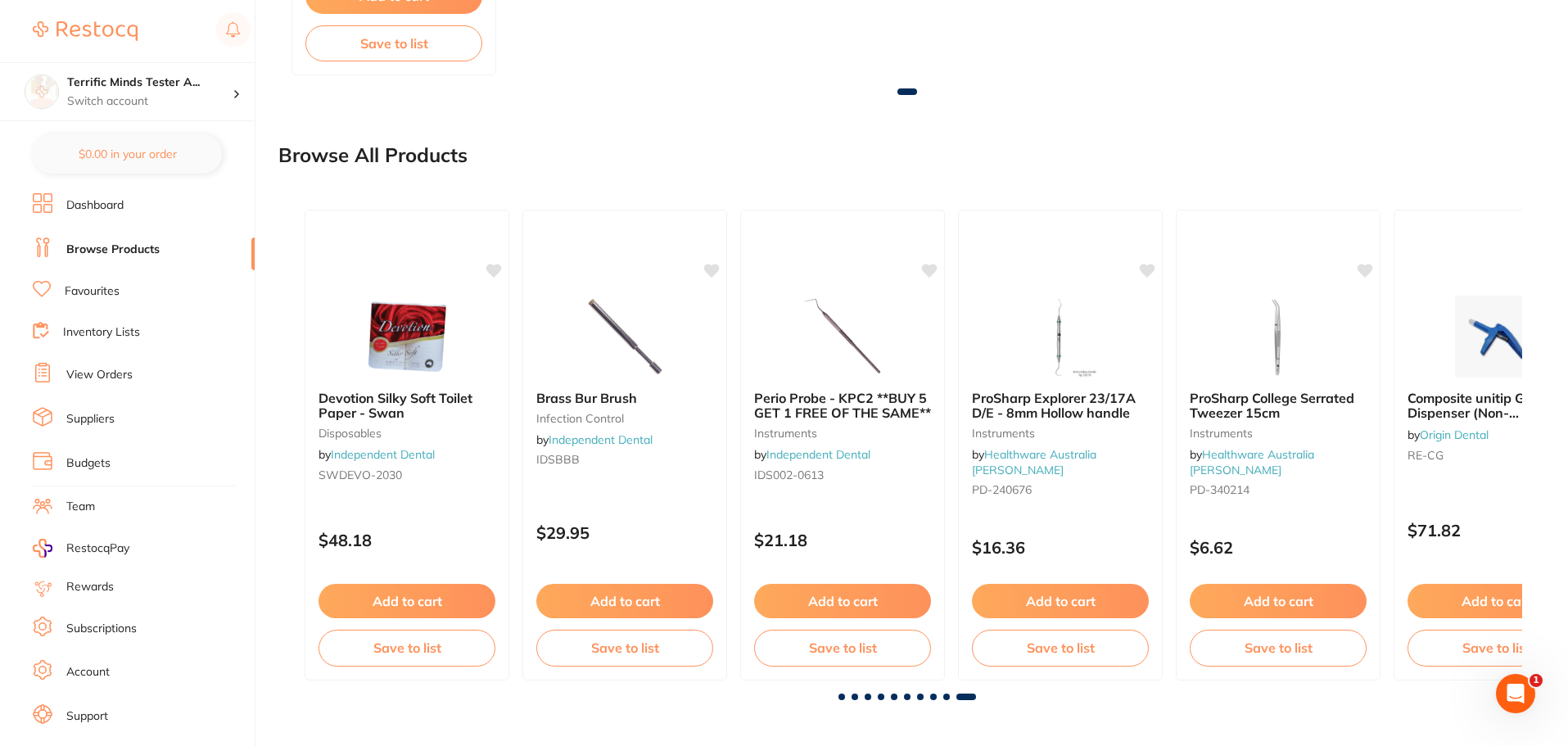
click at [892, 698] on span at bounding box center [894, 696] width 7 height 7
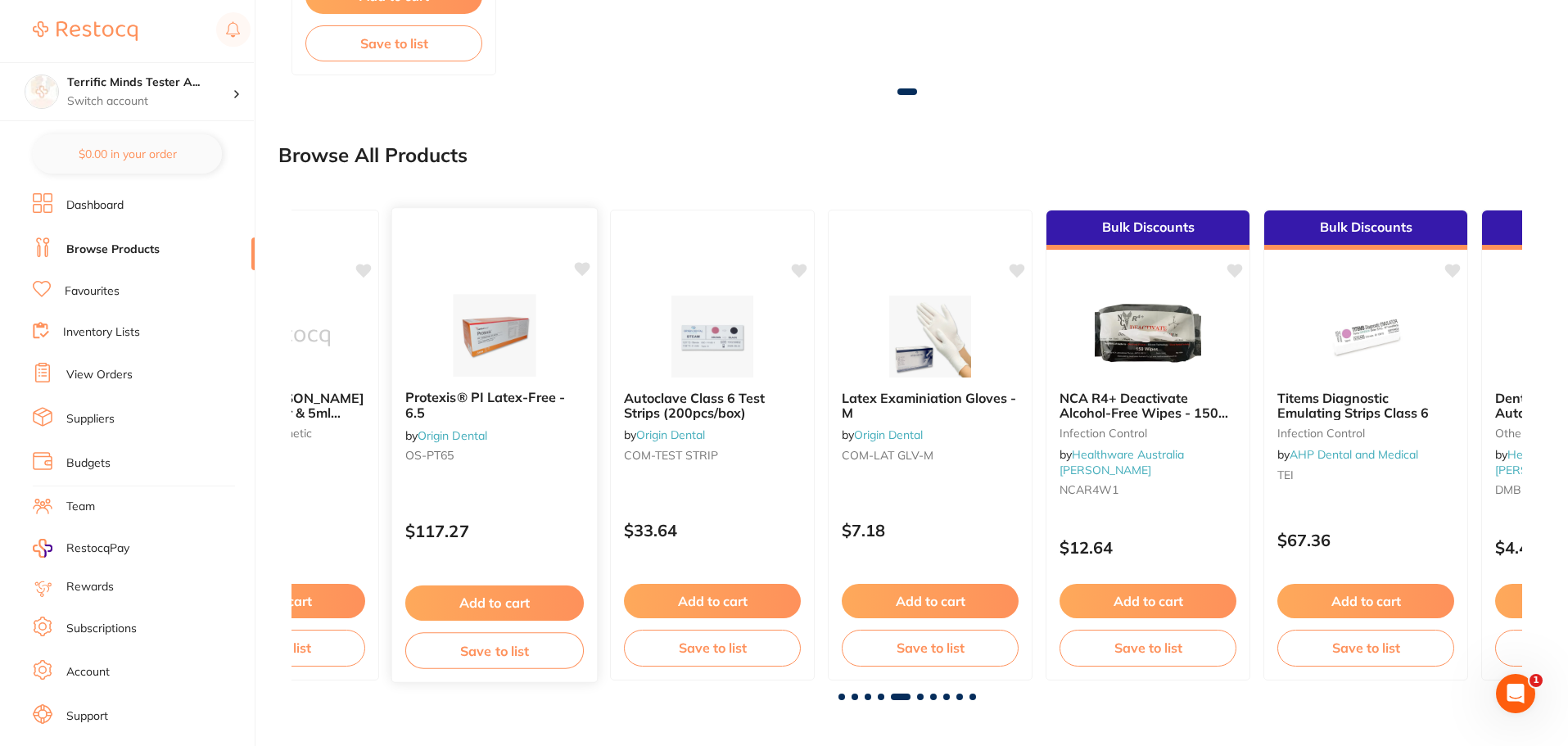
scroll to position [0, 4922]
click at [547, 506] on div "$117.27" at bounding box center [493, 527] width 205 height 45
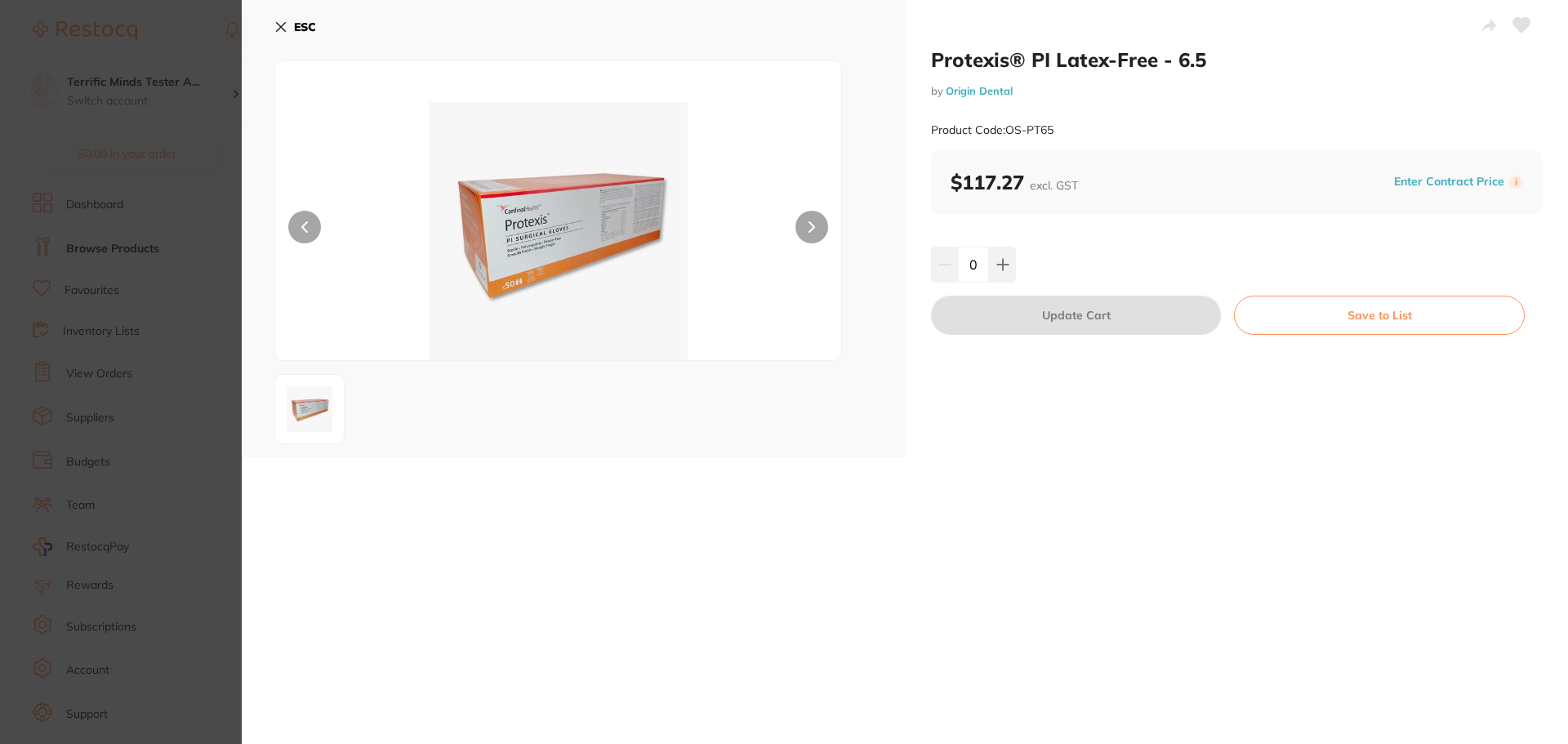
click at [285, 28] on icon at bounding box center [280, 26] width 13 height 13
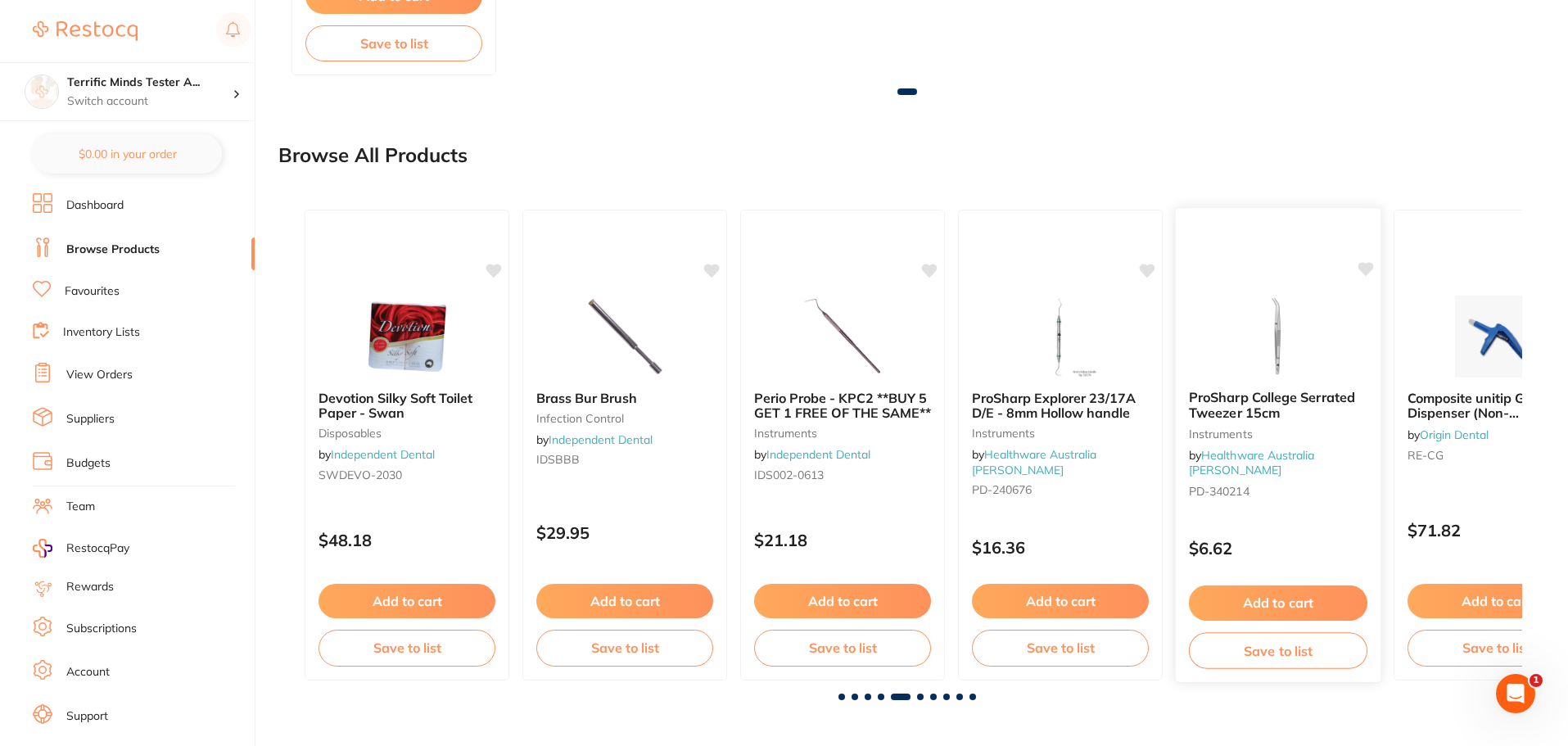
click at [1278, 510] on div "ProSharp College Serrated Tweezer 15cm Instruments by Healthware Australia Ridl…" at bounding box center [1278, 445] width 207 height 476
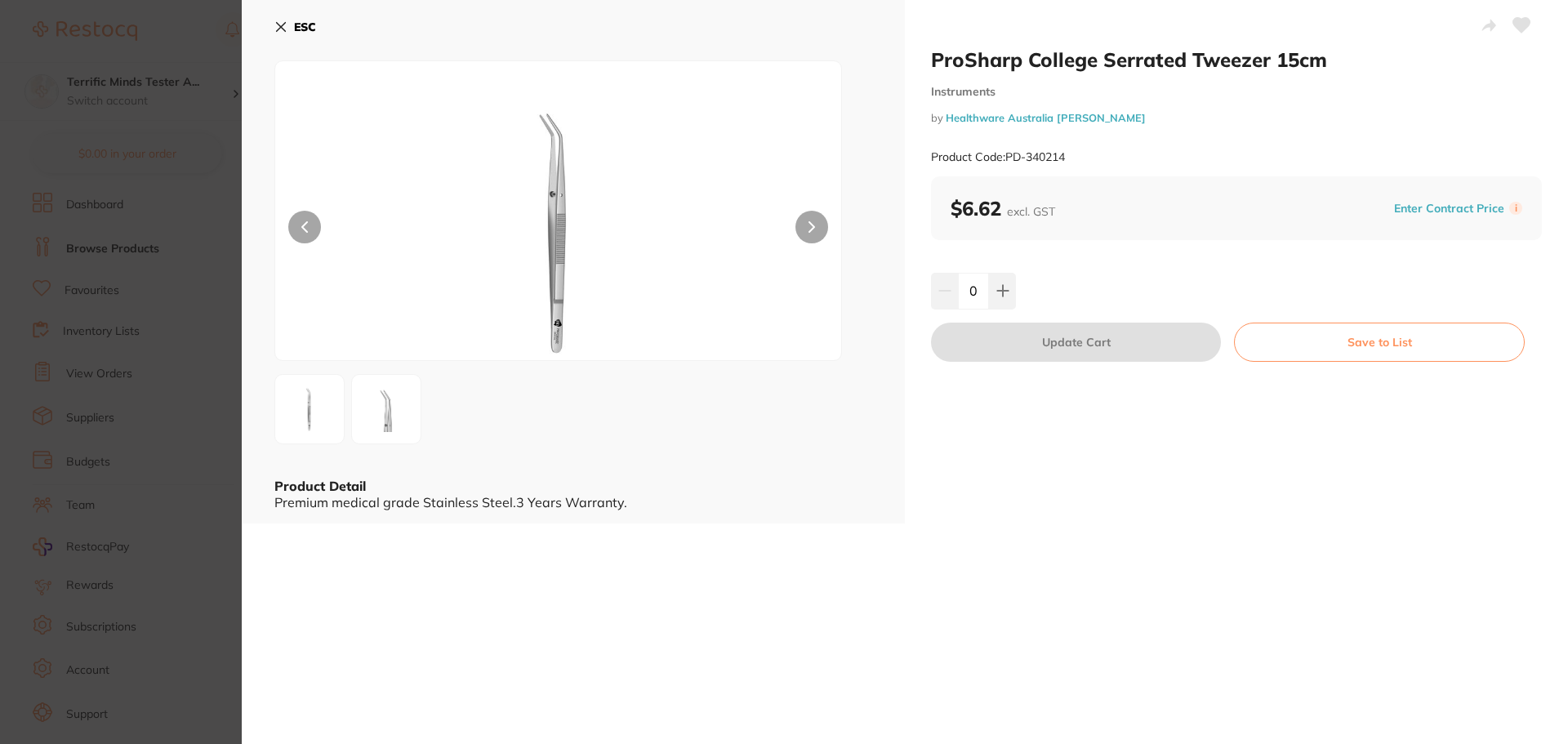
click at [279, 30] on icon at bounding box center [280, 26] width 13 height 13
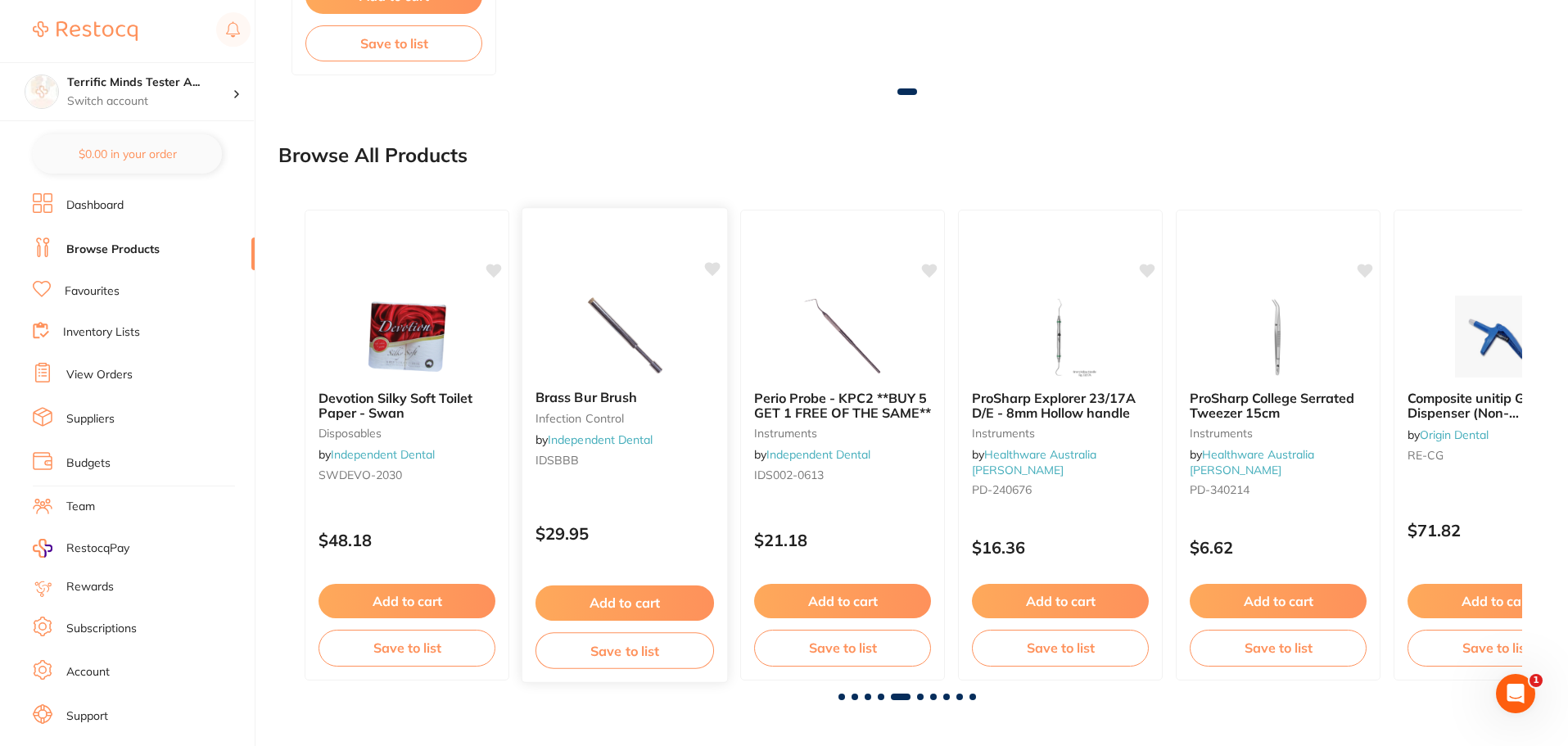
click at [693, 502] on div "Brass Bur Brush infection control by Independent Dental IDSBBB $29.95 Add to ca…" at bounding box center [624, 445] width 207 height 476
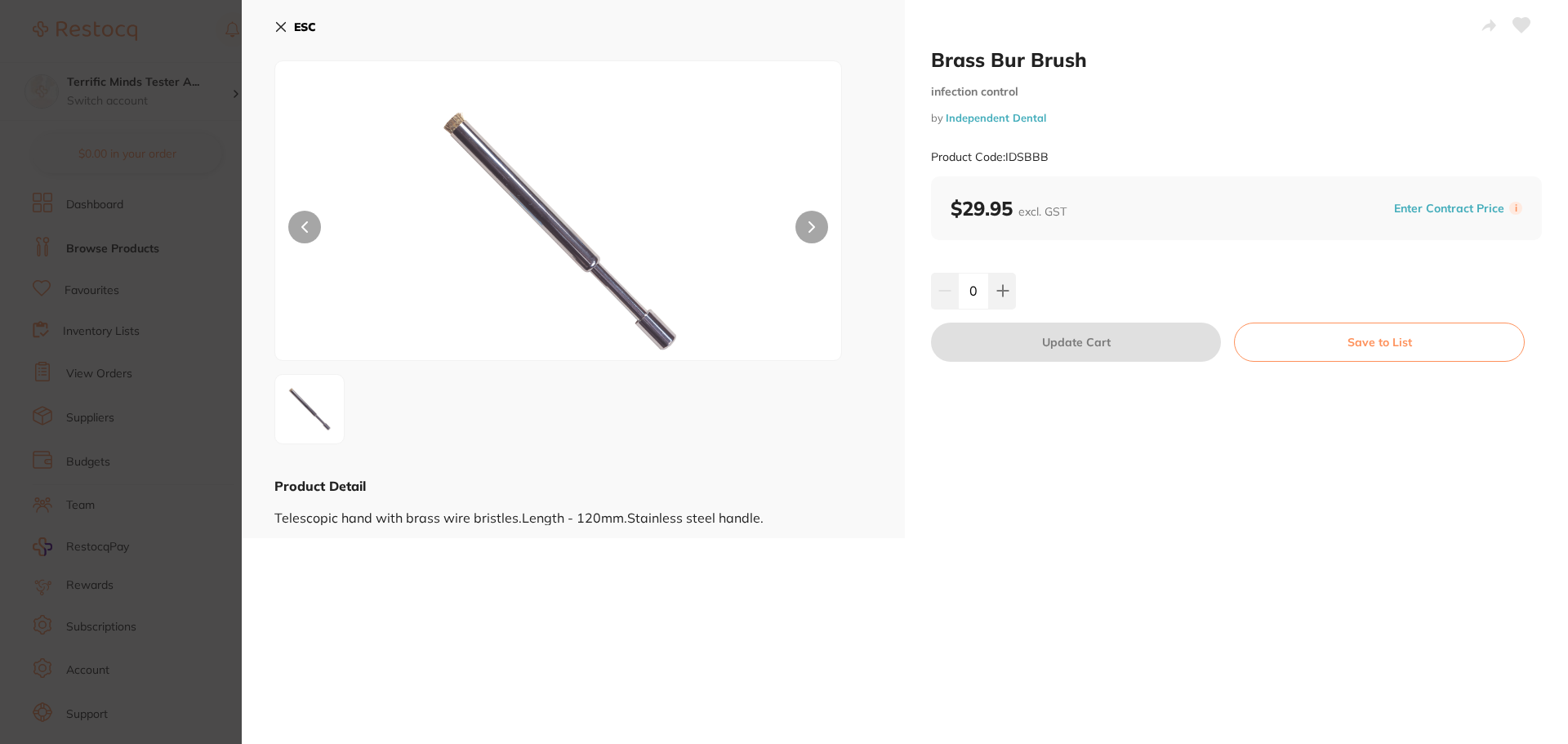
click at [42, 309] on section "Brass Bur Brush infection control by Independent Dental Product Code: IDSBBB ES…" at bounding box center [784, 372] width 1568 height 744
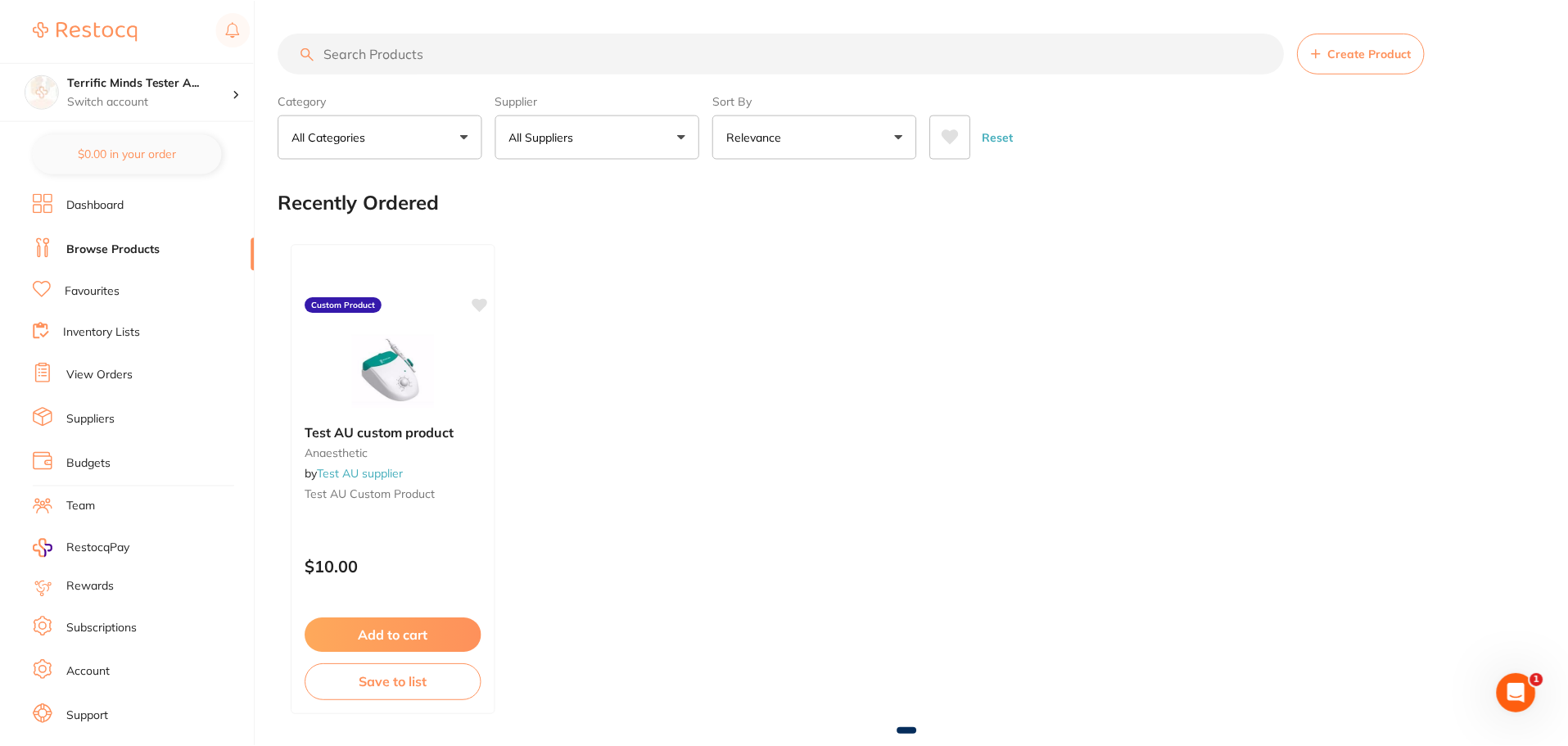
scroll to position [1251, 0]
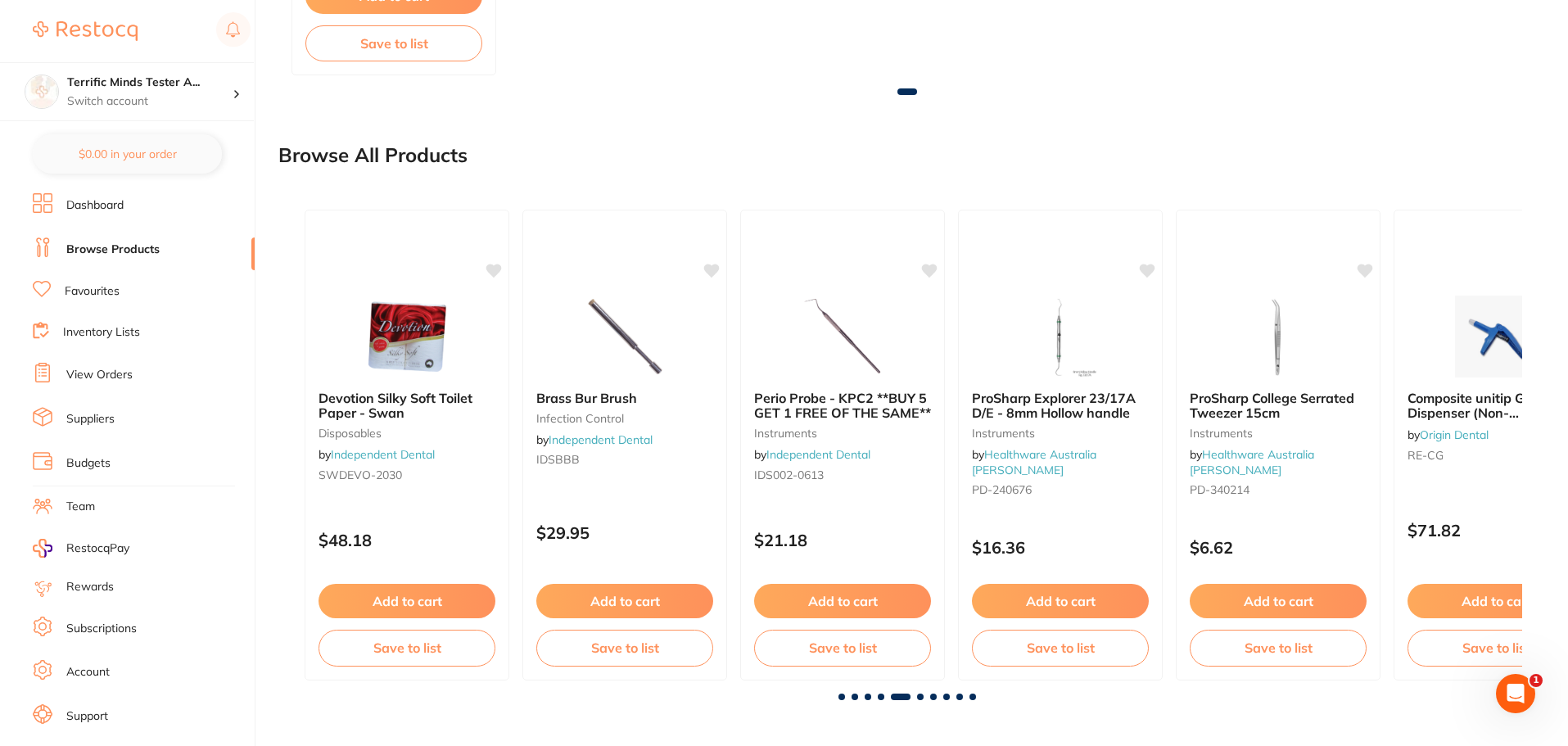
drag, startPoint x: 423, startPoint y: 515, endPoint x: 400, endPoint y: 3, distance: 512.5
click at [423, 515] on div "Devotion Silky Soft Toilet Paper - Swan disposables by Independent Dental SWDEV…" at bounding box center [407, 445] width 205 height 471
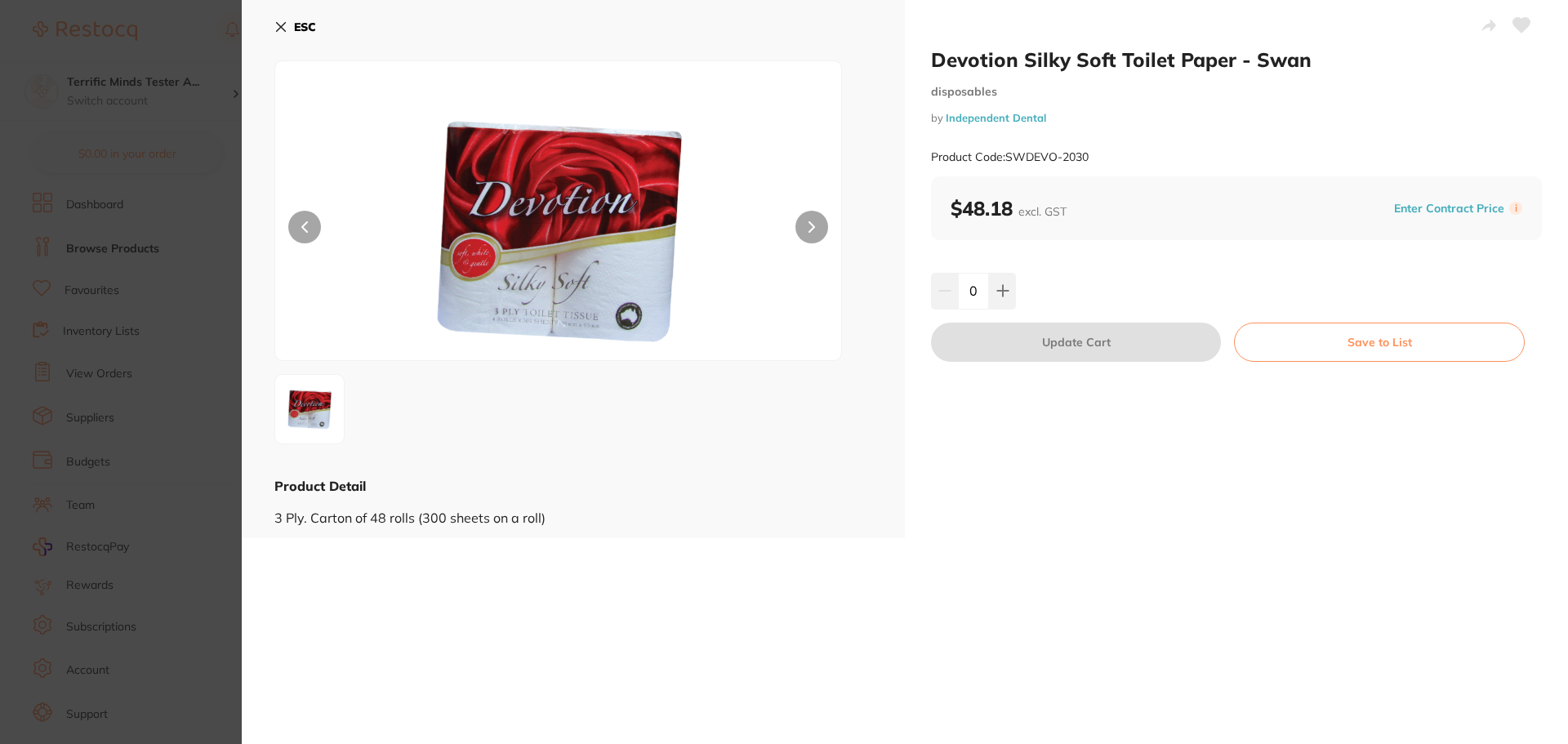
click at [139, 164] on section "Devotion Silky Soft Toilet Paper - Swan disposables by Independent Dental Produ…" at bounding box center [784, 372] width 1568 height 744
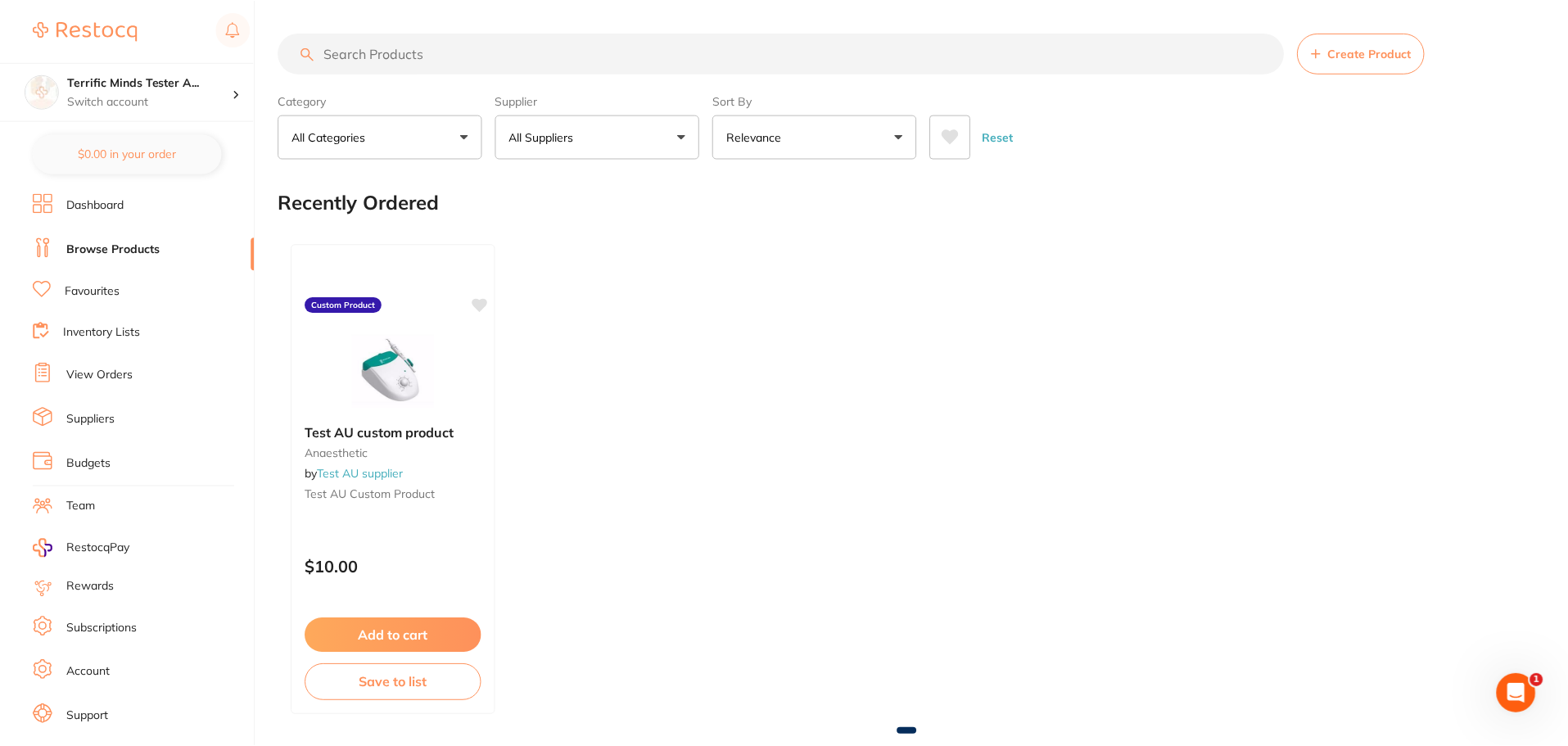
scroll to position [1251, 0]
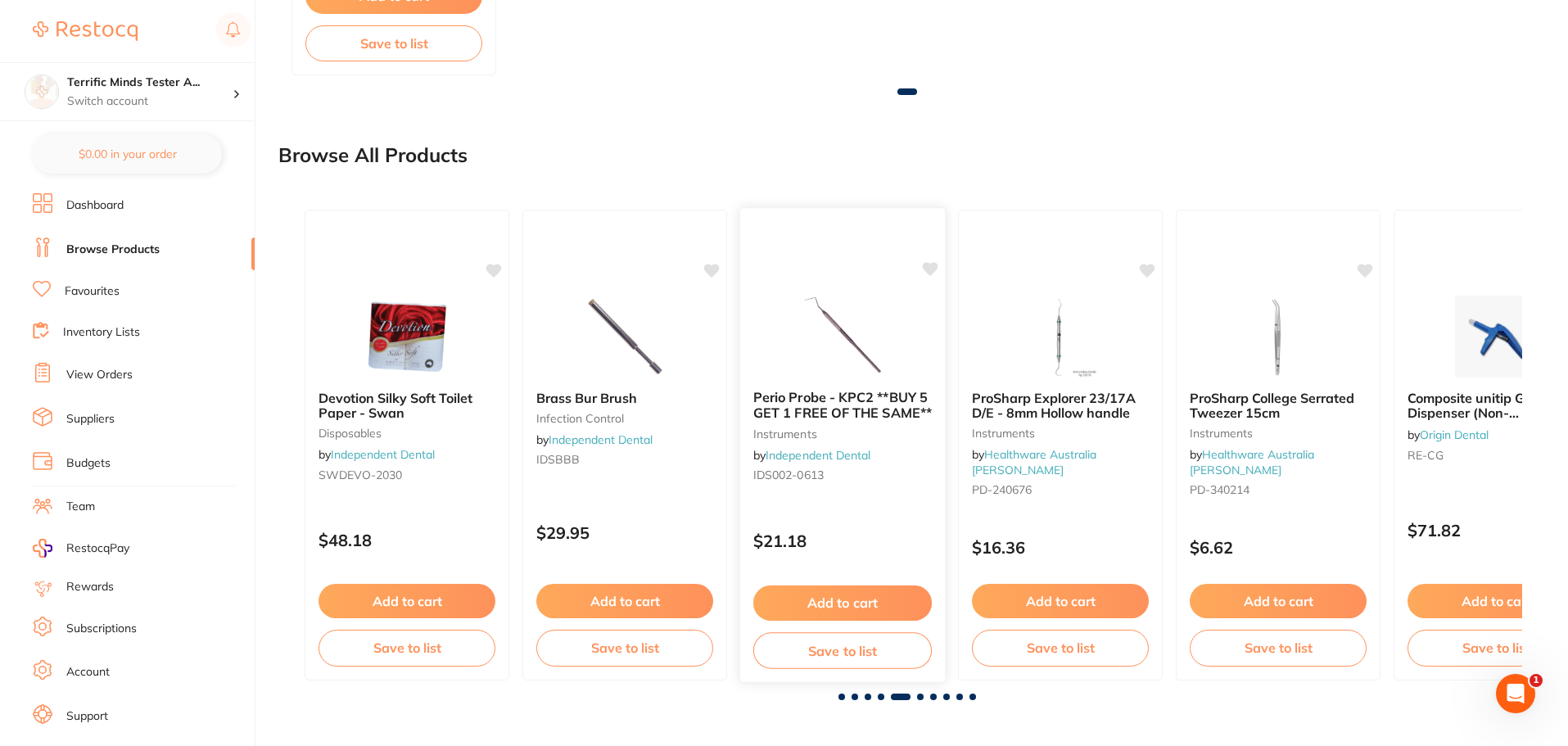
click at [891, 534] on p "$21.18" at bounding box center [843, 540] width 179 height 18
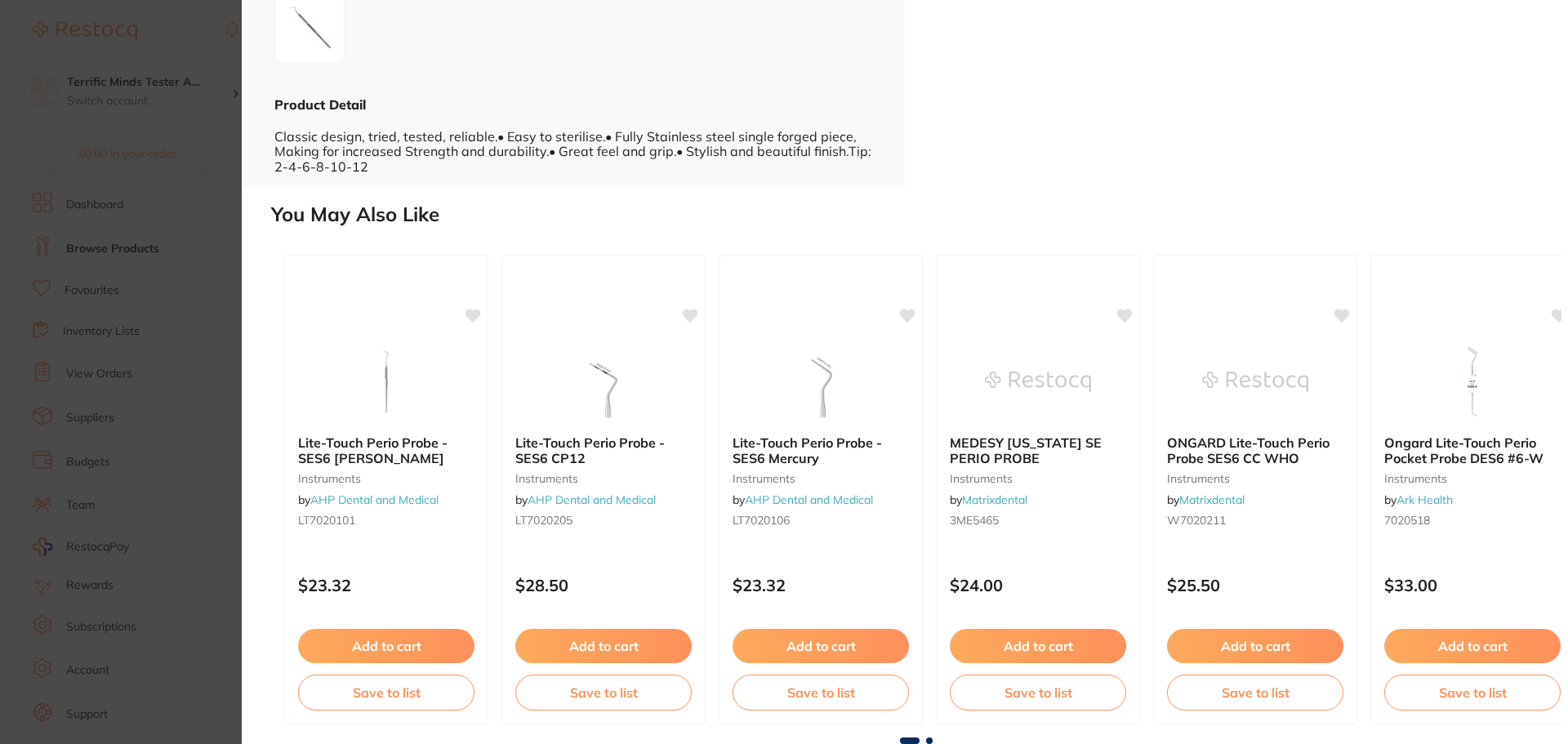
click at [169, 469] on section "Perio Probe - KPC2 **BUY 5 GET 1 FREE OF THE SAME** instruments by Independent …" at bounding box center [784, 372] width 1568 height 744
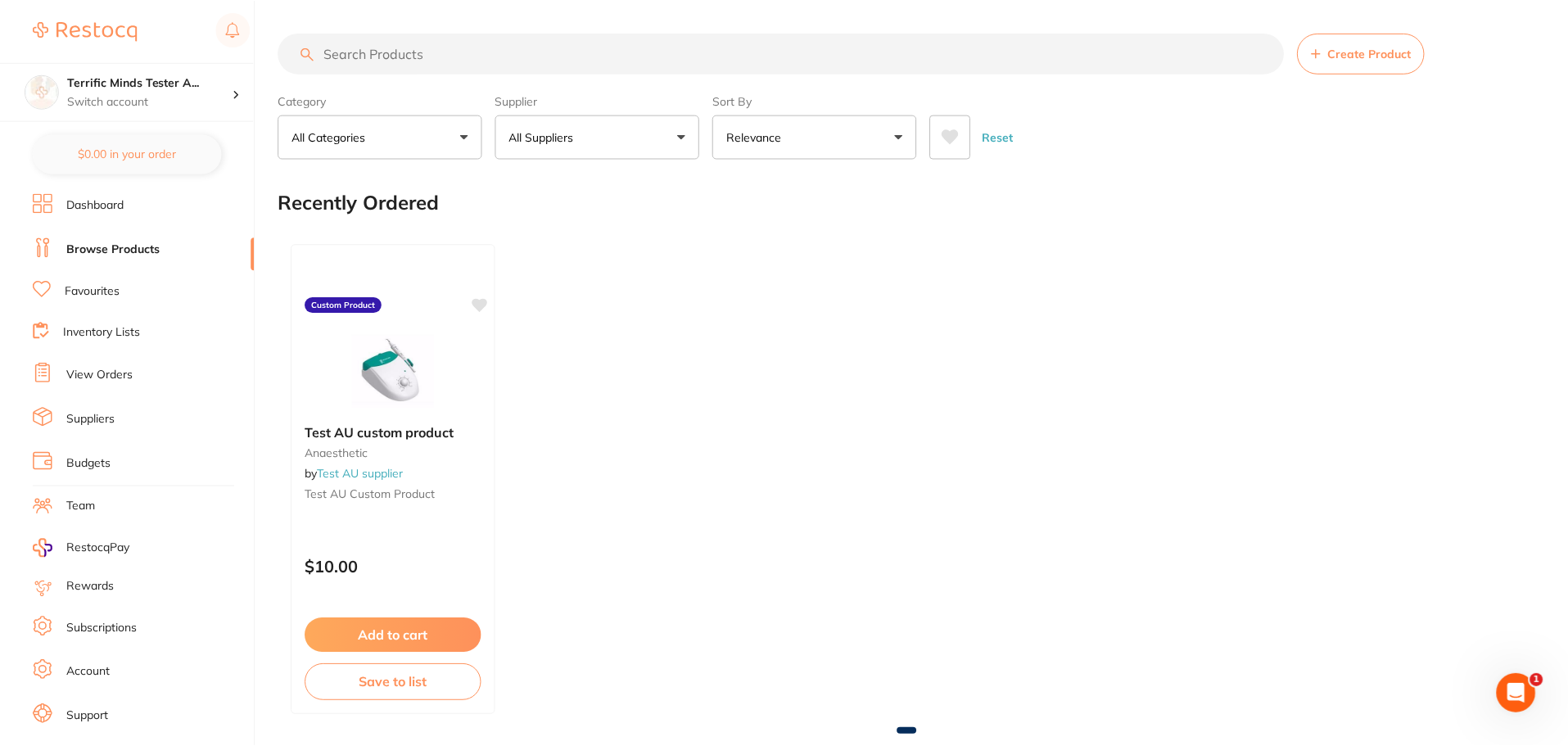
scroll to position [1251, 0]
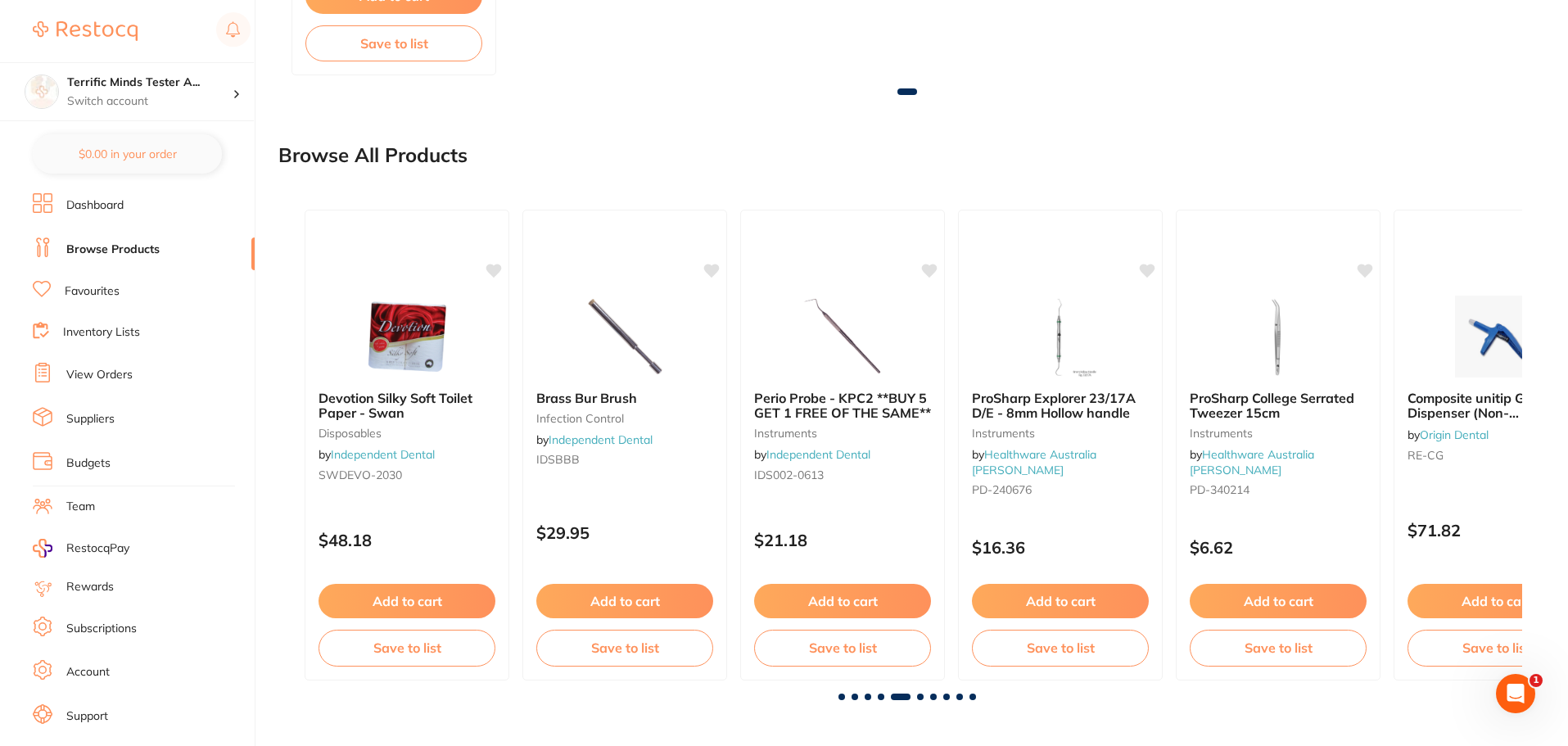
click at [853, 697] on span at bounding box center [854, 696] width 7 height 7
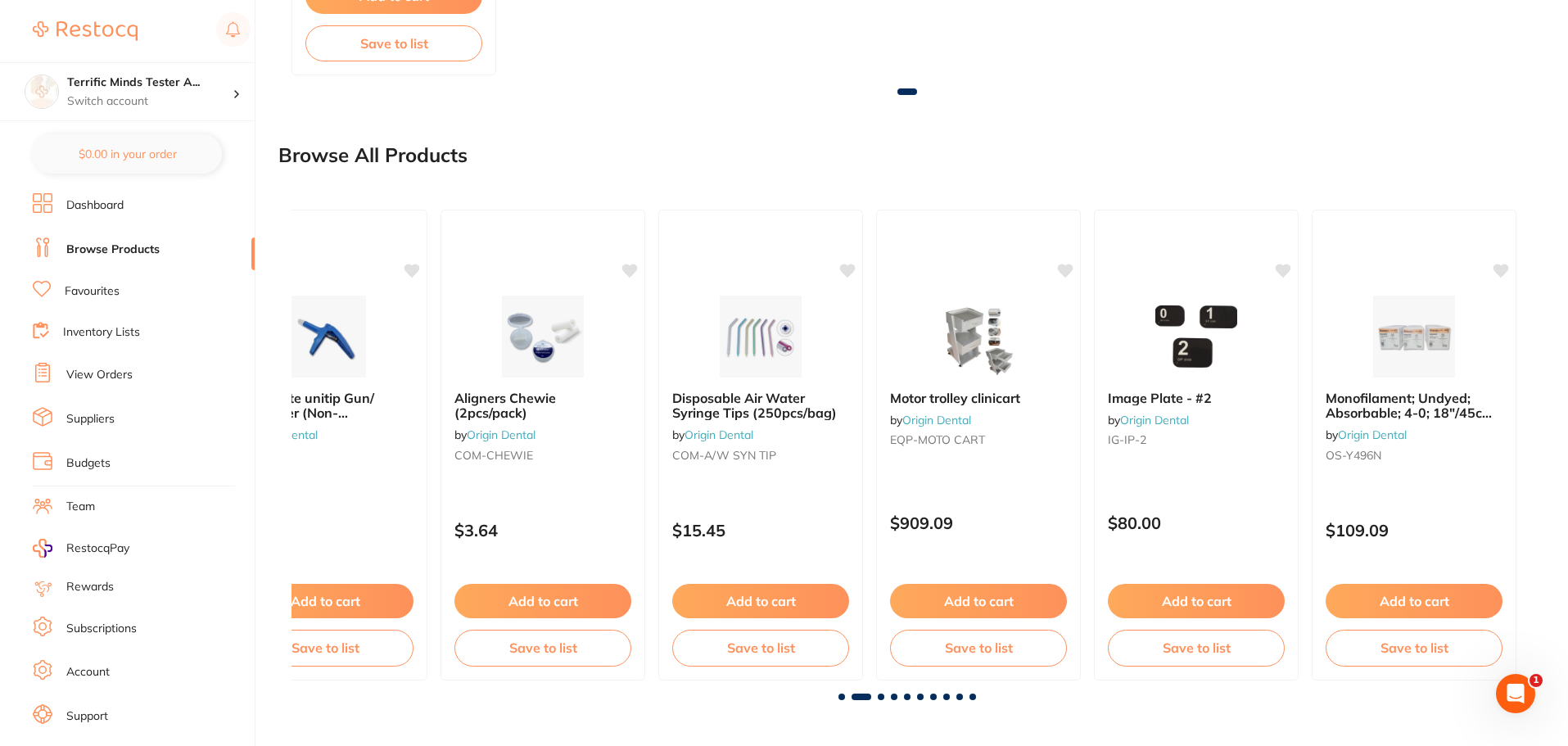
scroll to position [0, 1231]
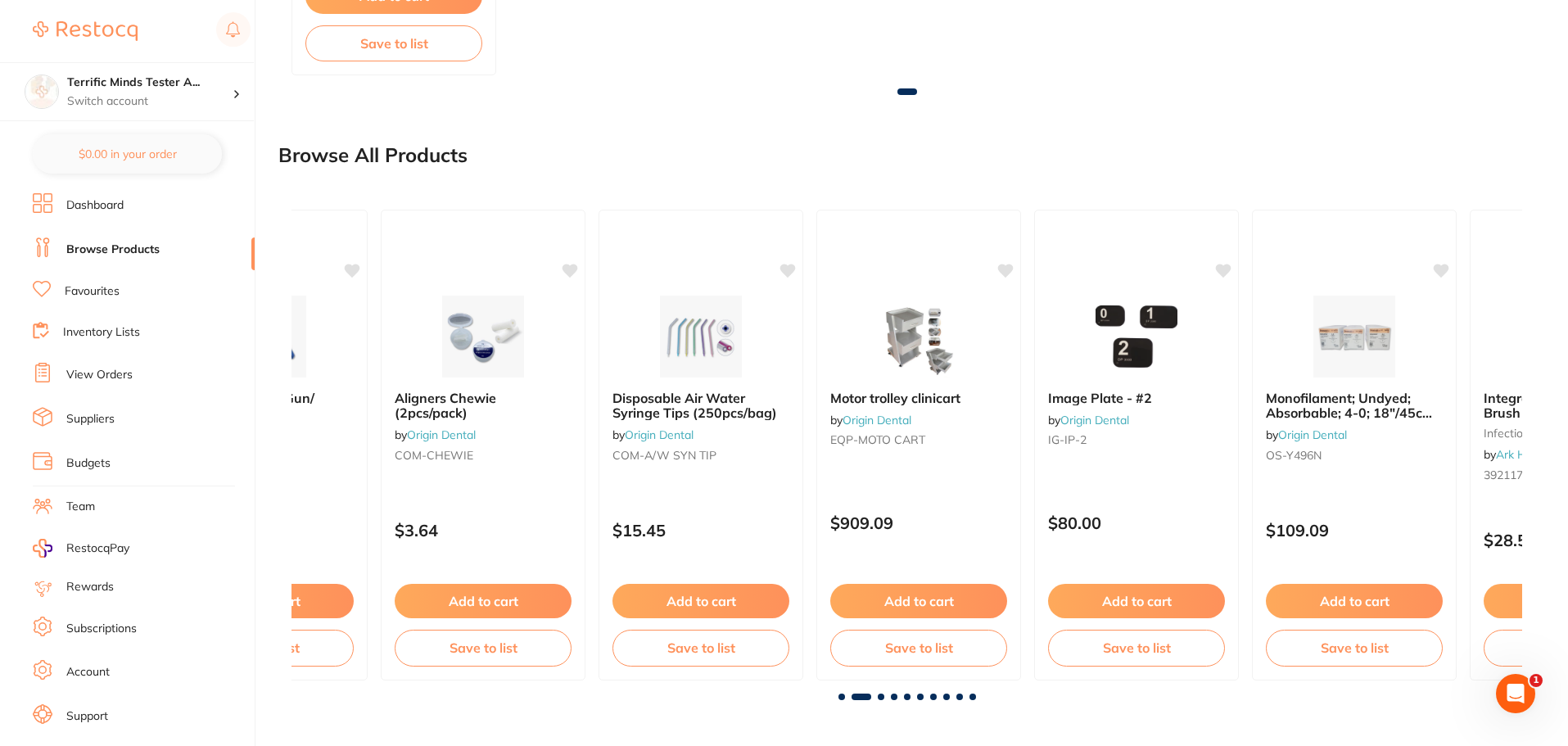
click at [881, 699] on span at bounding box center [881, 696] width 7 height 7
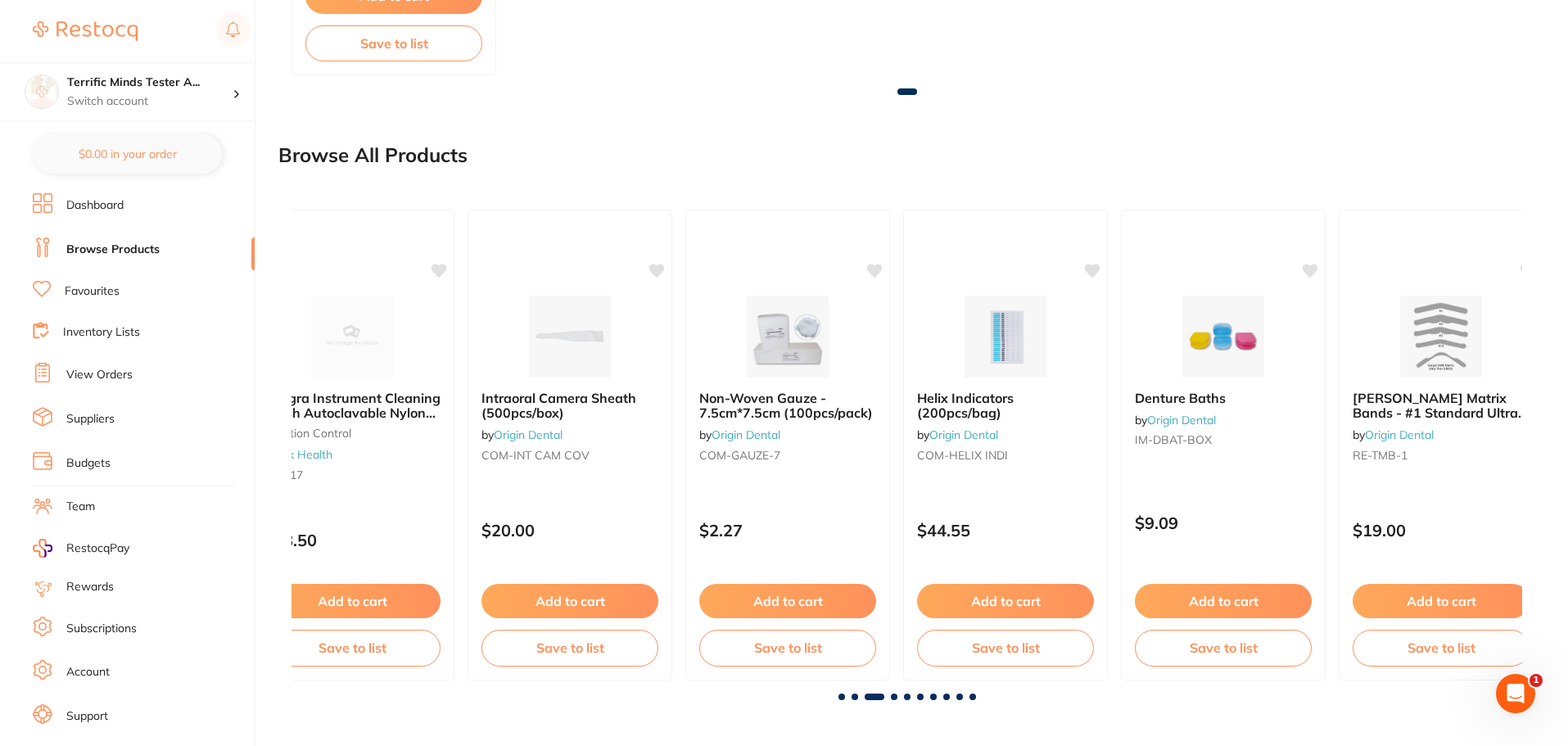
scroll to position [0, 2461]
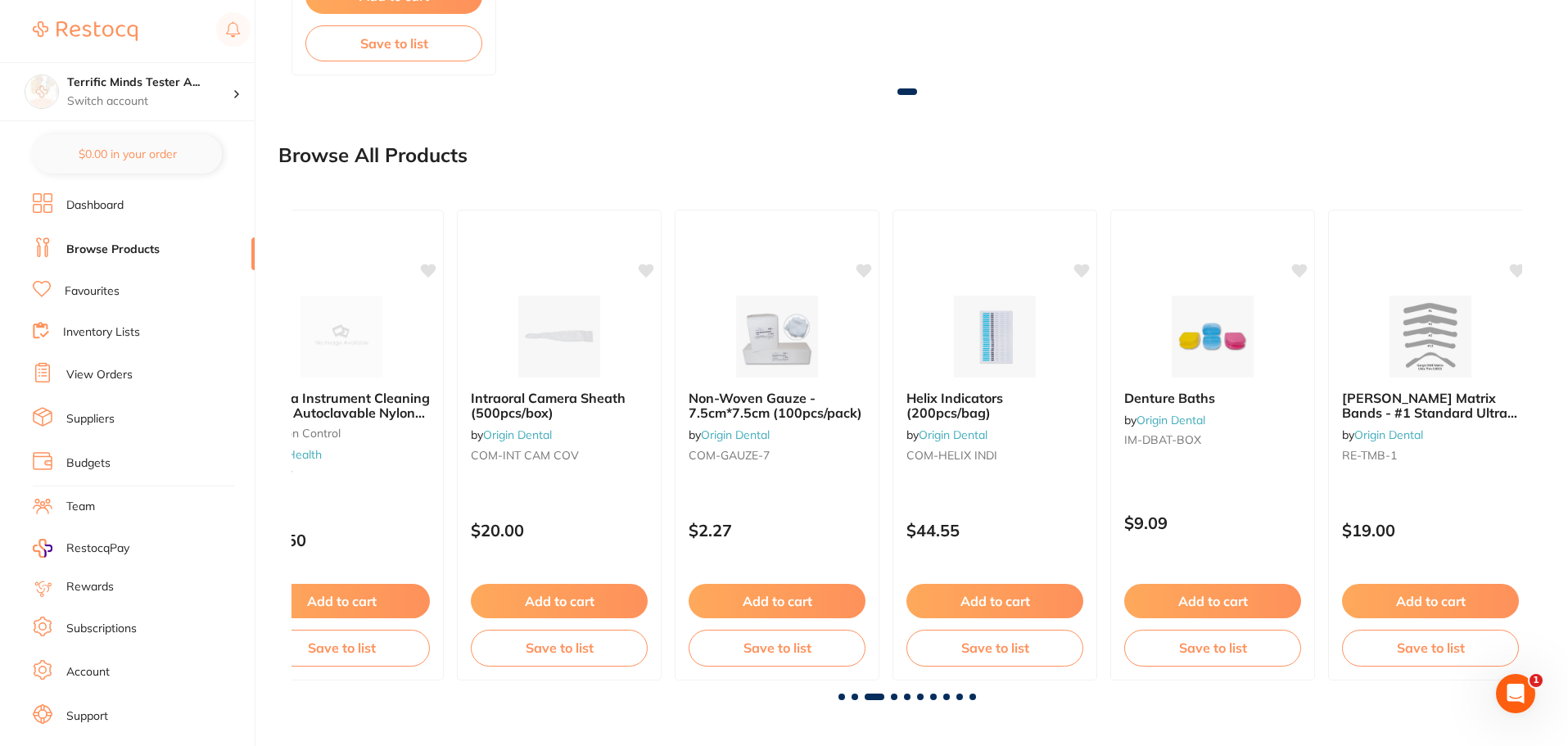
click at [899, 699] on div at bounding box center [907, 696] width 1231 height 7
click at [894, 698] on span at bounding box center [894, 696] width 7 height 7
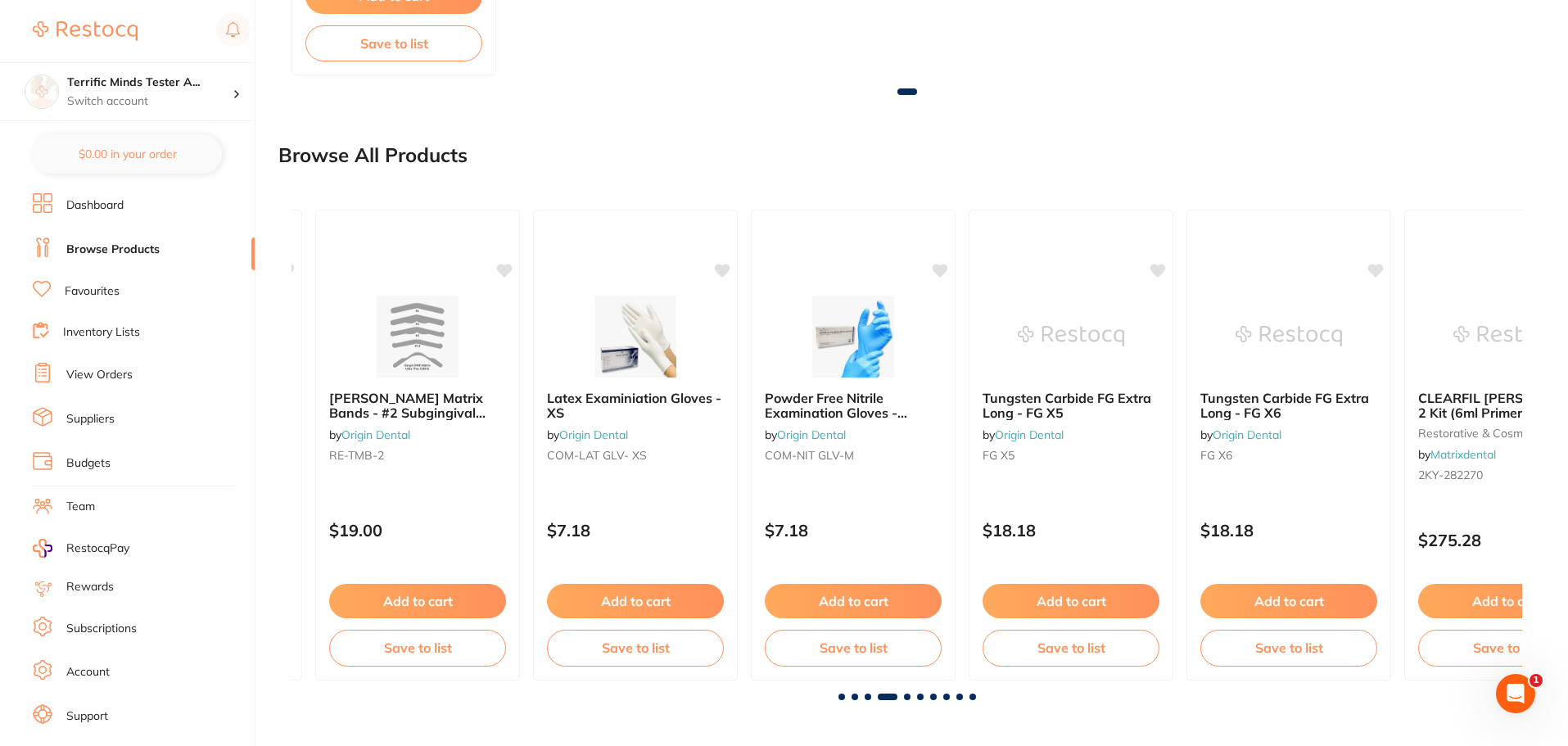
click at [907, 698] on span at bounding box center [907, 696] width 7 height 7
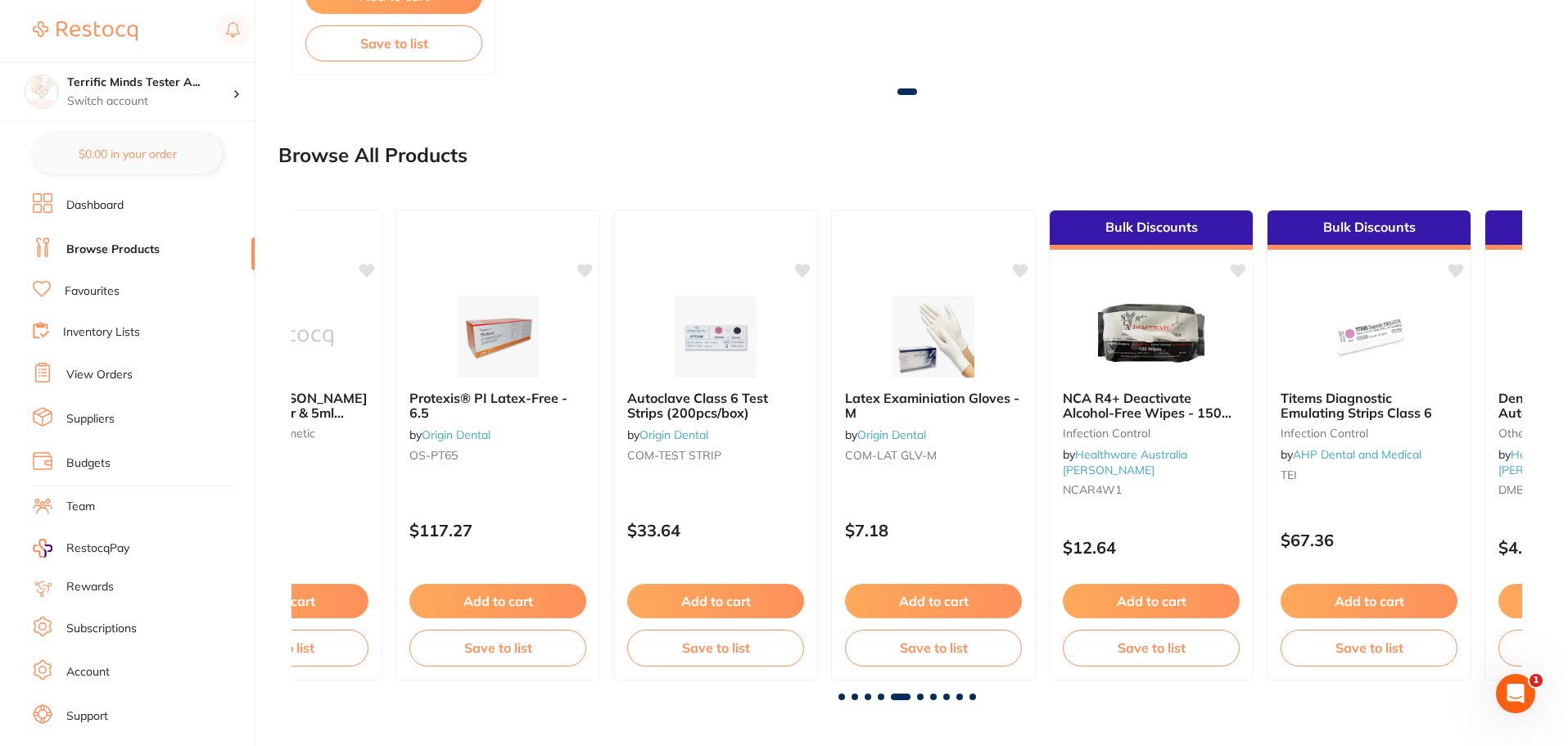
scroll to position [0, 4922]
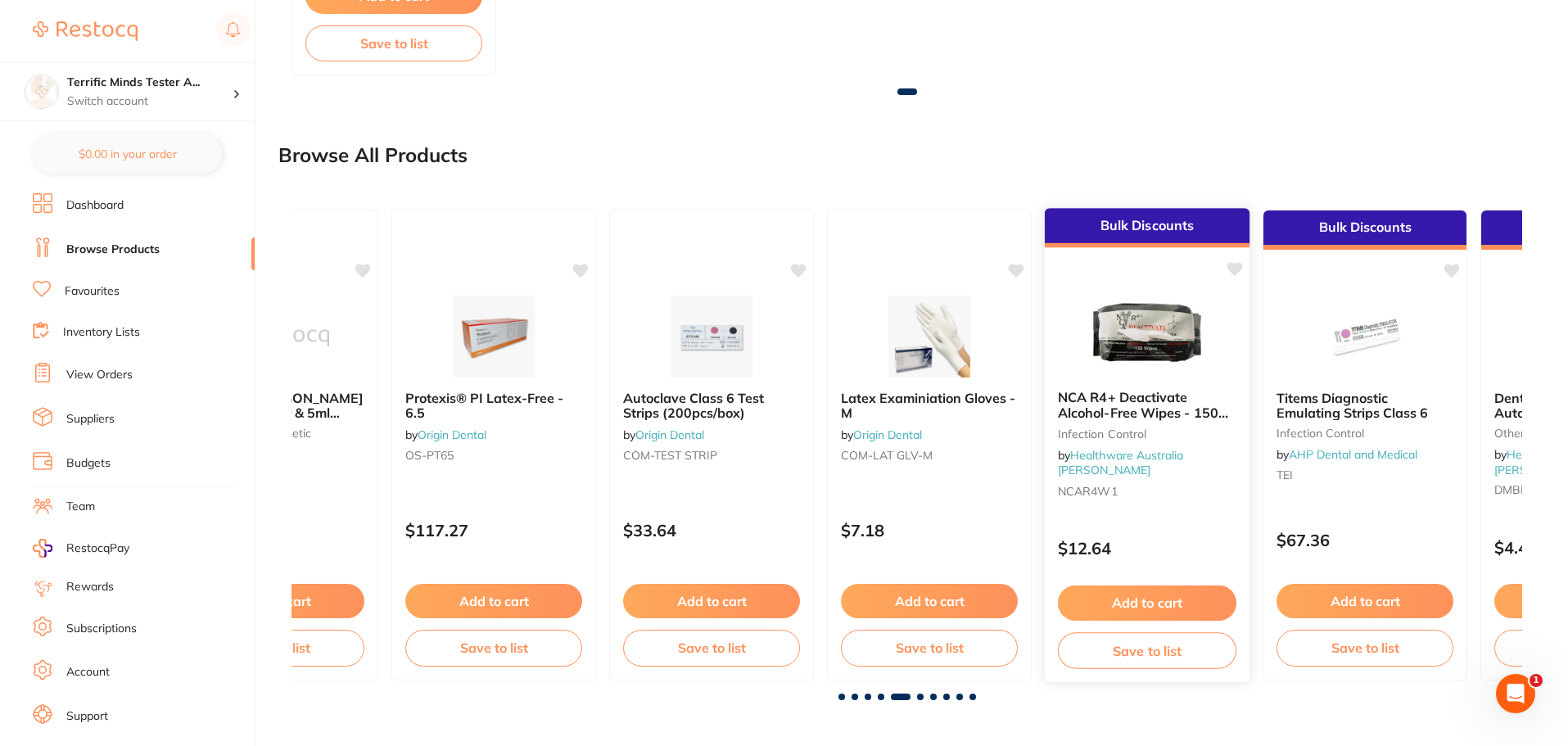
click at [1221, 494] on div "NCA R4+ Deactivate Alcohol-Free Wipes - 150 Wipes/Pack Infection Control by Hea…" at bounding box center [1147, 447] width 205 height 140
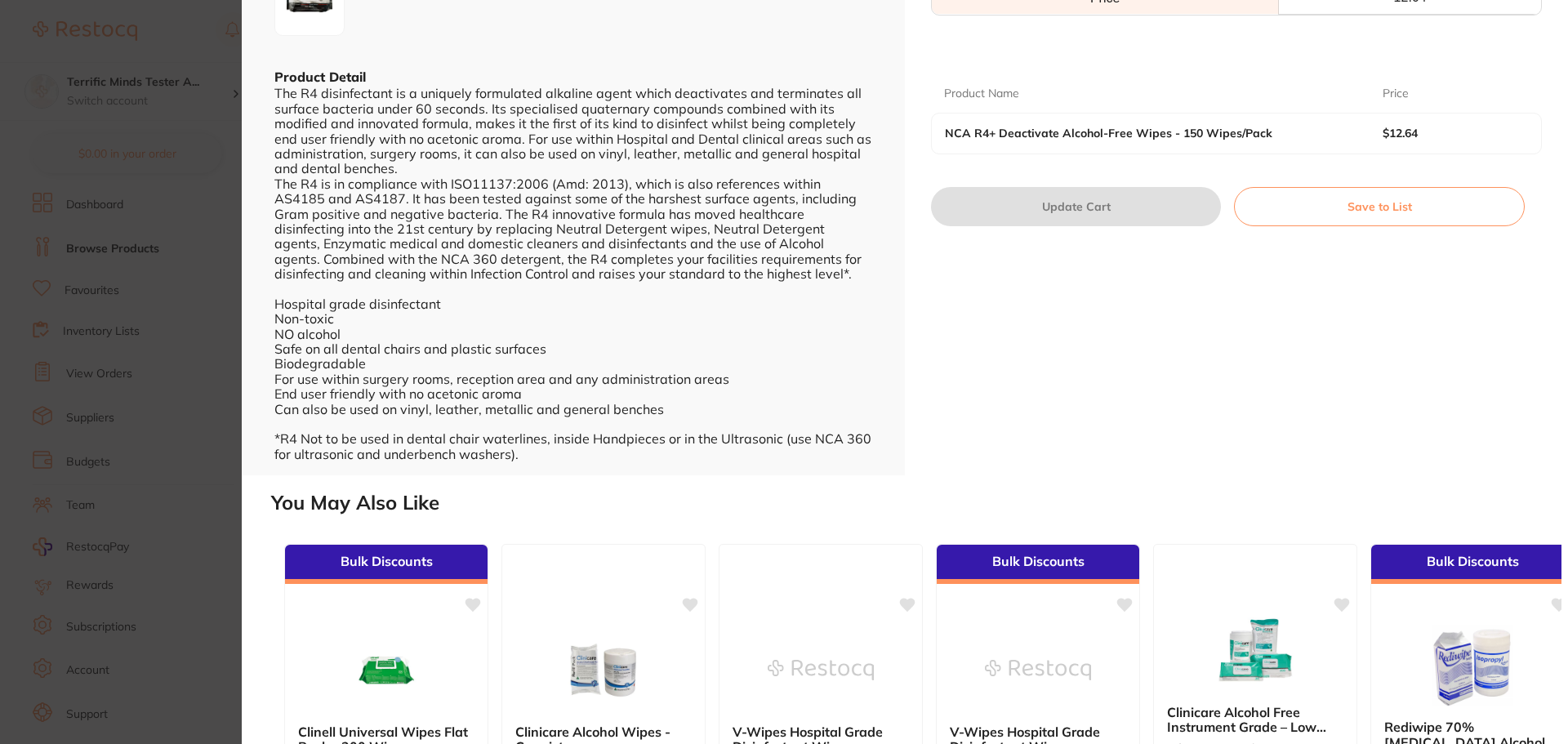
click at [150, 398] on section "NCA R4+ Deactivate Alcohol-Free Wipes - 150 Wipes/Pack Infection Control by Hea…" at bounding box center [784, 372] width 1568 height 744
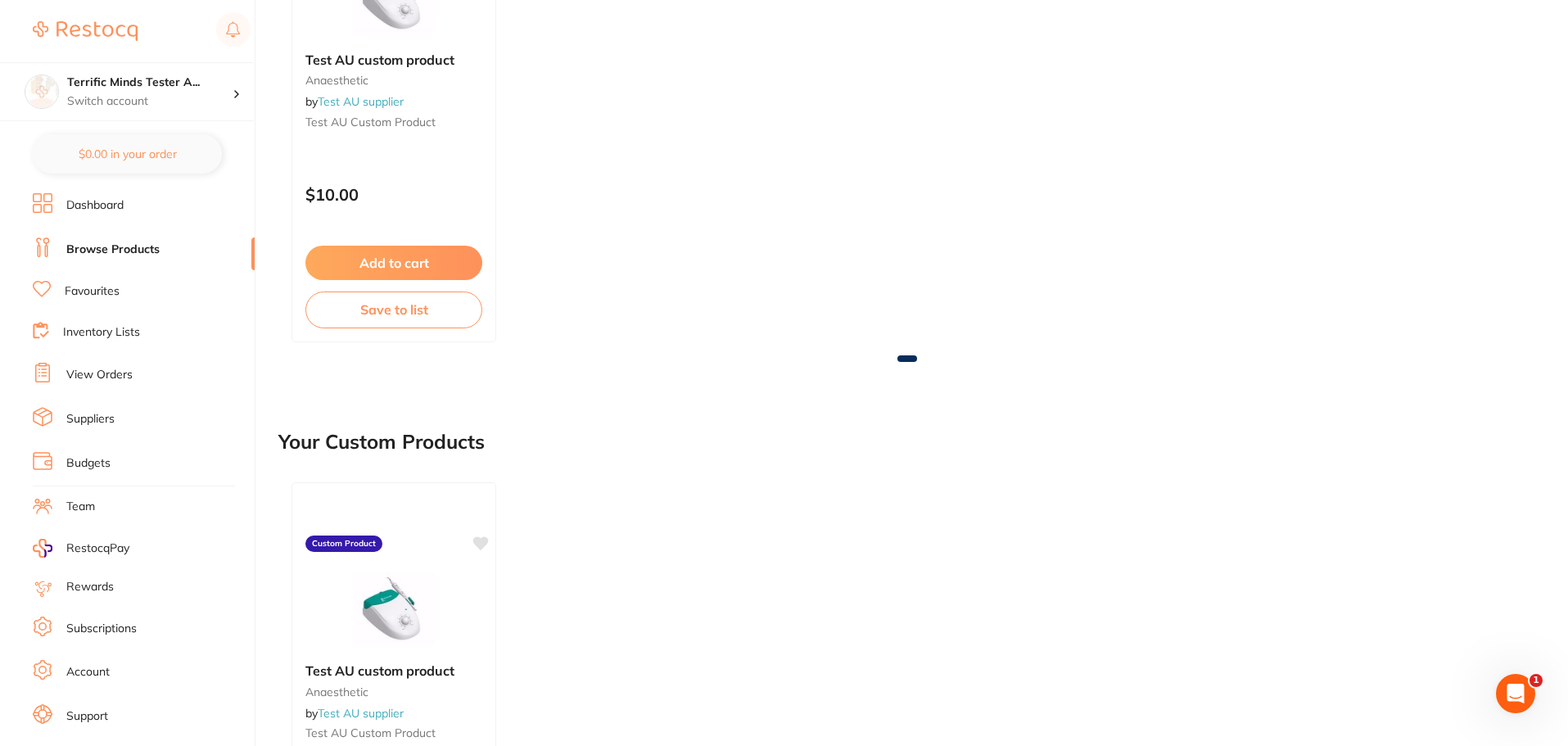
scroll to position [268, 0]
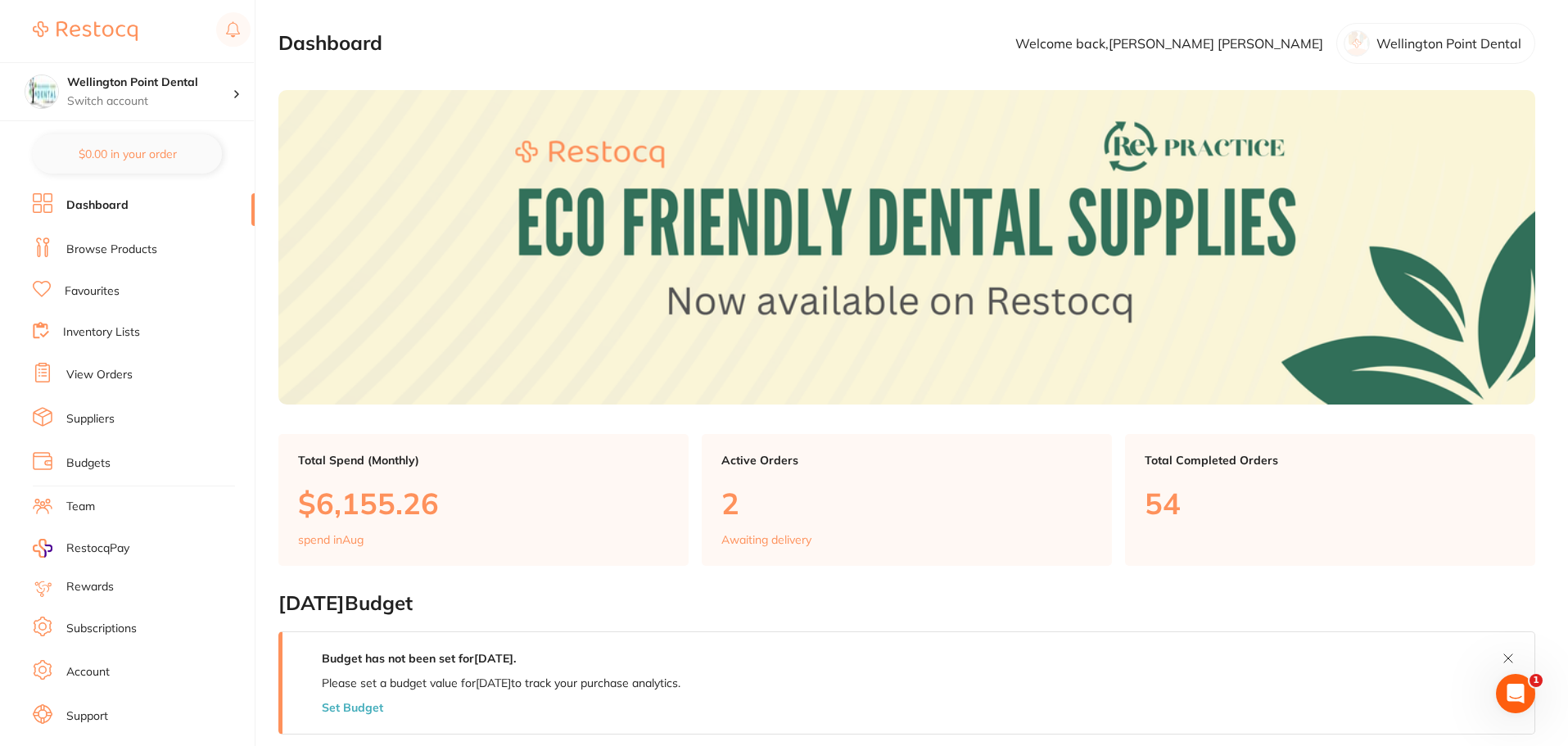
click at [146, 252] on link "Browse Products" at bounding box center [112, 250] width 91 height 17
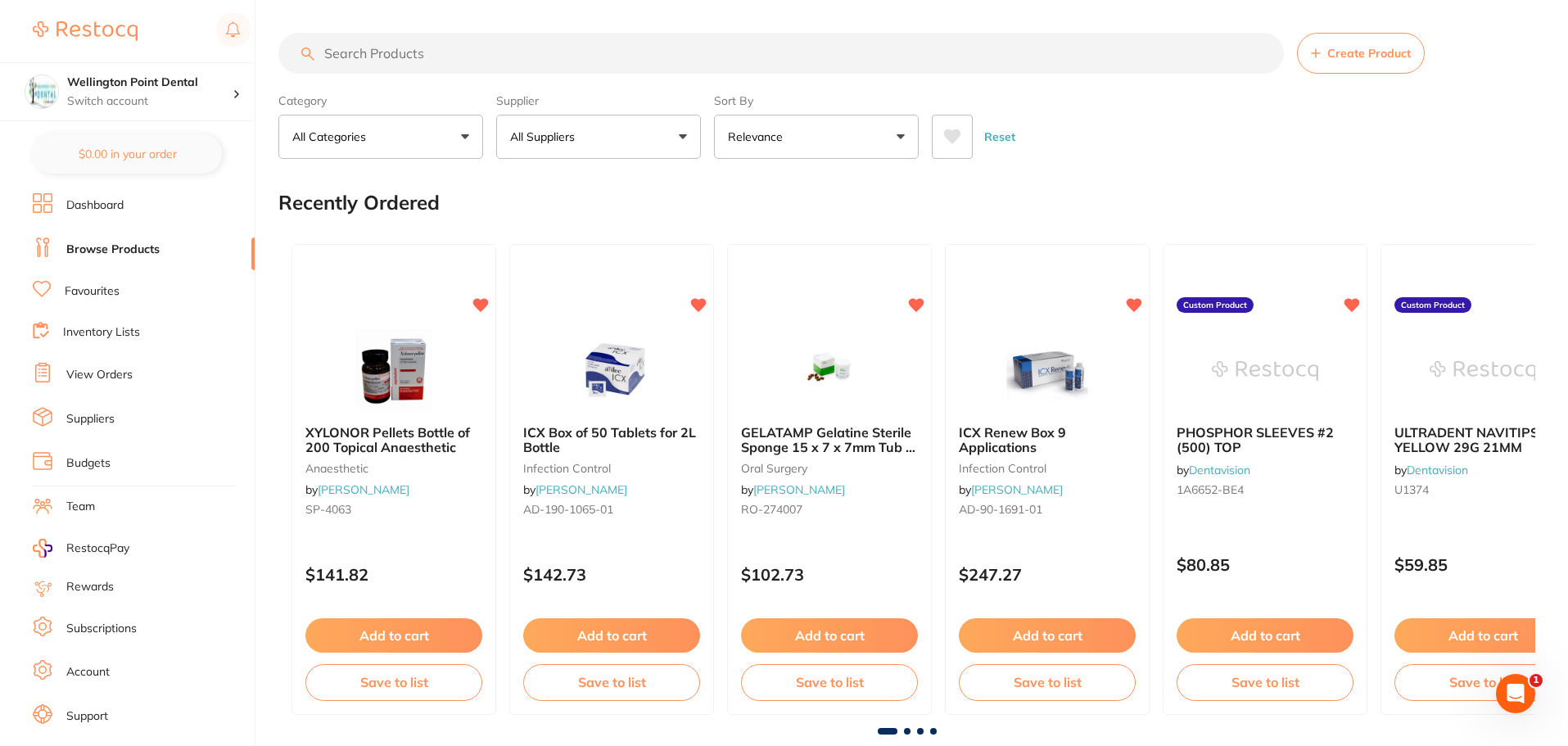
click at [677, 57] on input "search" at bounding box center [782, 53] width 1006 height 41
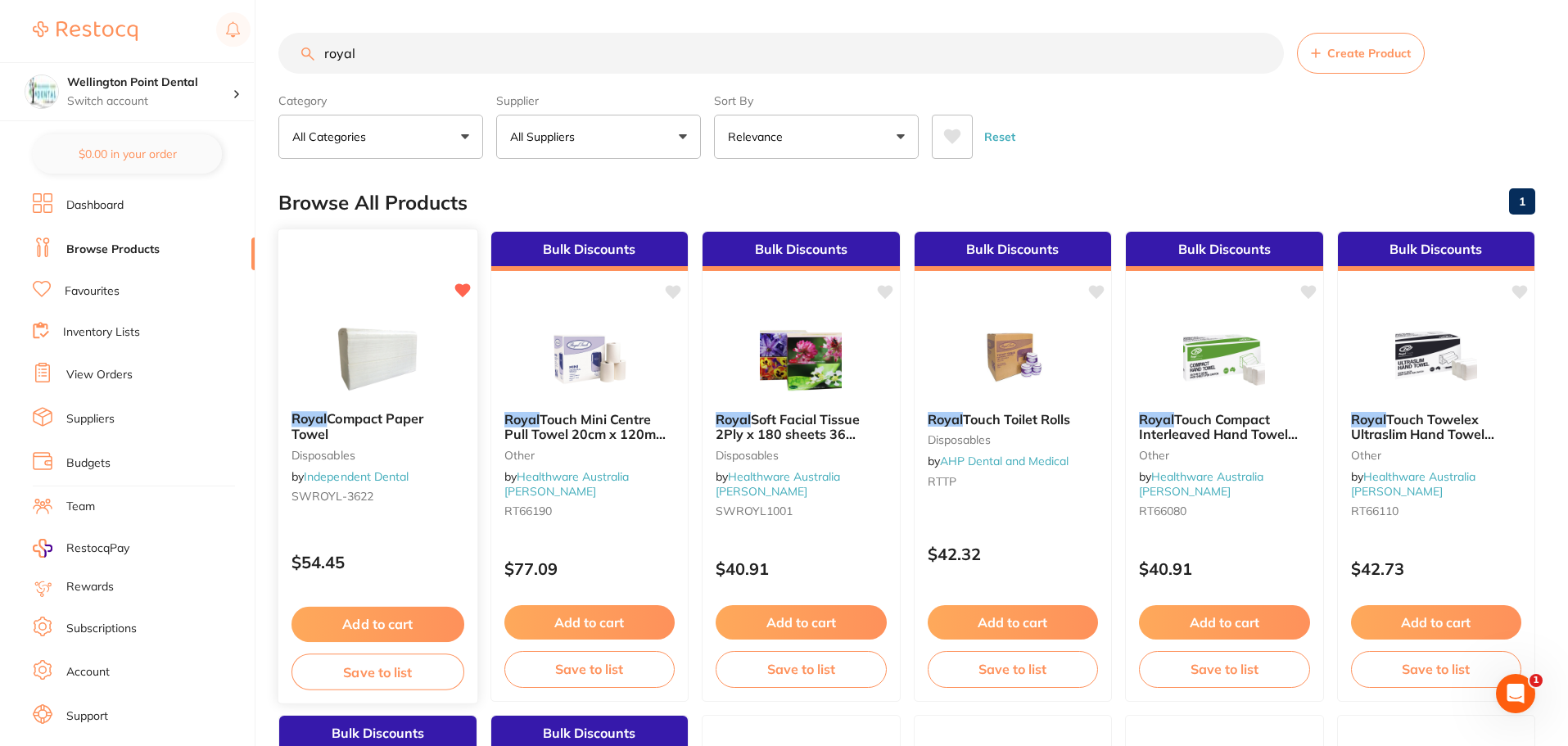
type input "royal"
click at [399, 364] on img at bounding box center [378, 356] width 107 height 83
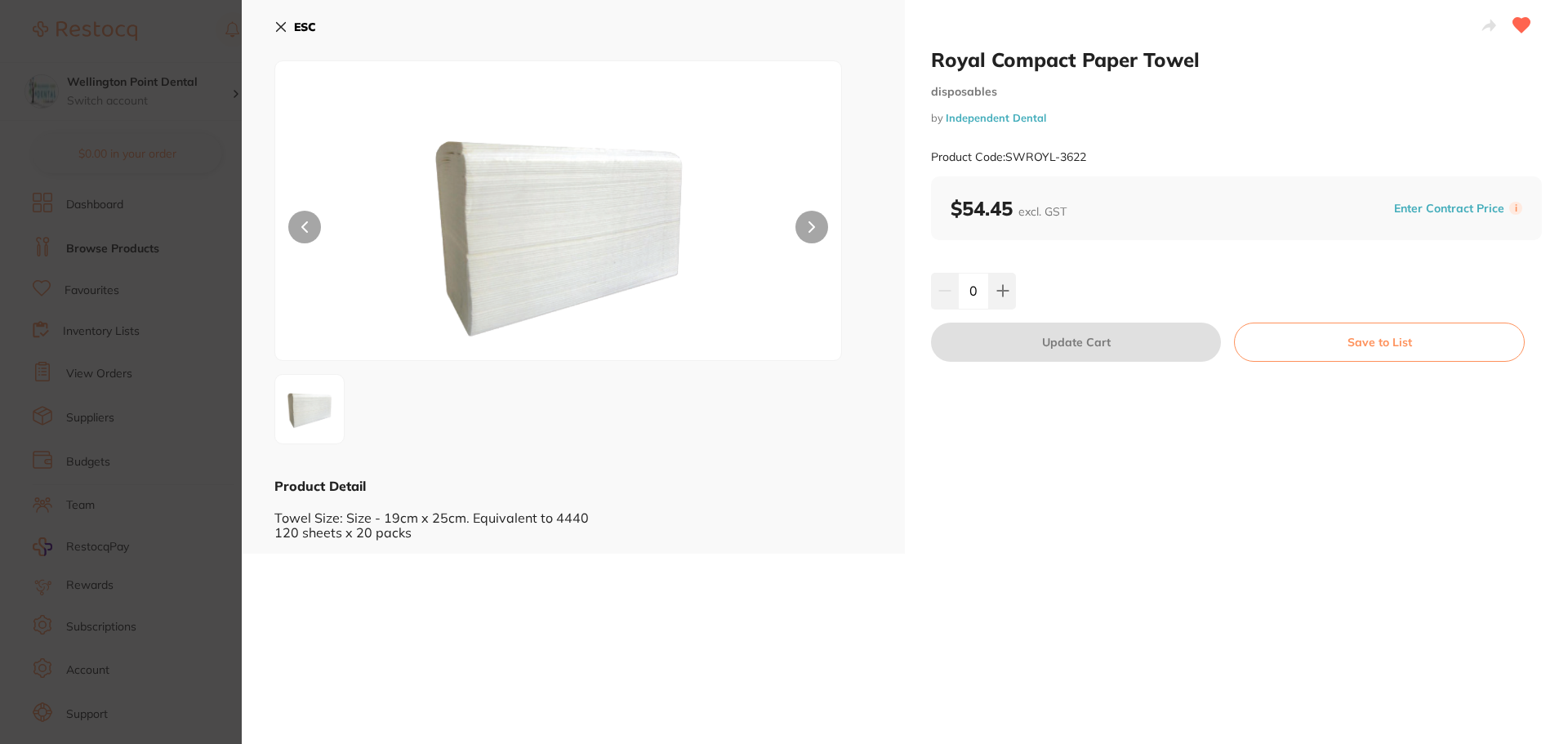
click at [278, 26] on icon at bounding box center [280, 26] width 13 height 13
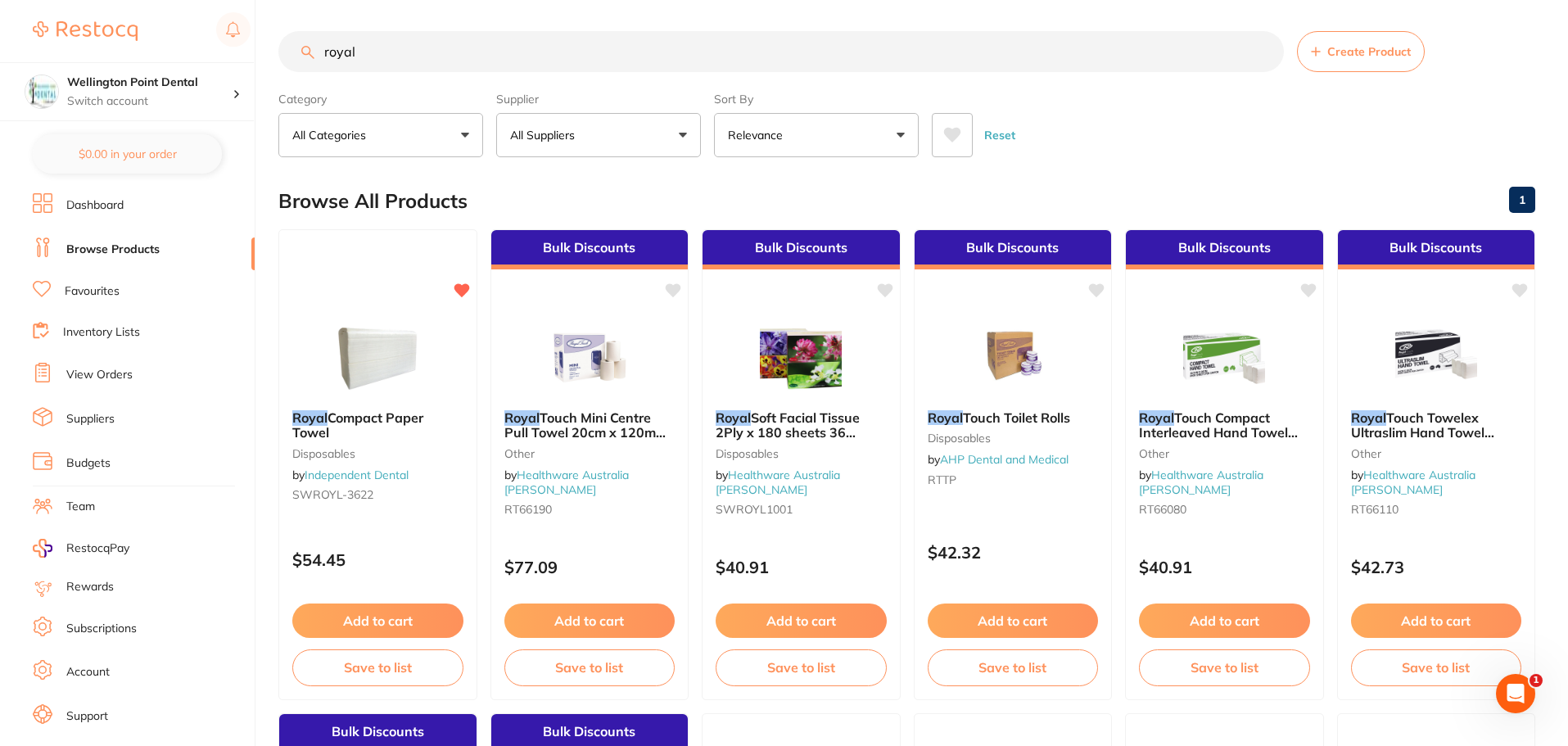
scroll to position [28, 0]
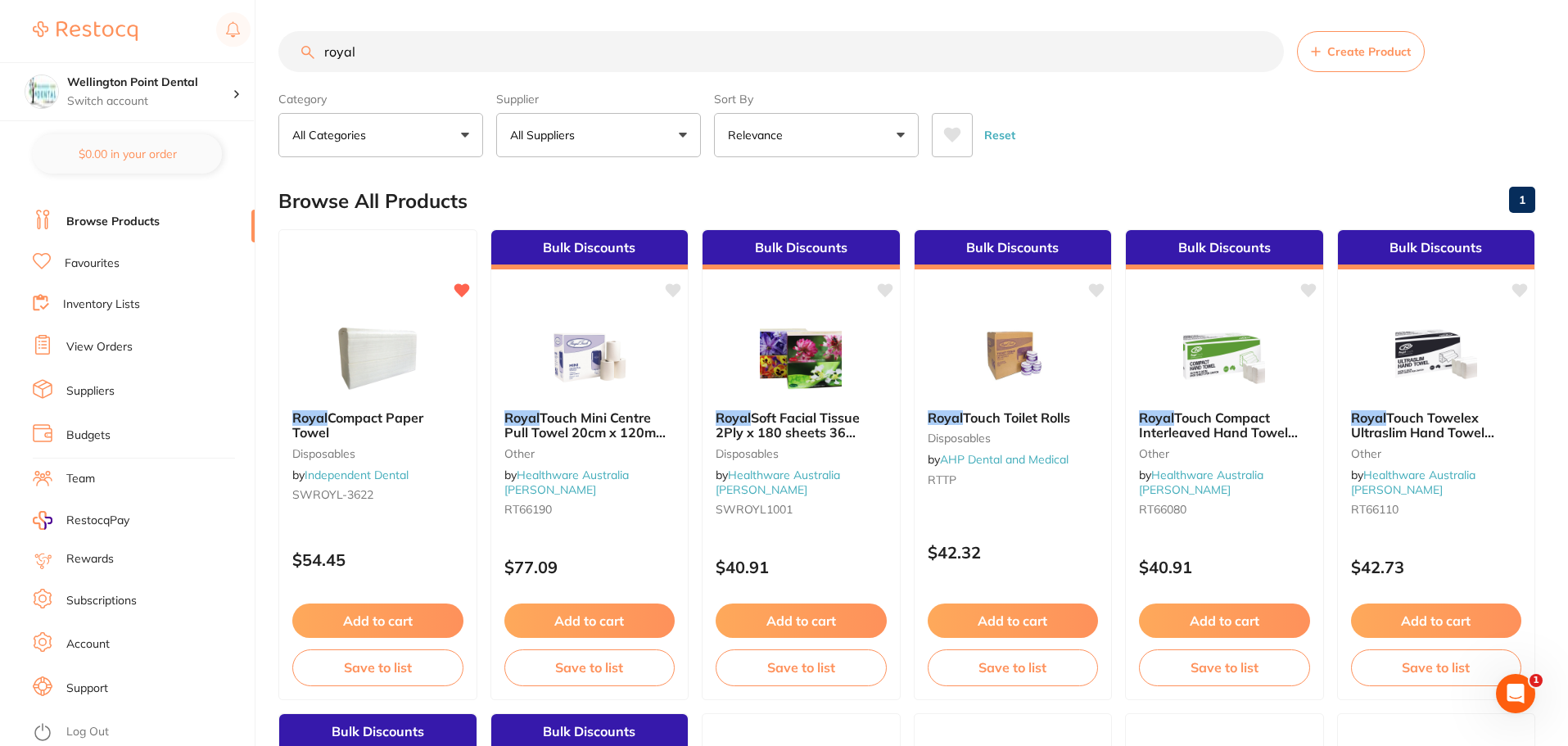
click at [94, 736] on link "Log Out" at bounding box center [87, 732] width 43 height 17
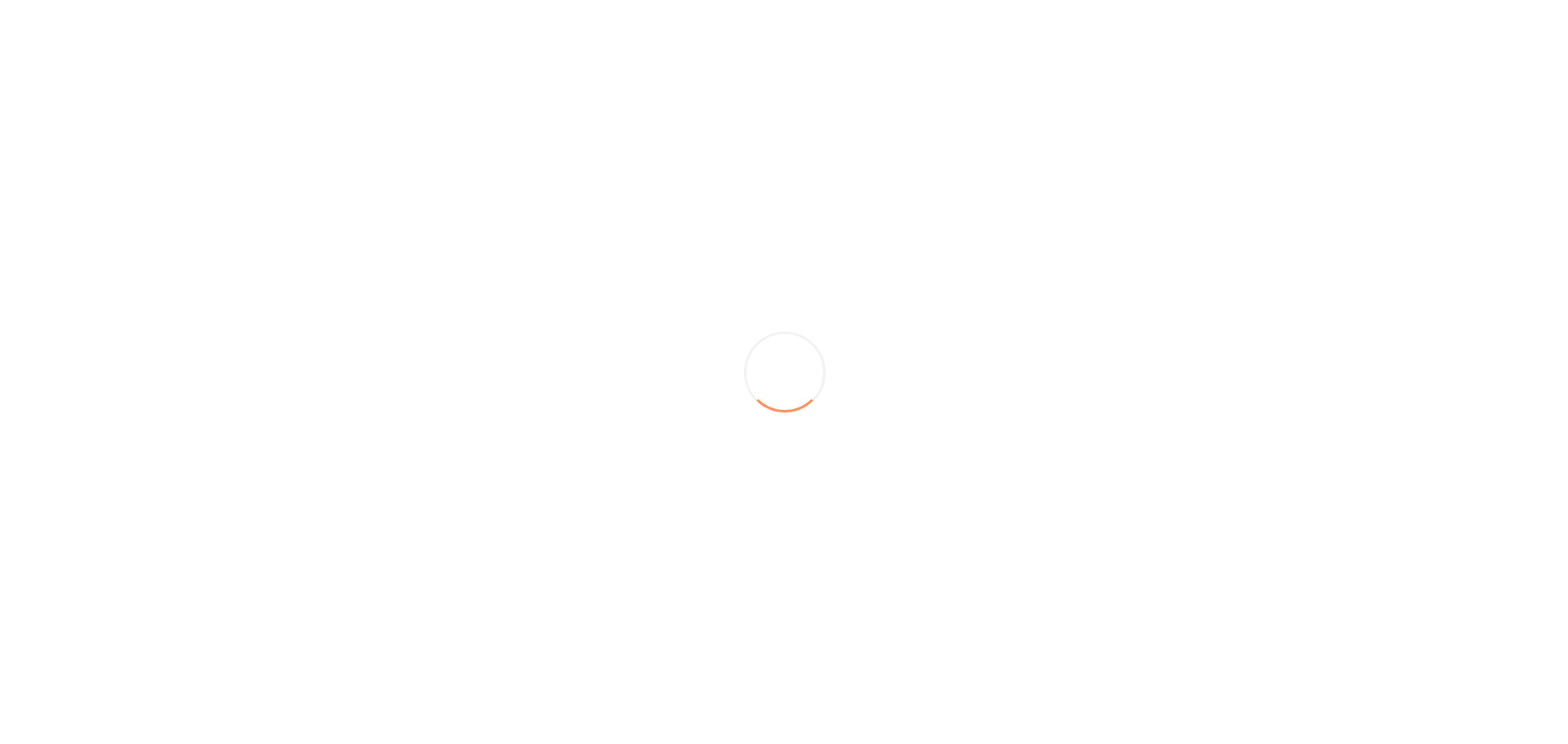
scroll to position [0, 0]
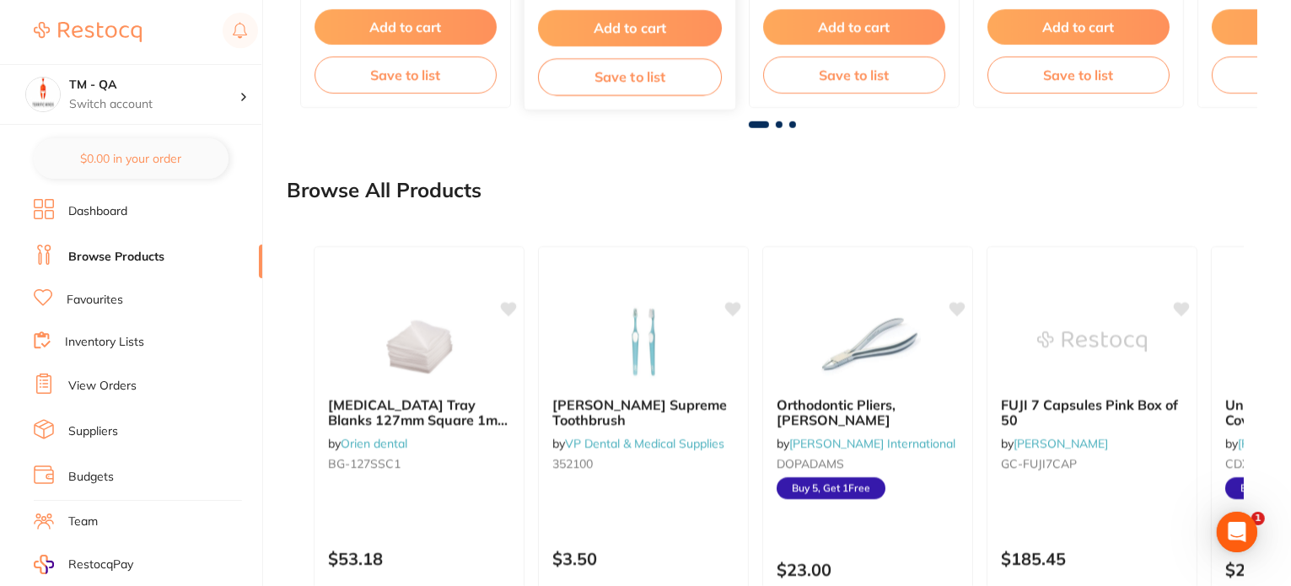
scroll to position [1602, 0]
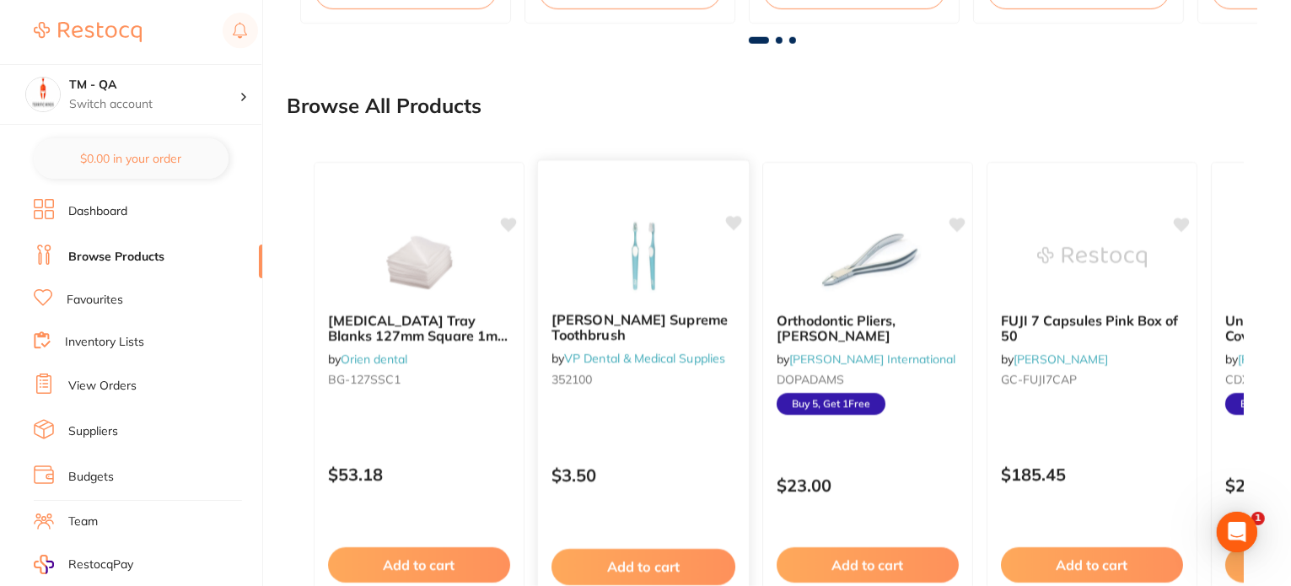
click at [715, 421] on div "TePe Supreme Toothbrush by VP Dental & Medical Supplies 352100 $3.50 Add to car…" at bounding box center [643, 404] width 213 height 490
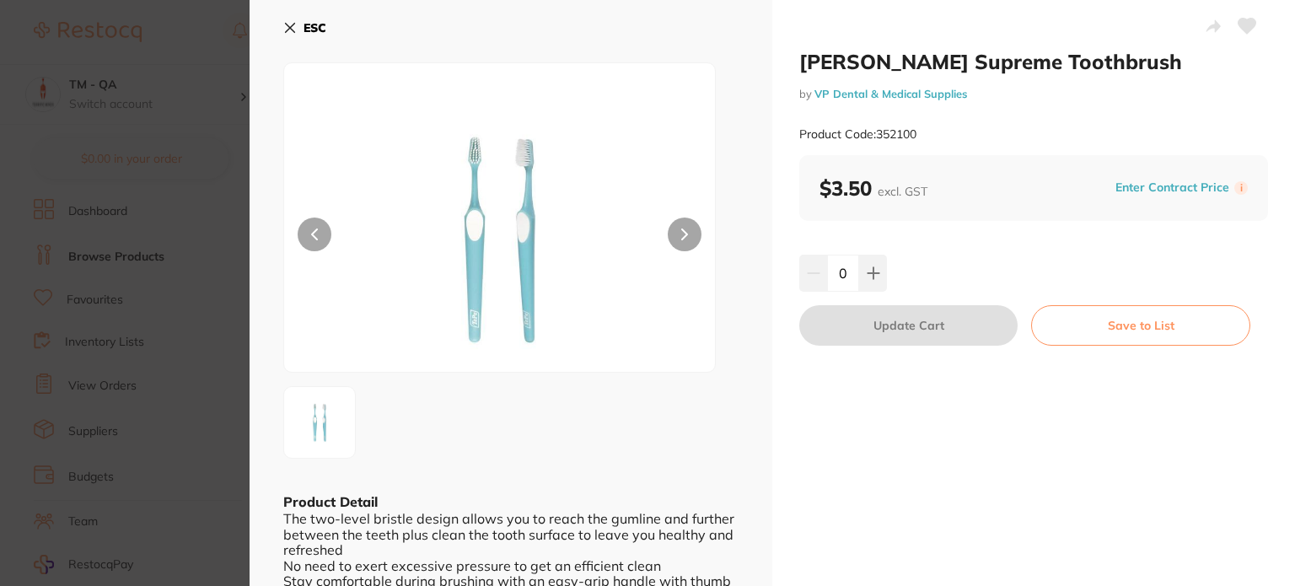
scroll to position [638, 0]
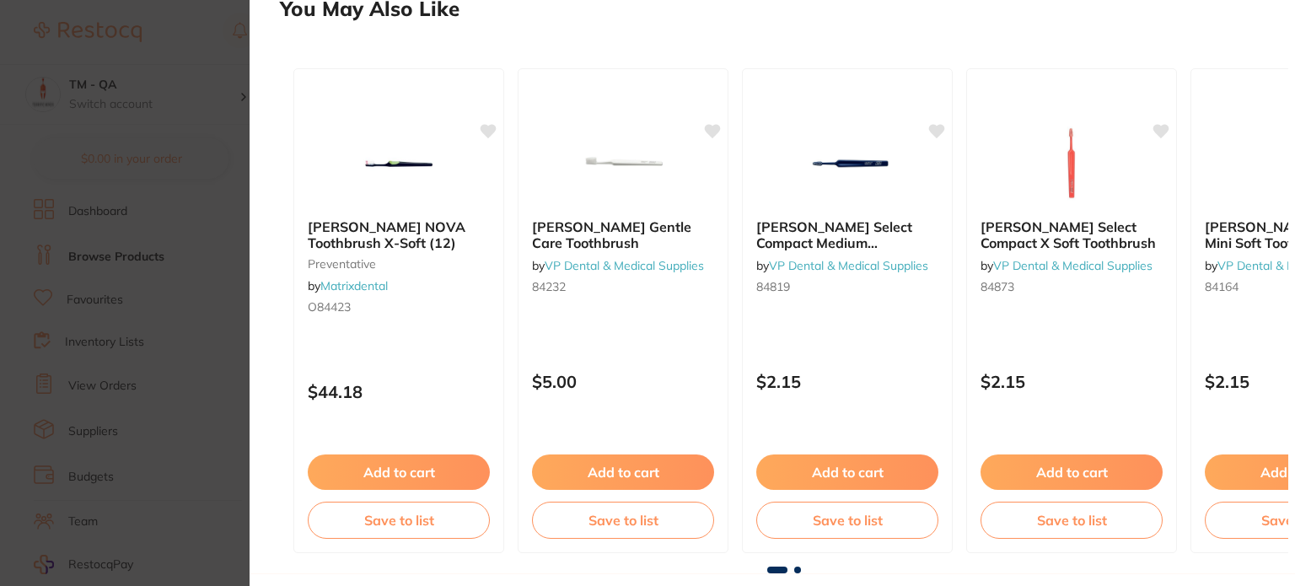
click at [144, 321] on section "TePe Supreme Toothbrush by VP Dental & Medical Supplies Product Code: 352100 ES…" at bounding box center [647, 293] width 1295 height 586
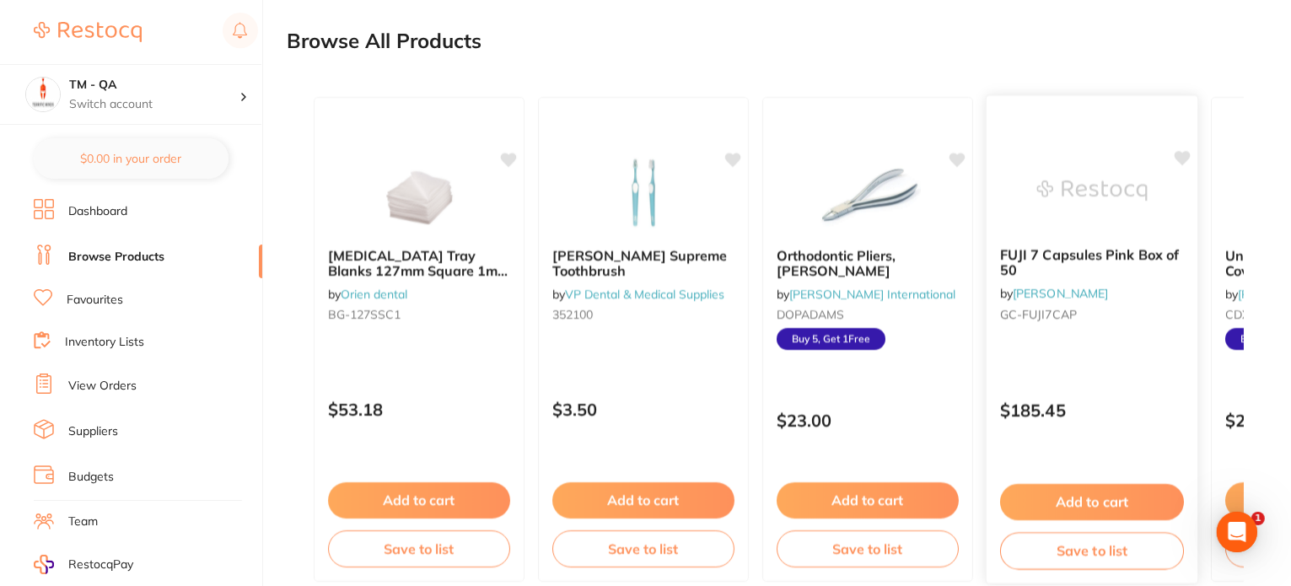
scroll to position [1687, 0]
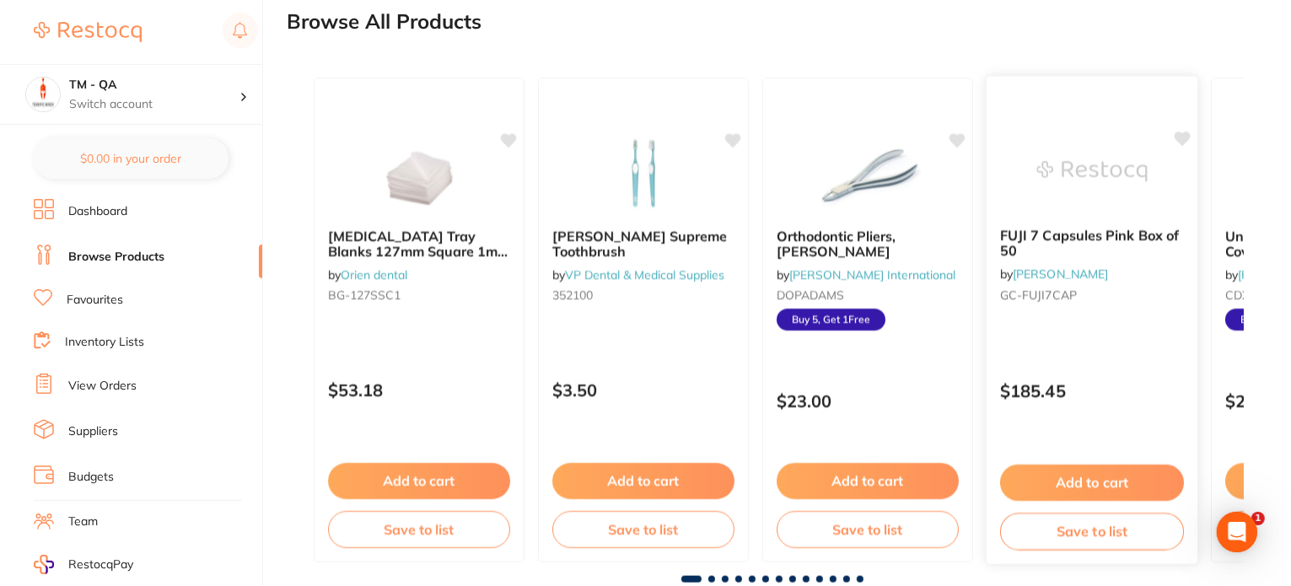
click at [1110, 357] on div "FUJI 7 Capsules Pink Box of 50 by Adam Dental GC-FUJI7CAP $185.45 Add to cart S…" at bounding box center [1092, 320] width 213 height 490
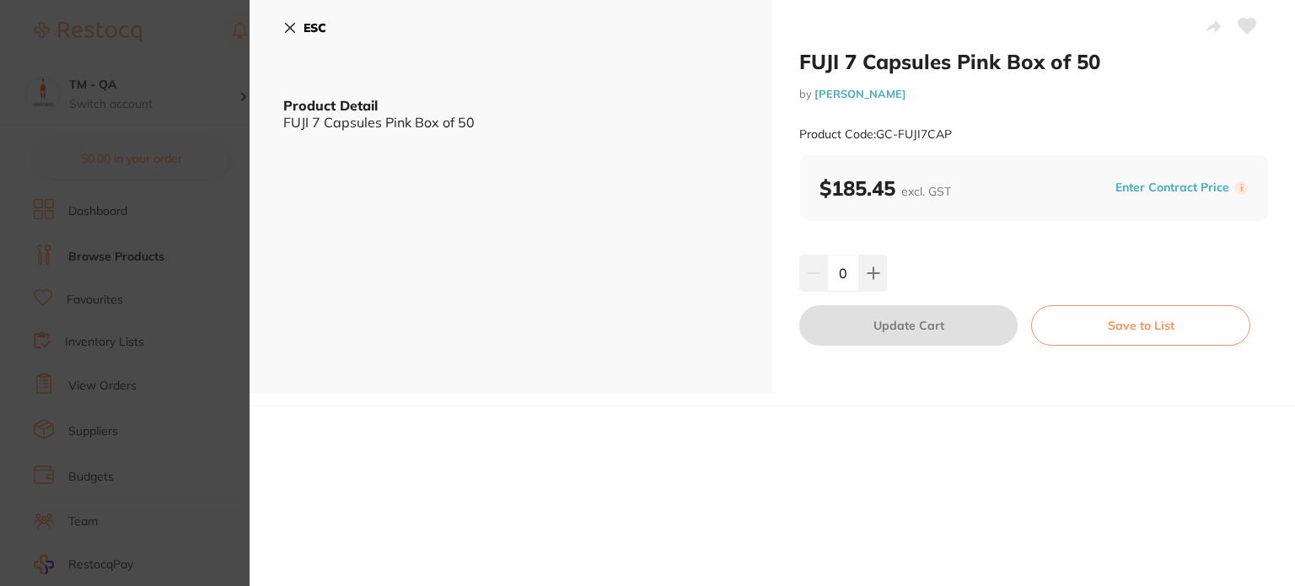
click at [107, 287] on section "FUJI 7 Capsules Pink Box of 50 by Adam Dental Product Code: GC-FUJI7CAP ESC Pro…" at bounding box center [647, 293] width 1295 height 586
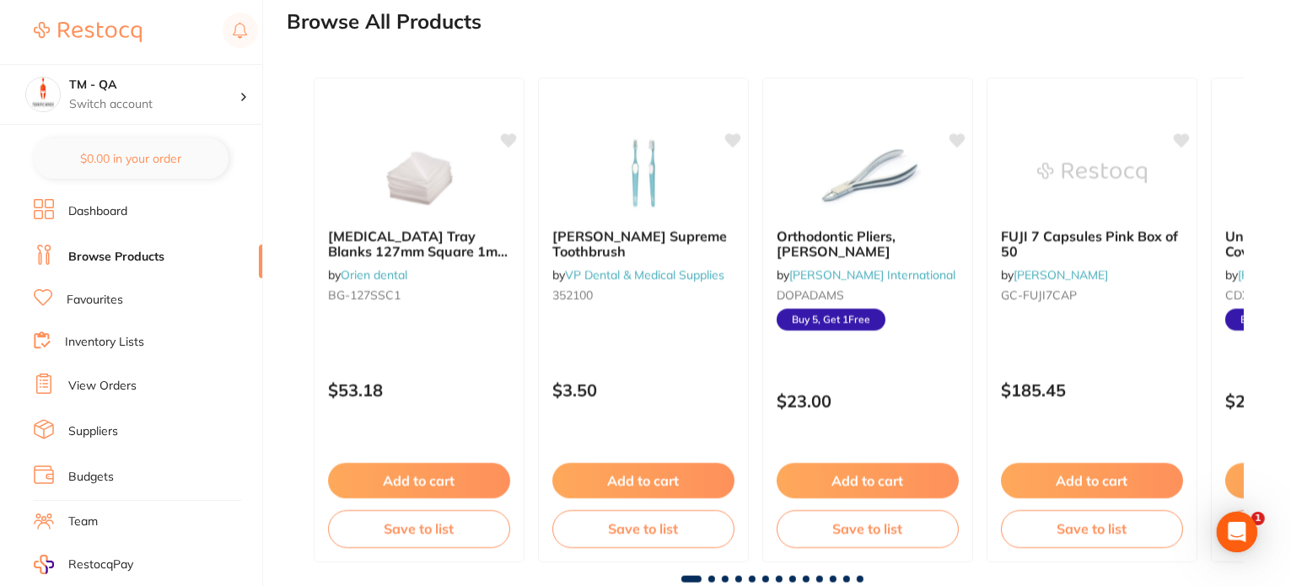
click at [724, 579] on span at bounding box center [725, 579] width 7 height 7
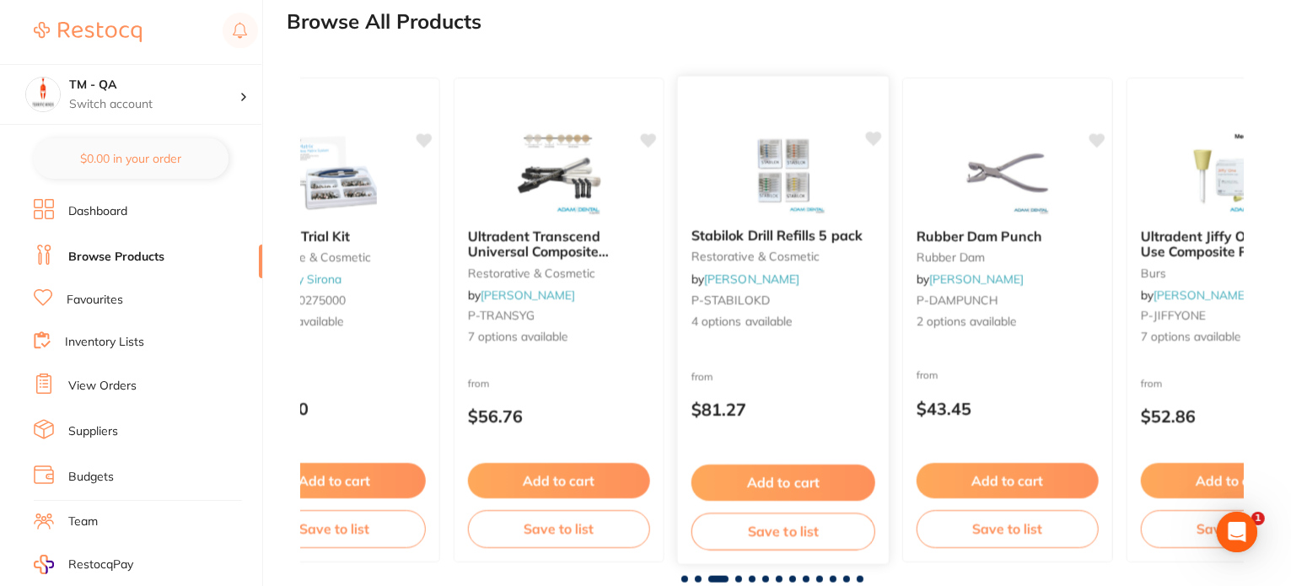
scroll to position [0, 1887]
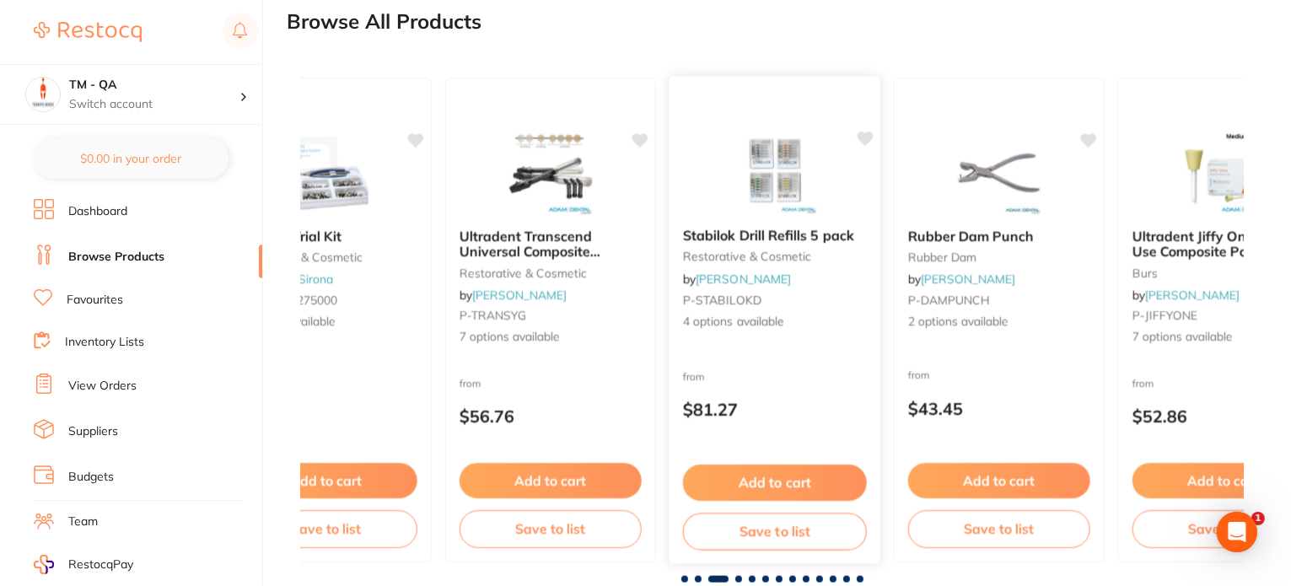
click at [813, 352] on div "Stabilok Drill Refills 5 pack restorative & cosmetic by Adam Dental P-STABILOKD…" at bounding box center [775, 320] width 213 height 490
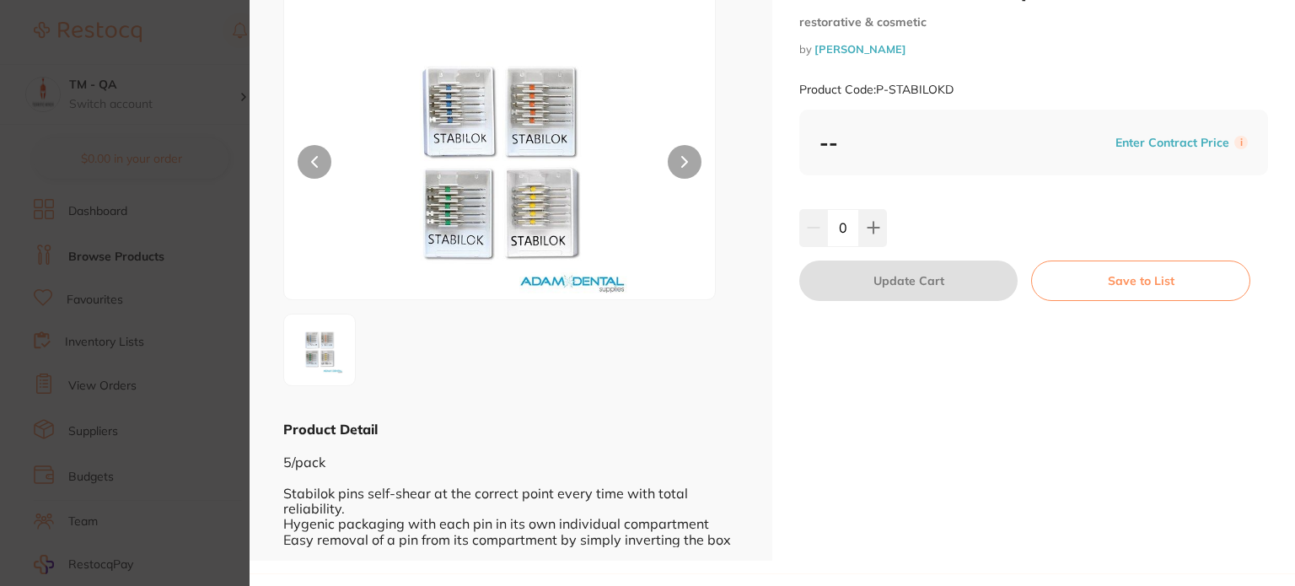
click at [201, 334] on section "Stabilok Drill Refills 5 pack restorative & cosmetic by Adam Dental Product Cod…" at bounding box center [647, 293] width 1295 height 586
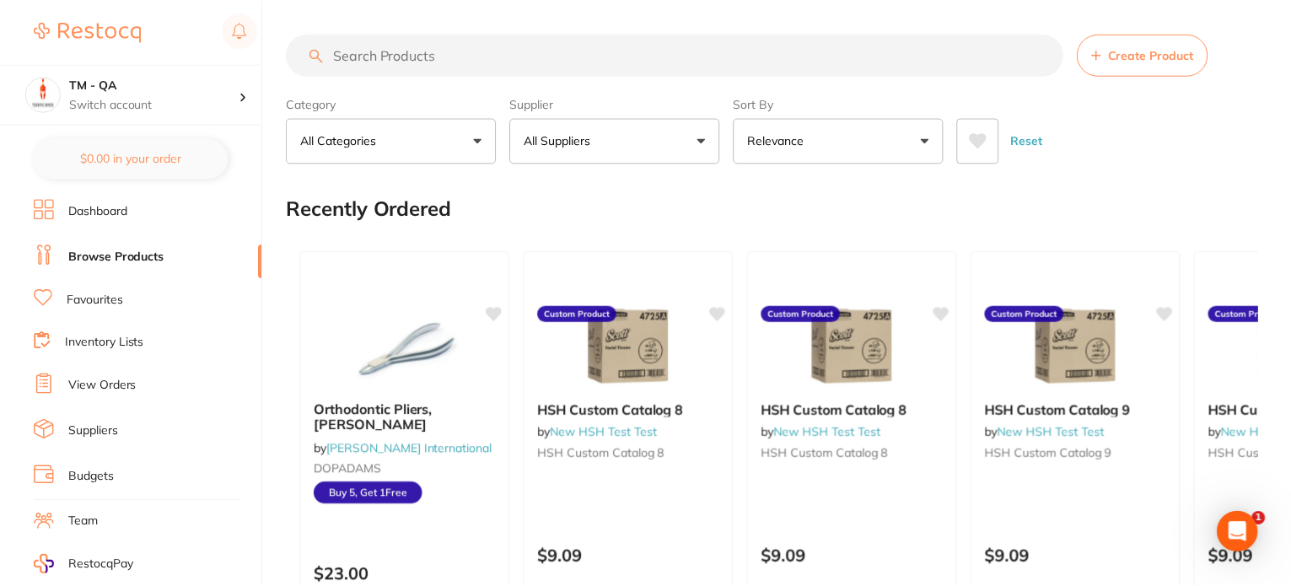
scroll to position [1687, 0]
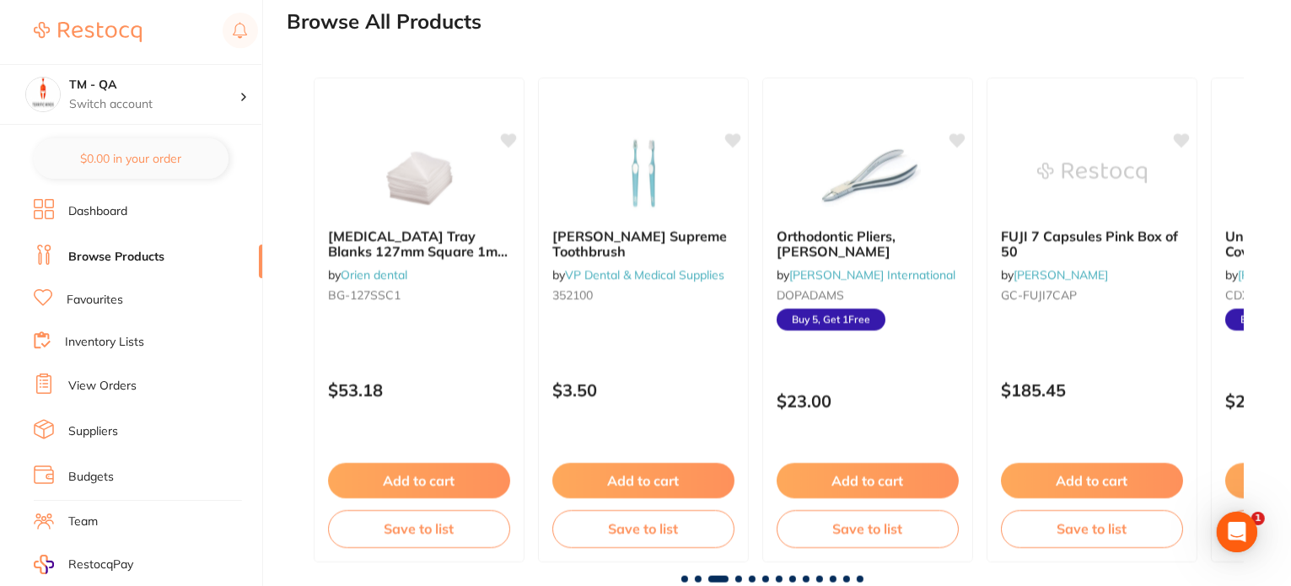
click at [803, 578] on span at bounding box center [806, 579] width 7 height 7
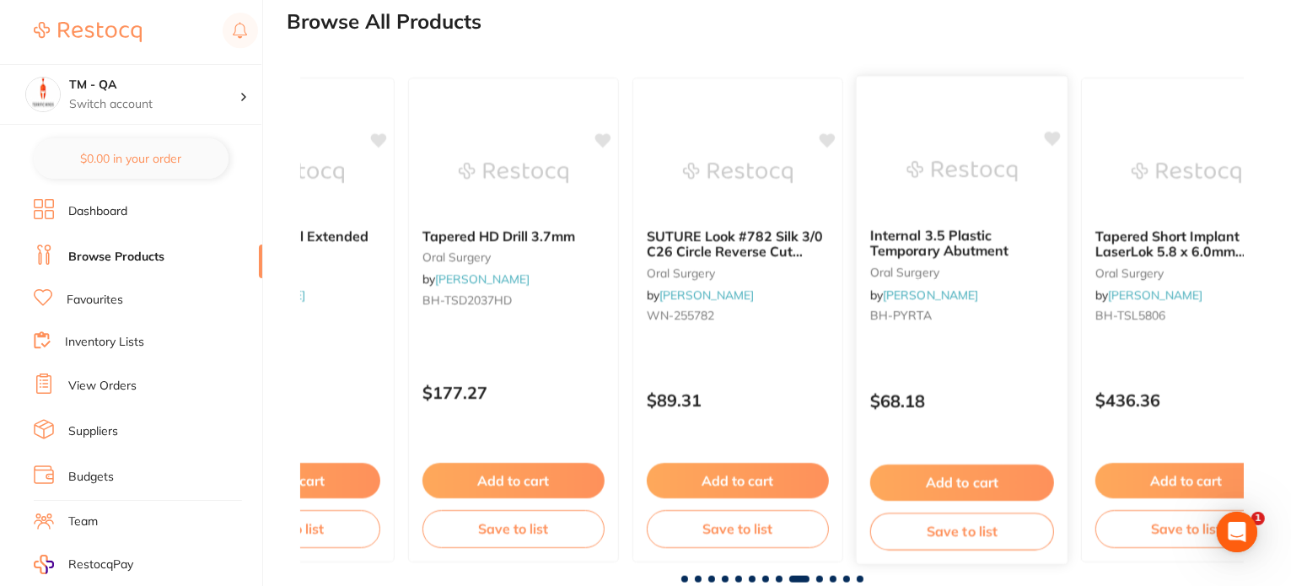
scroll to position [0, 7550]
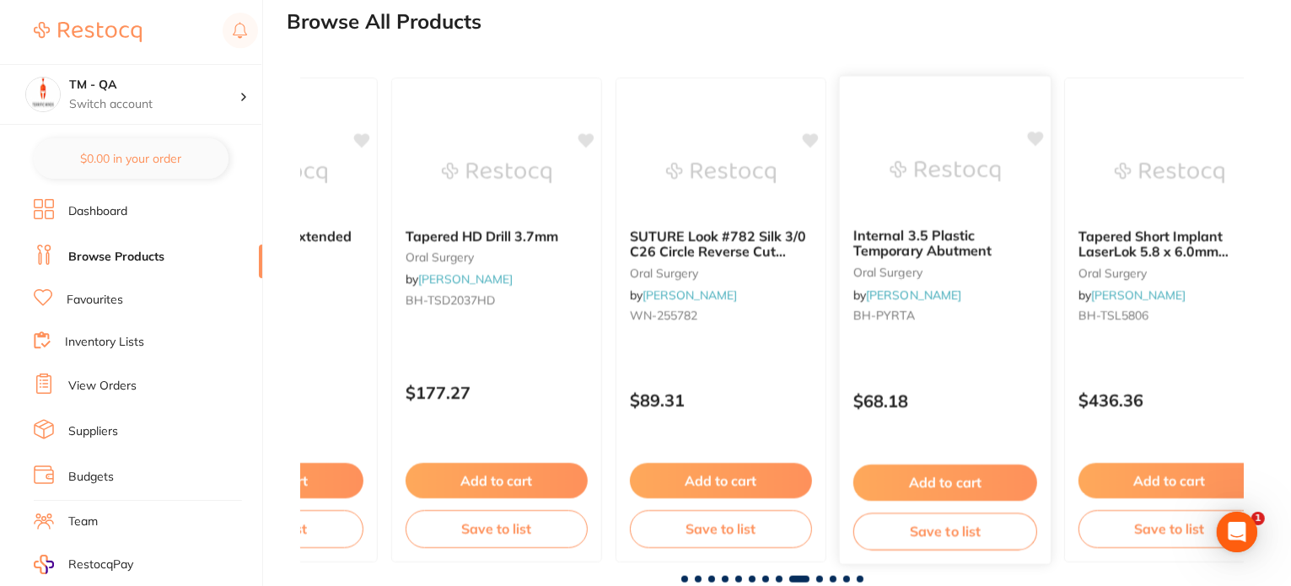
click at [962, 369] on div "Internal 3.5 Plastic Temporary Abutment oral surgery by Henry Schein Halas BH-P…" at bounding box center [945, 320] width 213 height 490
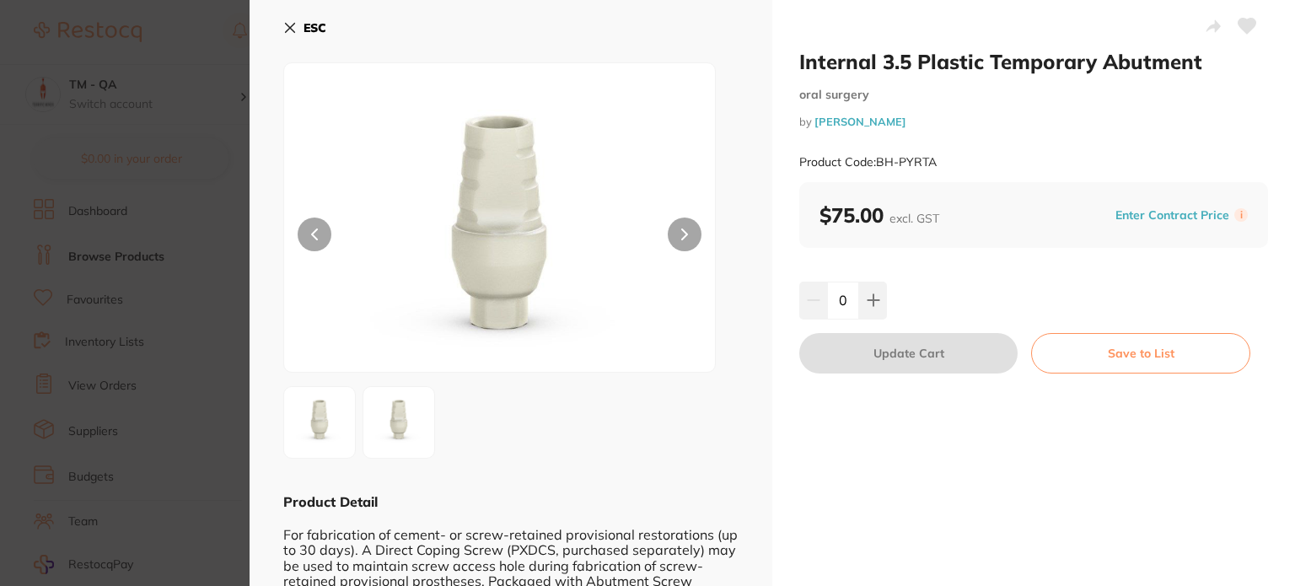
click at [233, 240] on section "Internal 3.5 Plastic Temporary Abutment oral surgery by Henry Schein Halas Prod…" at bounding box center [647, 293] width 1295 height 586
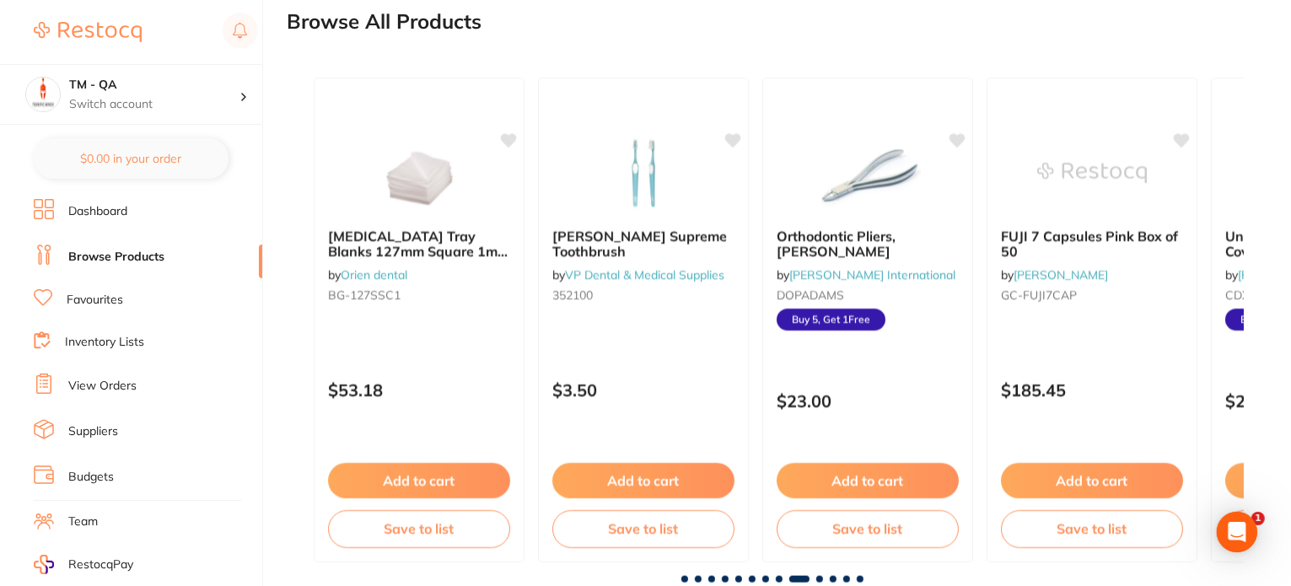
click at [740, 579] on span at bounding box center [738, 579] width 7 height 7
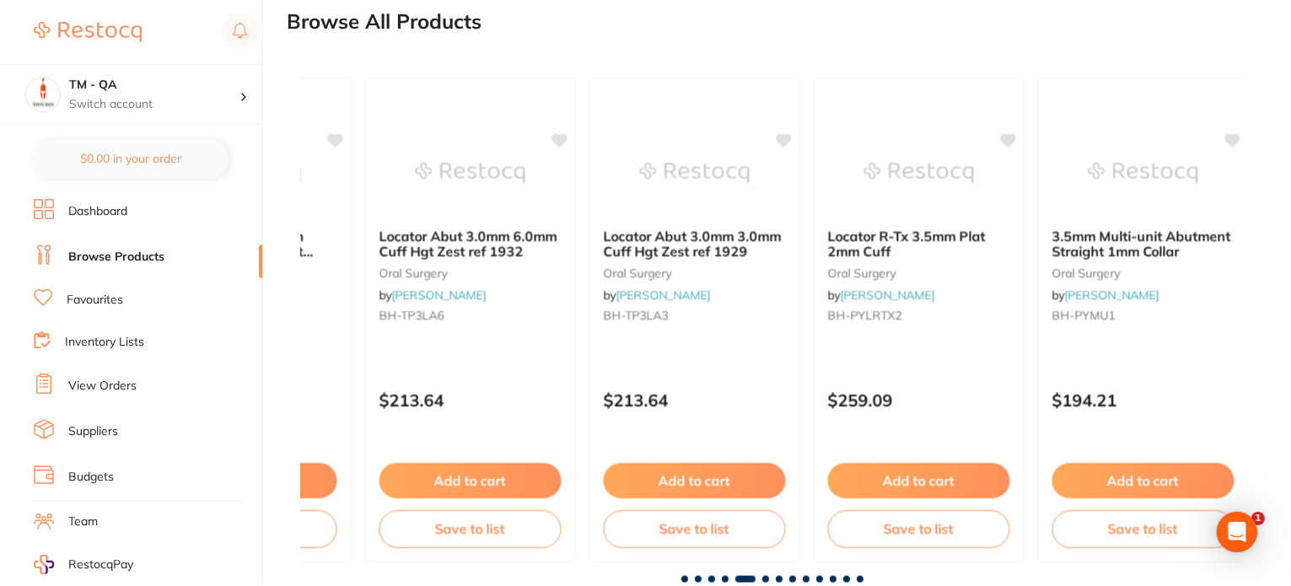
scroll to position [0, 3775]
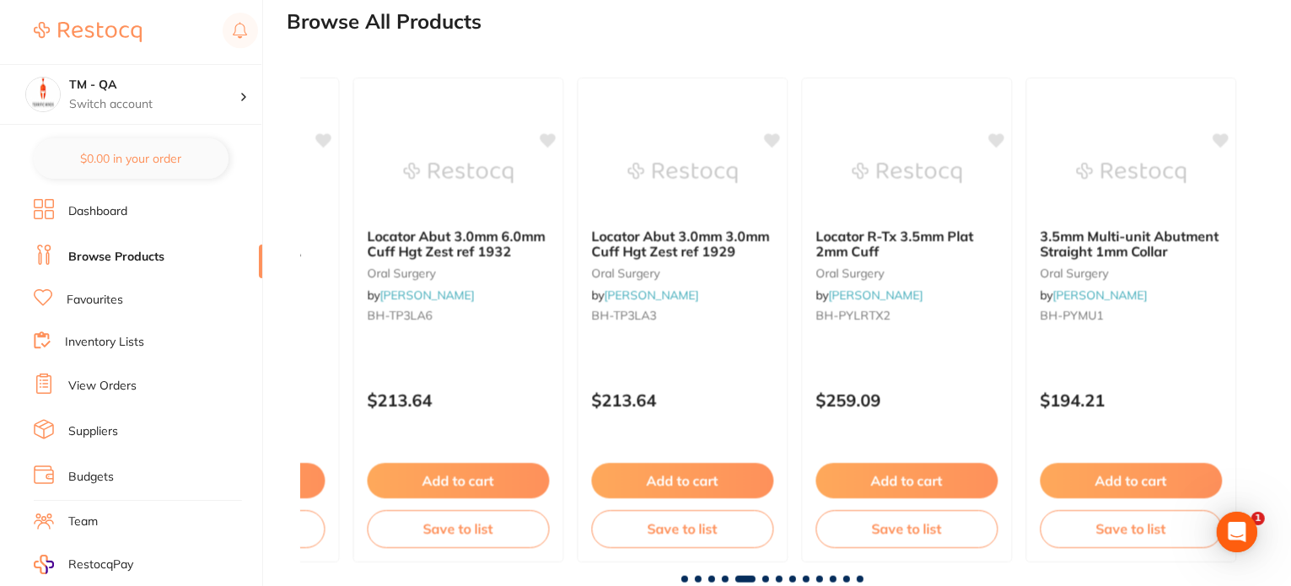
click at [712, 578] on span at bounding box center [711, 579] width 7 height 7
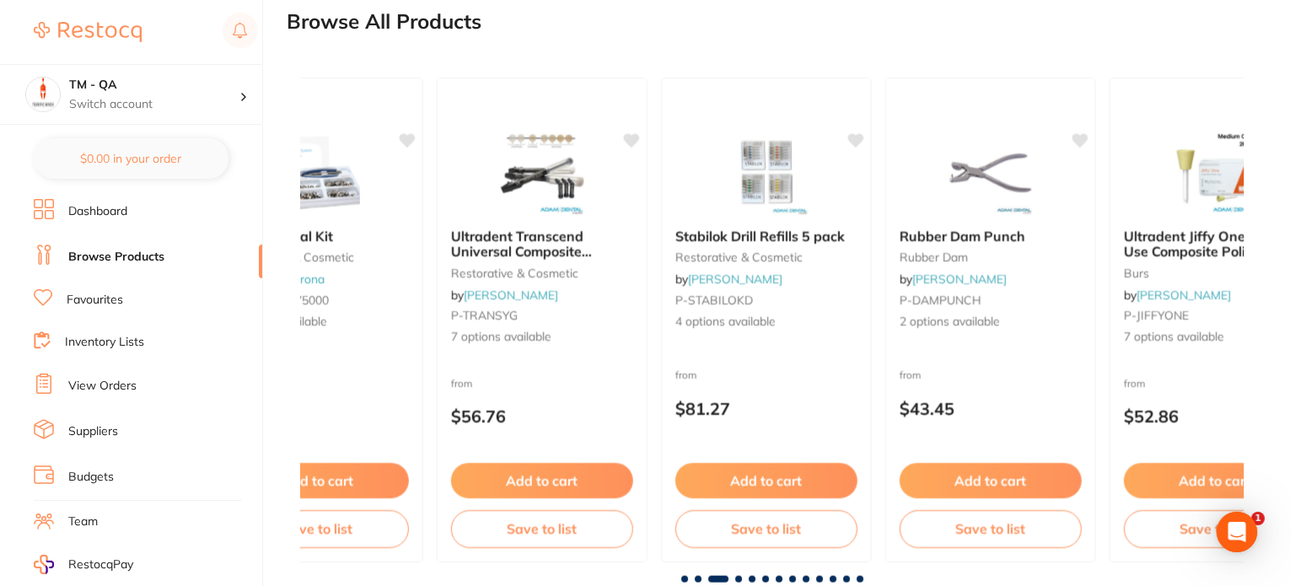
scroll to position [0, 1887]
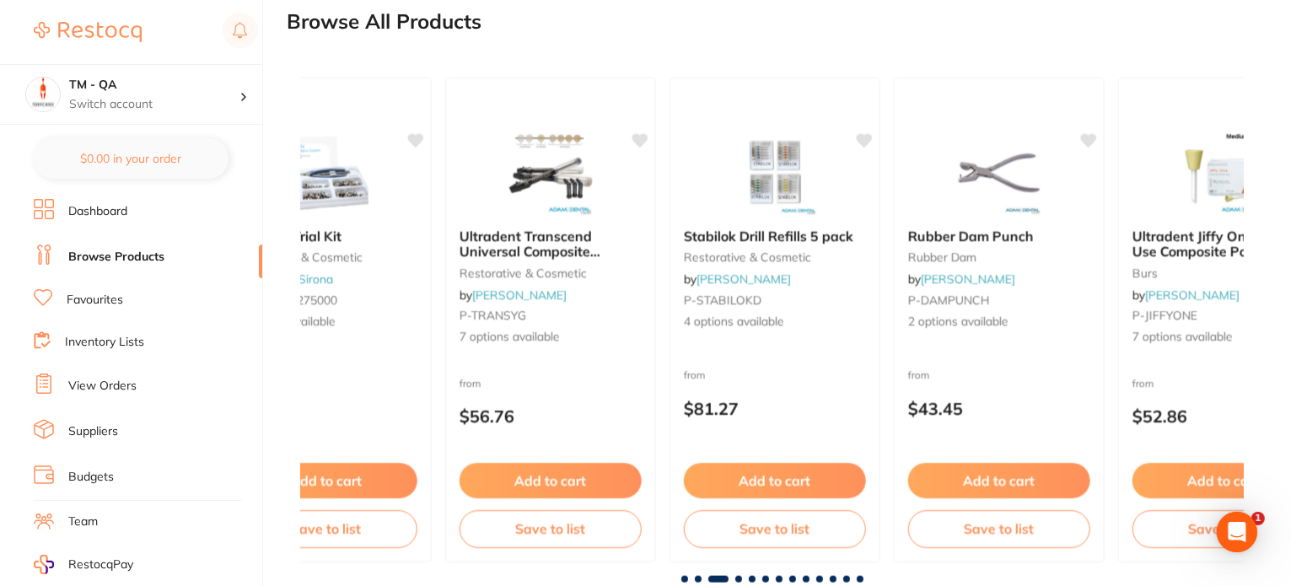
click at [688, 579] on div at bounding box center [772, 579] width 944 height 7
click at [686, 578] on span at bounding box center [684, 579] width 7 height 7
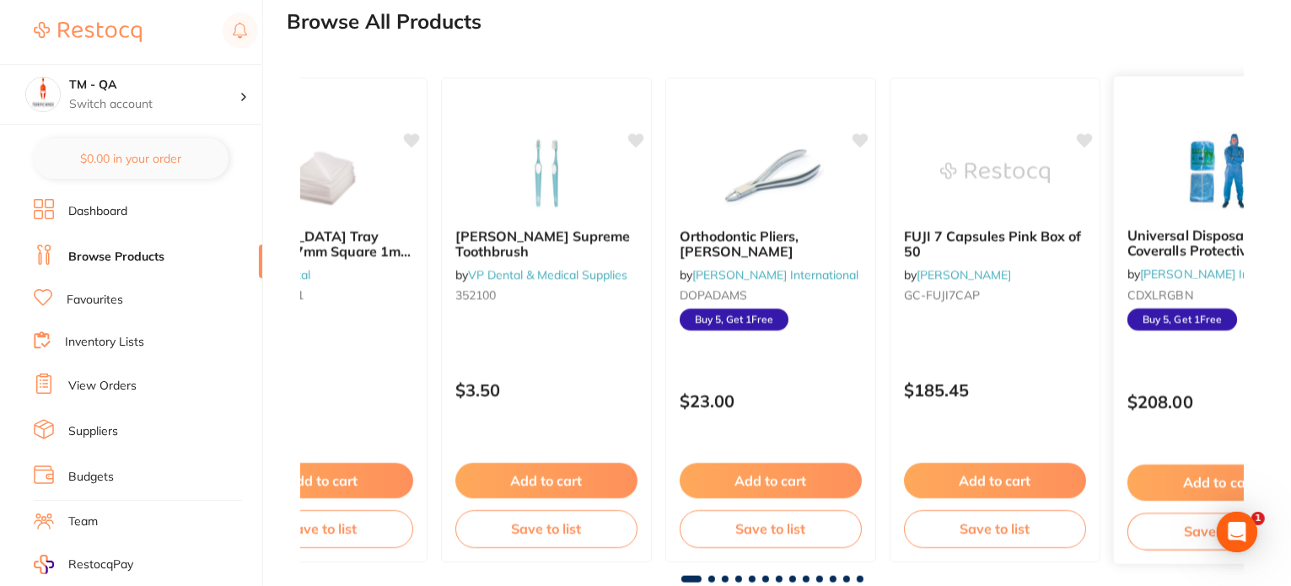
scroll to position [0, 0]
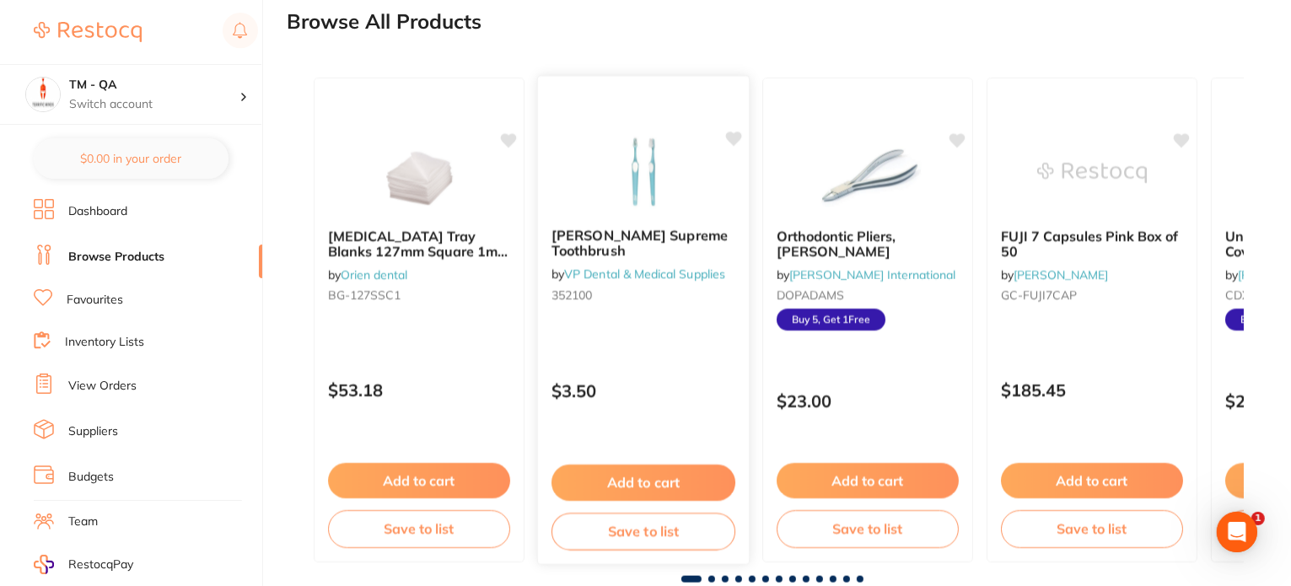
click at [708, 381] on p "$3.50" at bounding box center [644, 390] width 184 height 19
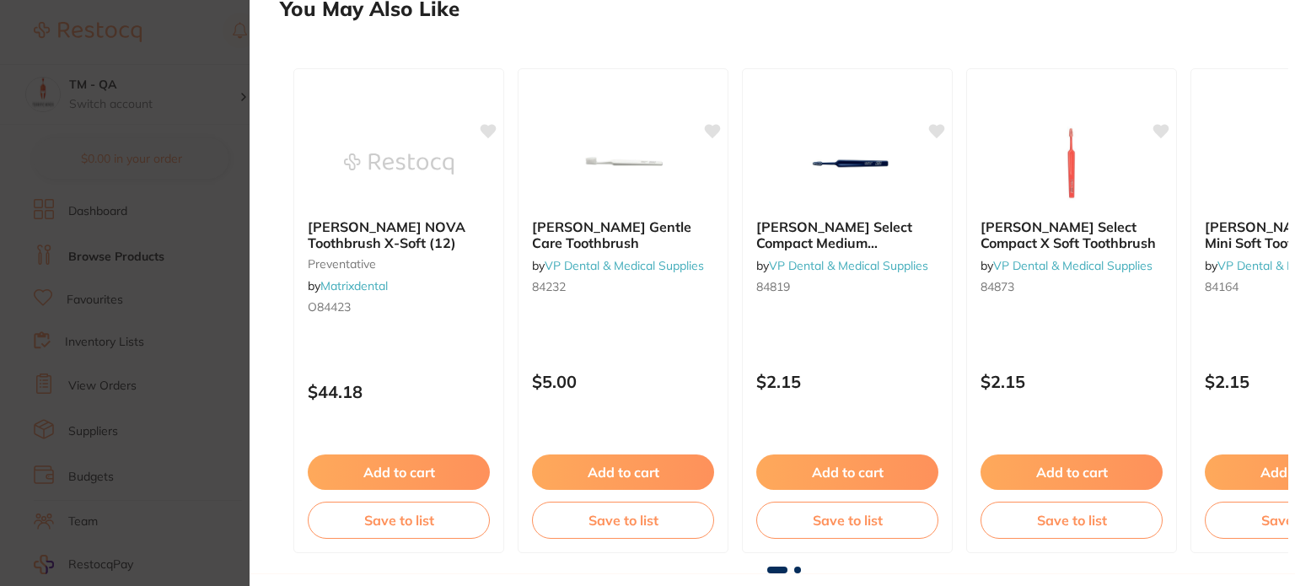
click at [795, 569] on span at bounding box center [797, 570] width 7 height 7
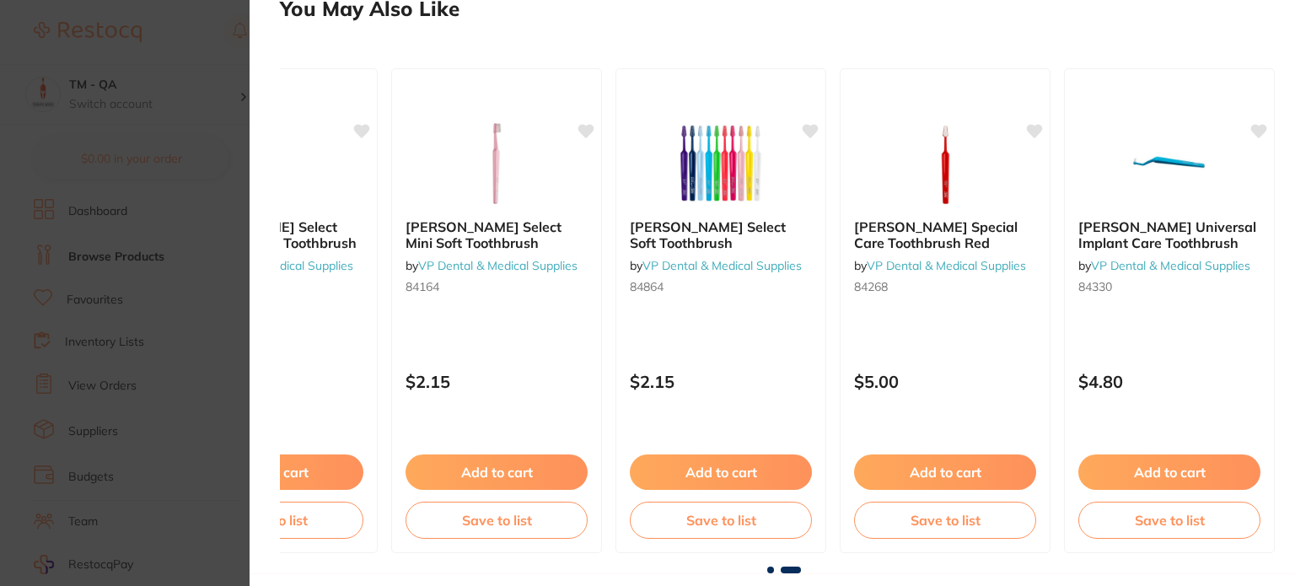
click at [769, 570] on span at bounding box center [770, 570] width 7 height 7
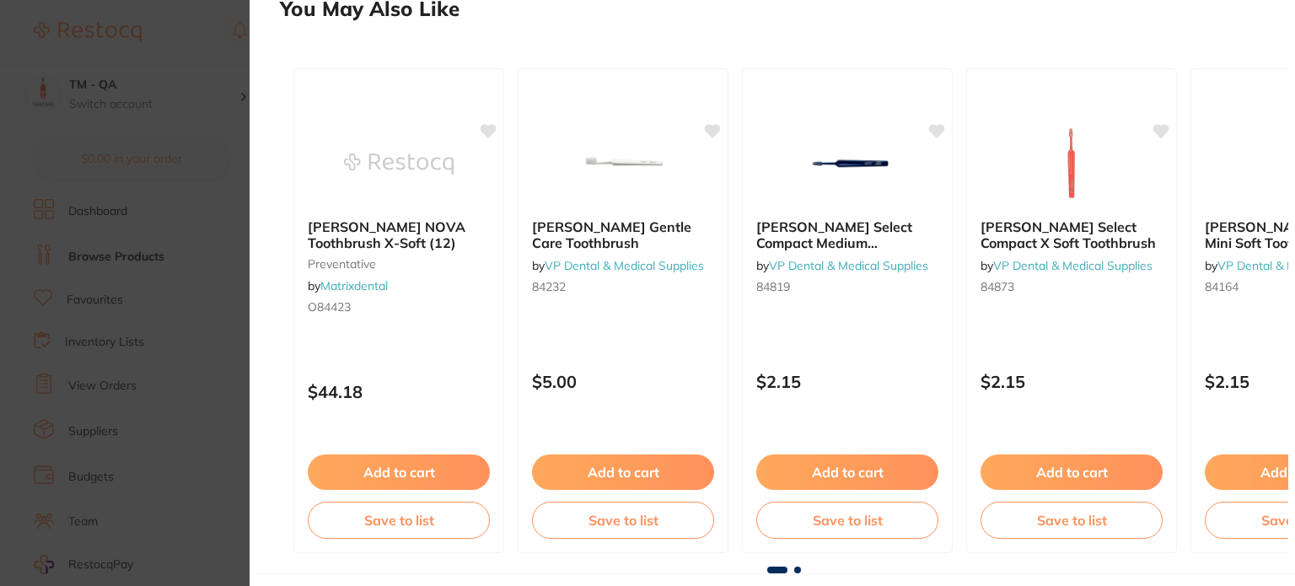
click at [178, 272] on section "TePe Supreme Toothbrush by VP Dental & Medical Supplies Product Code: 352100 ES…" at bounding box center [647, 293] width 1295 height 586
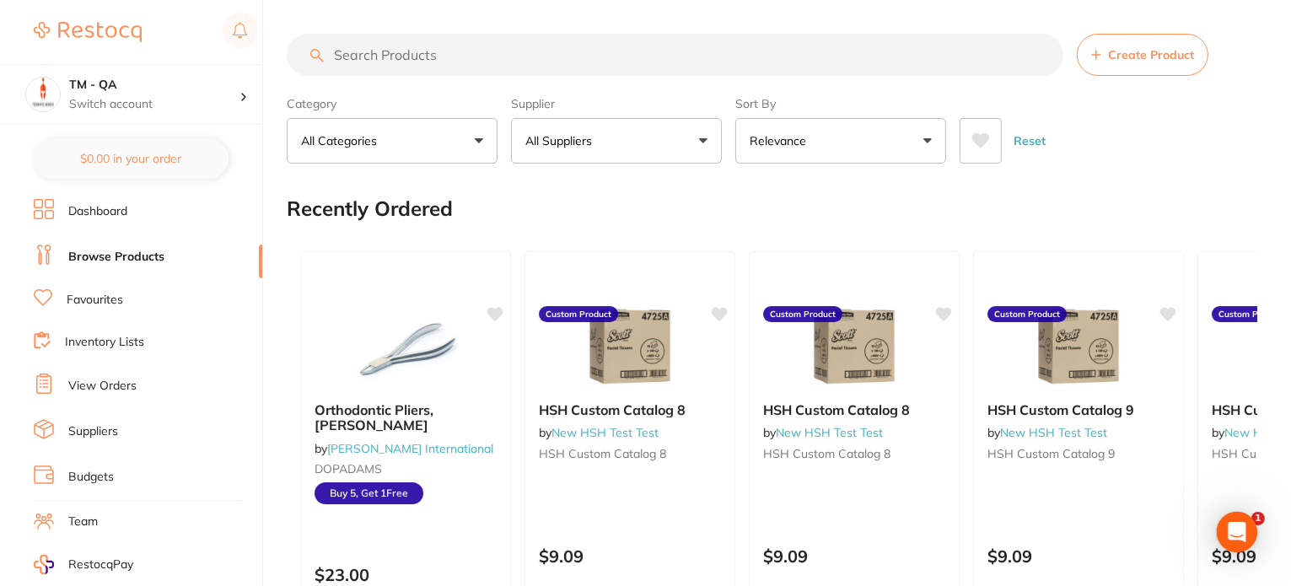
click at [610, 148] on button "All Suppliers" at bounding box center [616, 141] width 211 height 46
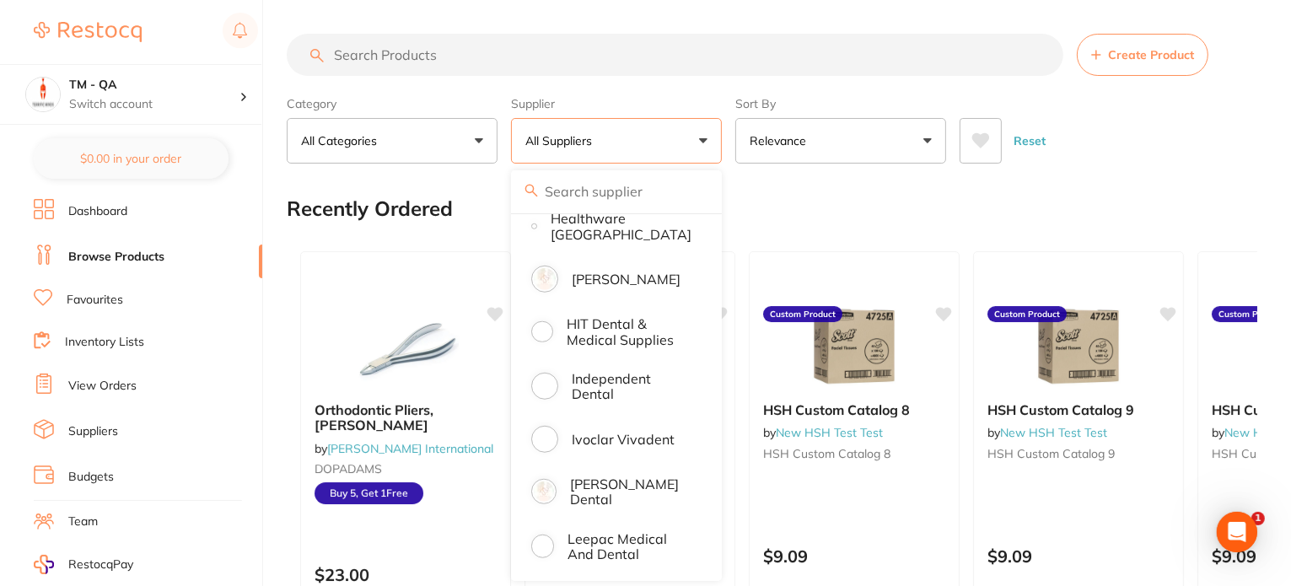
scroll to position [1265, 0]
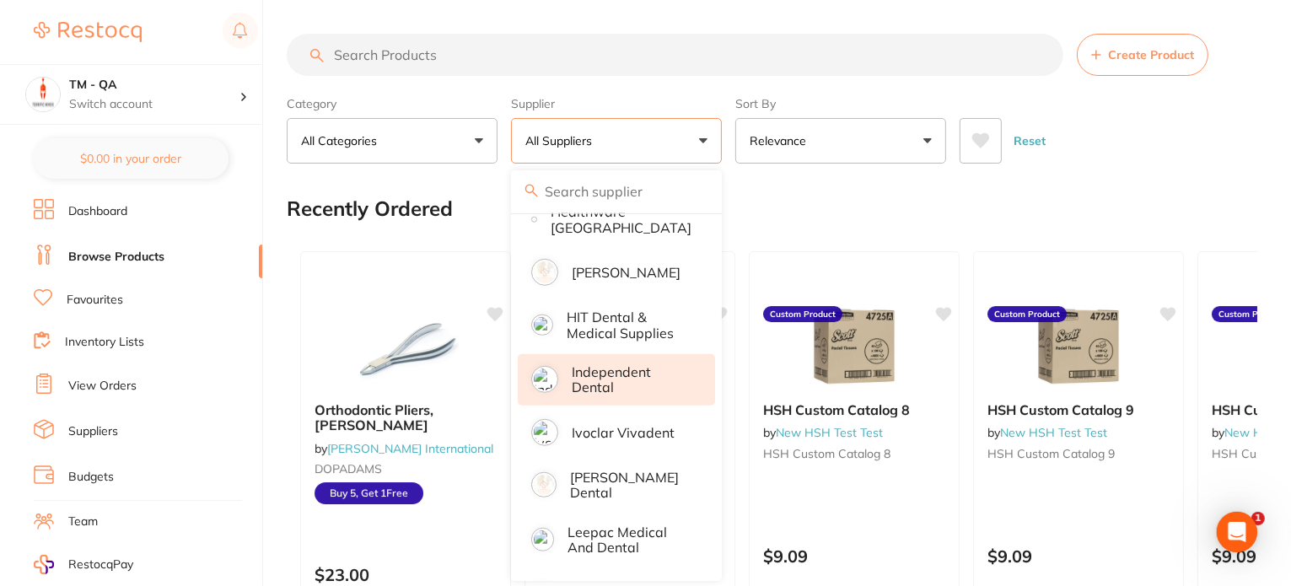
click at [622, 375] on p "Independent Dental" at bounding box center [632, 379] width 120 height 31
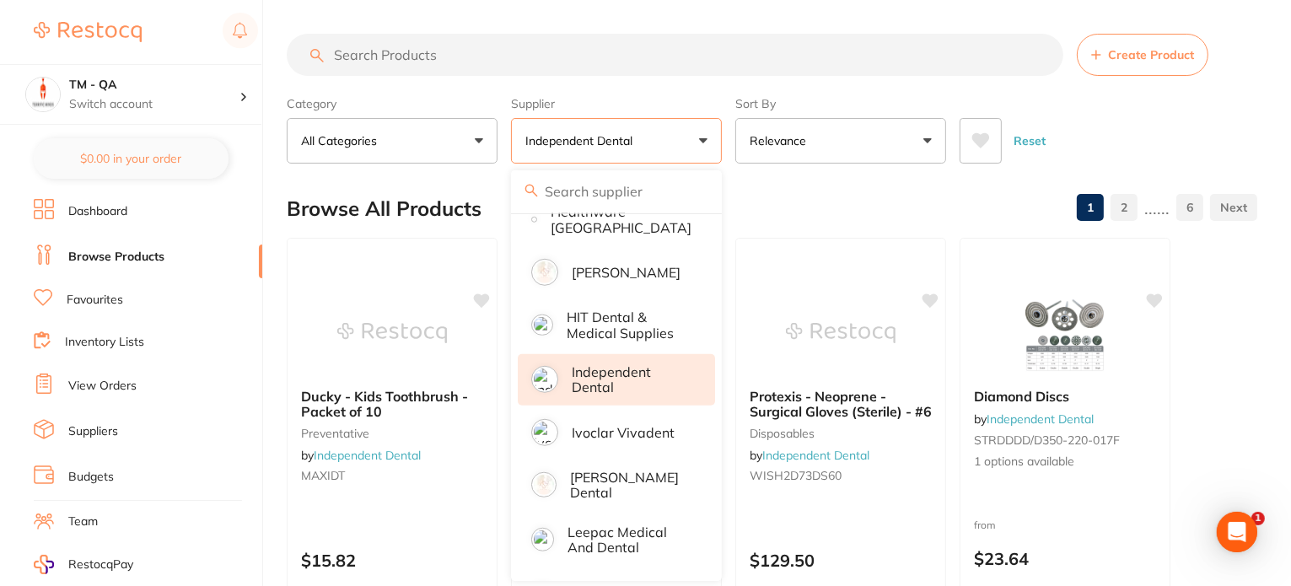
click at [726, 136] on div "Category All Categories All Categories articulating burs crown & bridge disposa…" at bounding box center [772, 126] width 971 height 74
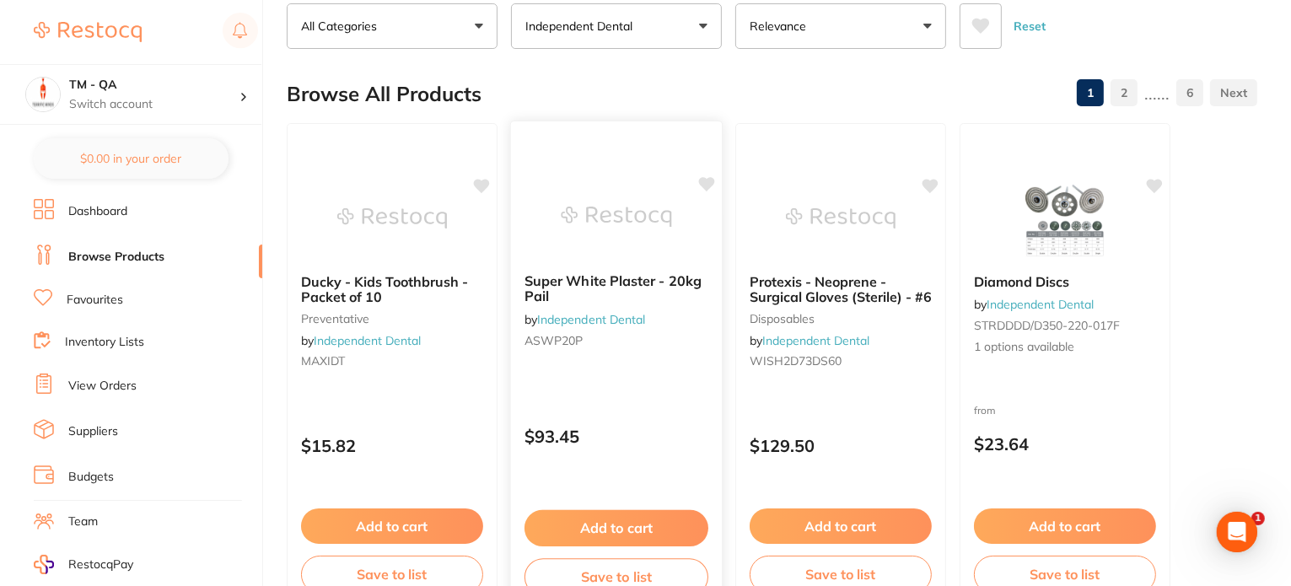
scroll to position [253, 0]
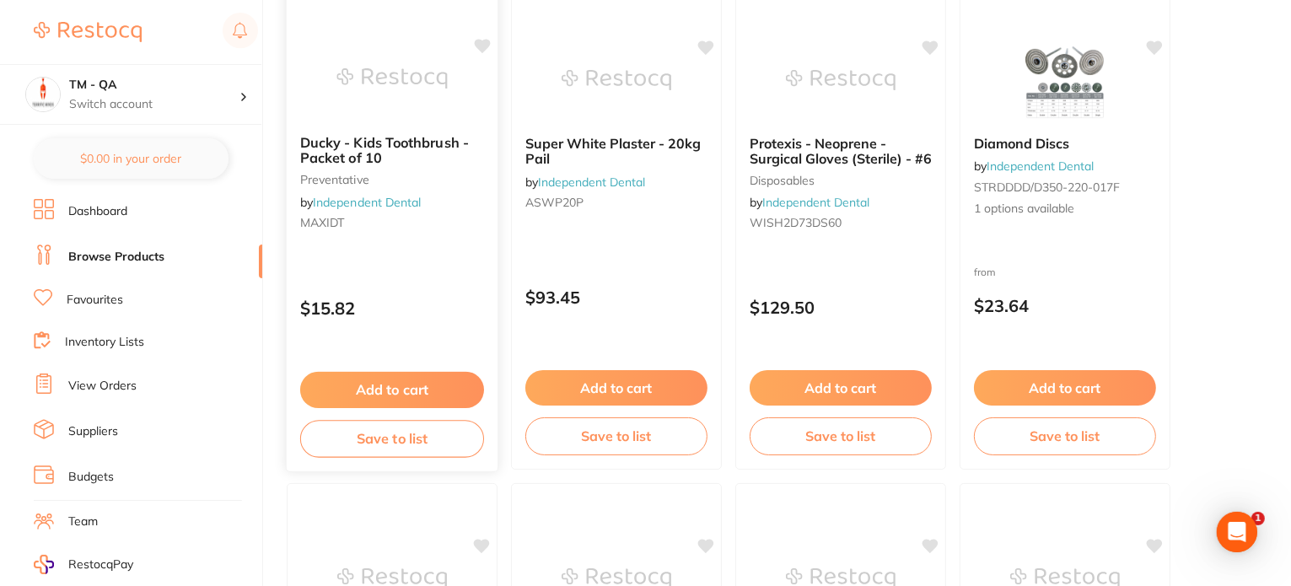
click at [448, 265] on div "Ducky - Kids Toothbrush - Packet of 10 preventative by Independent Dental MAXID…" at bounding box center [392, 227] width 213 height 490
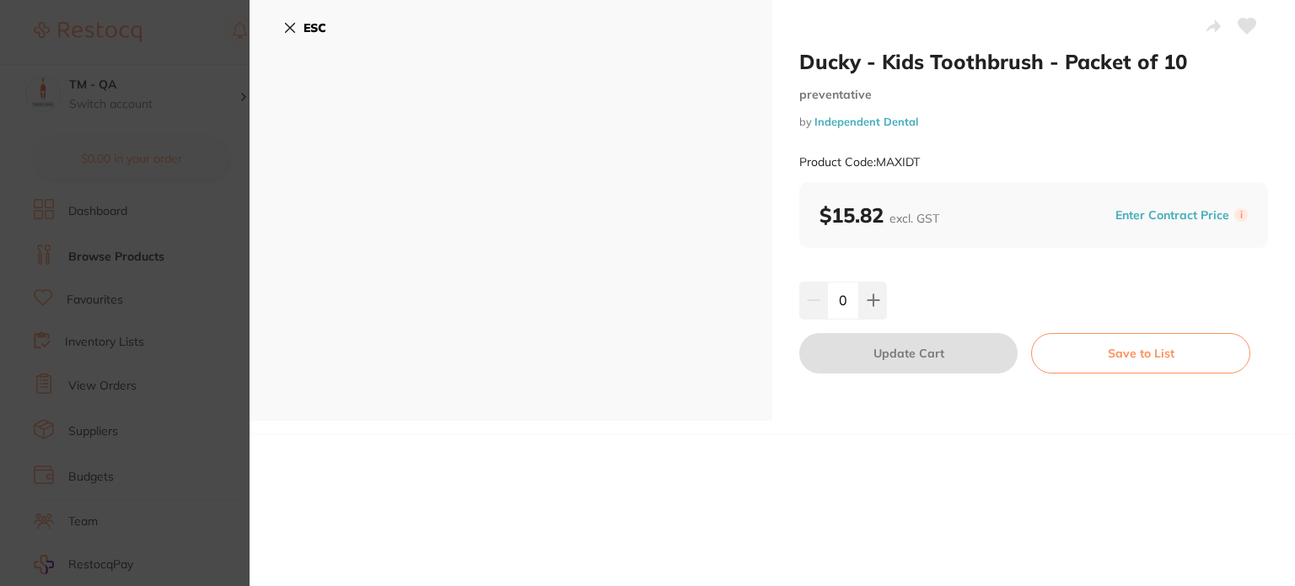
click at [201, 256] on section "Ducky - Kids Toothbrush - Packet of 10 preventative by Independent Dental Produ…" at bounding box center [647, 293] width 1295 height 586
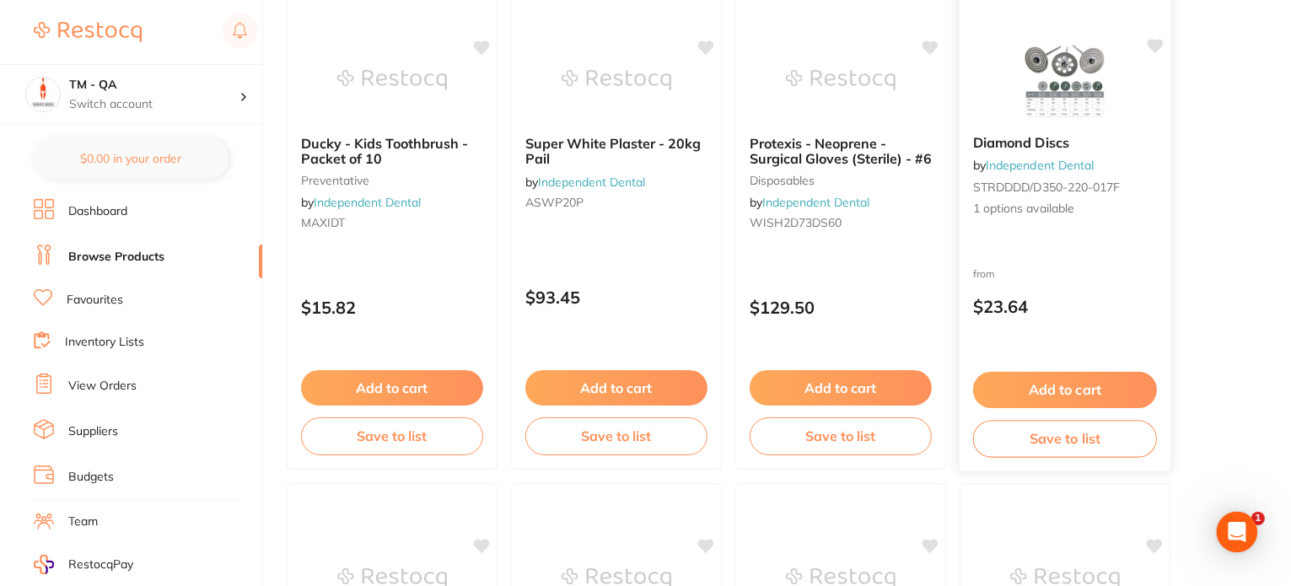
click at [1063, 297] on p "$23.64" at bounding box center [1065, 306] width 184 height 19
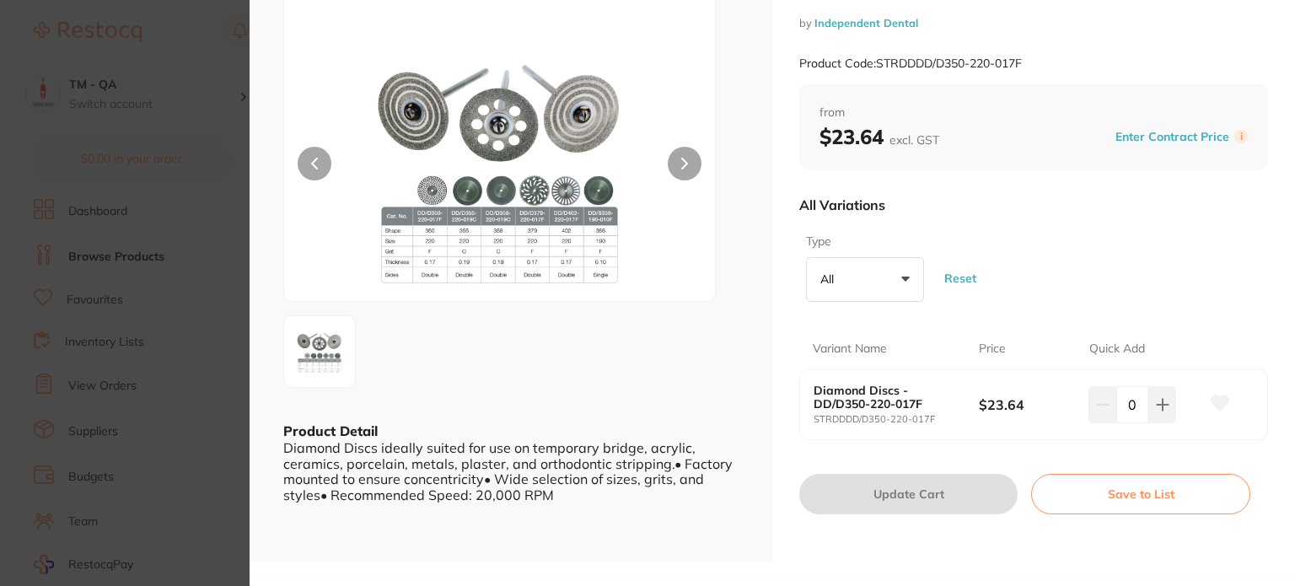
click at [148, 296] on section "Diamond Discs by Independent Dental Product Code: STRDDDD/D350-220-017F ESC Pro…" at bounding box center [647, 293] width 1295 height 586
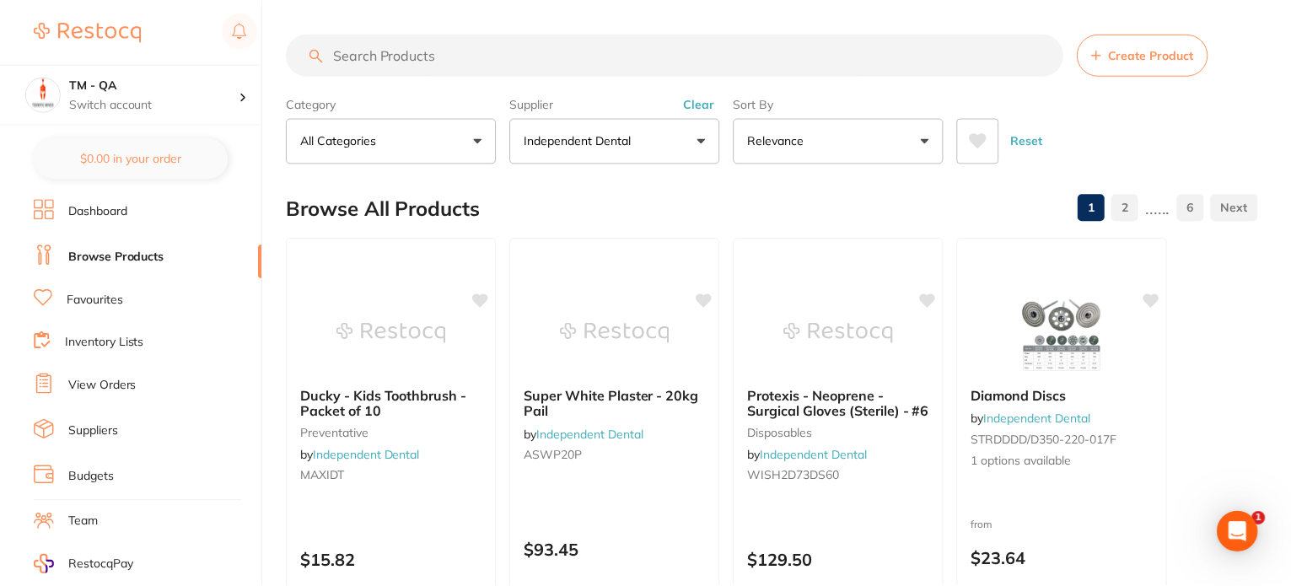
scroll to position [253, 0]
